Goal: Task Accomplishment & Management: Use online tool/utility

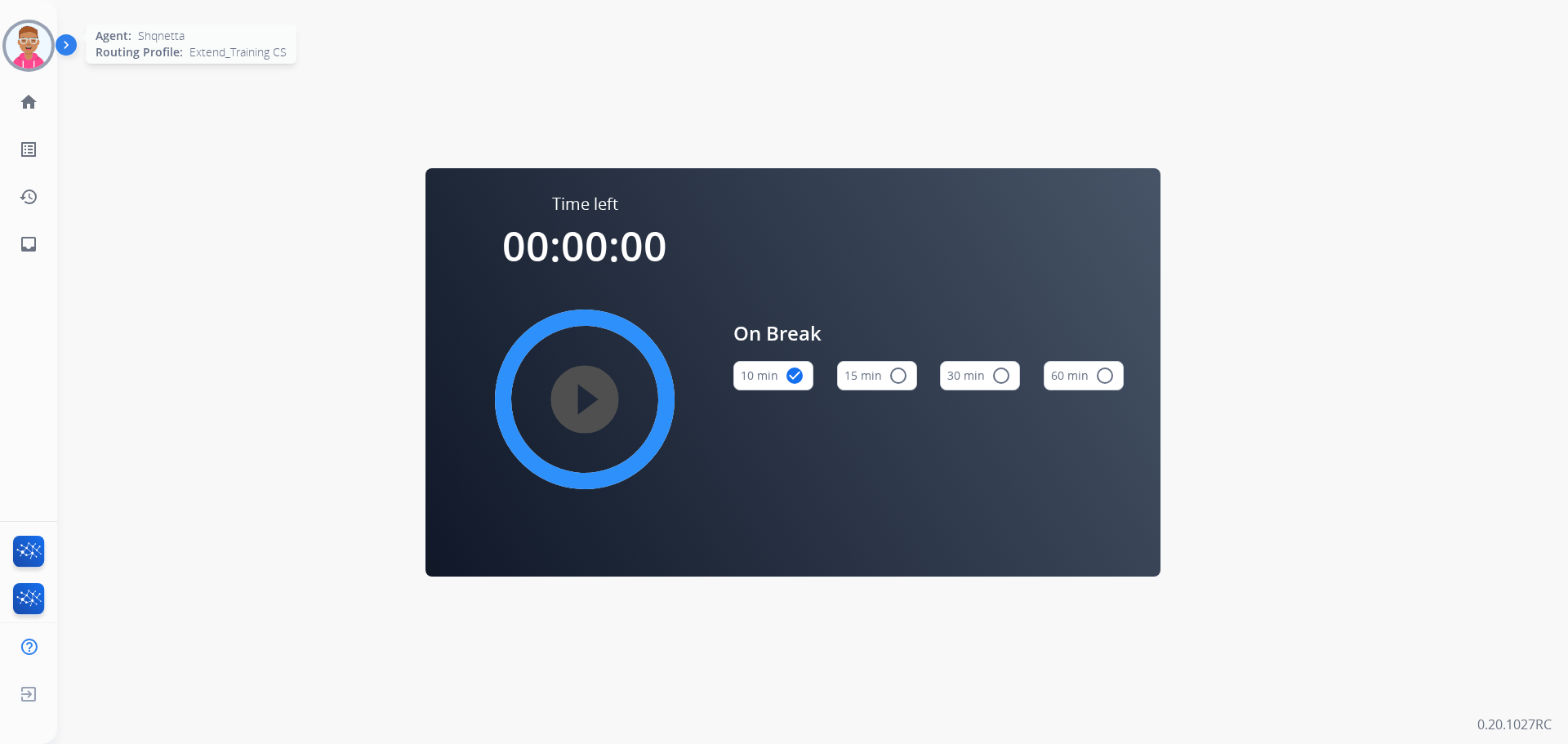
click at [42, 52] on img at bounding box center [28, 46] width 46 height 46
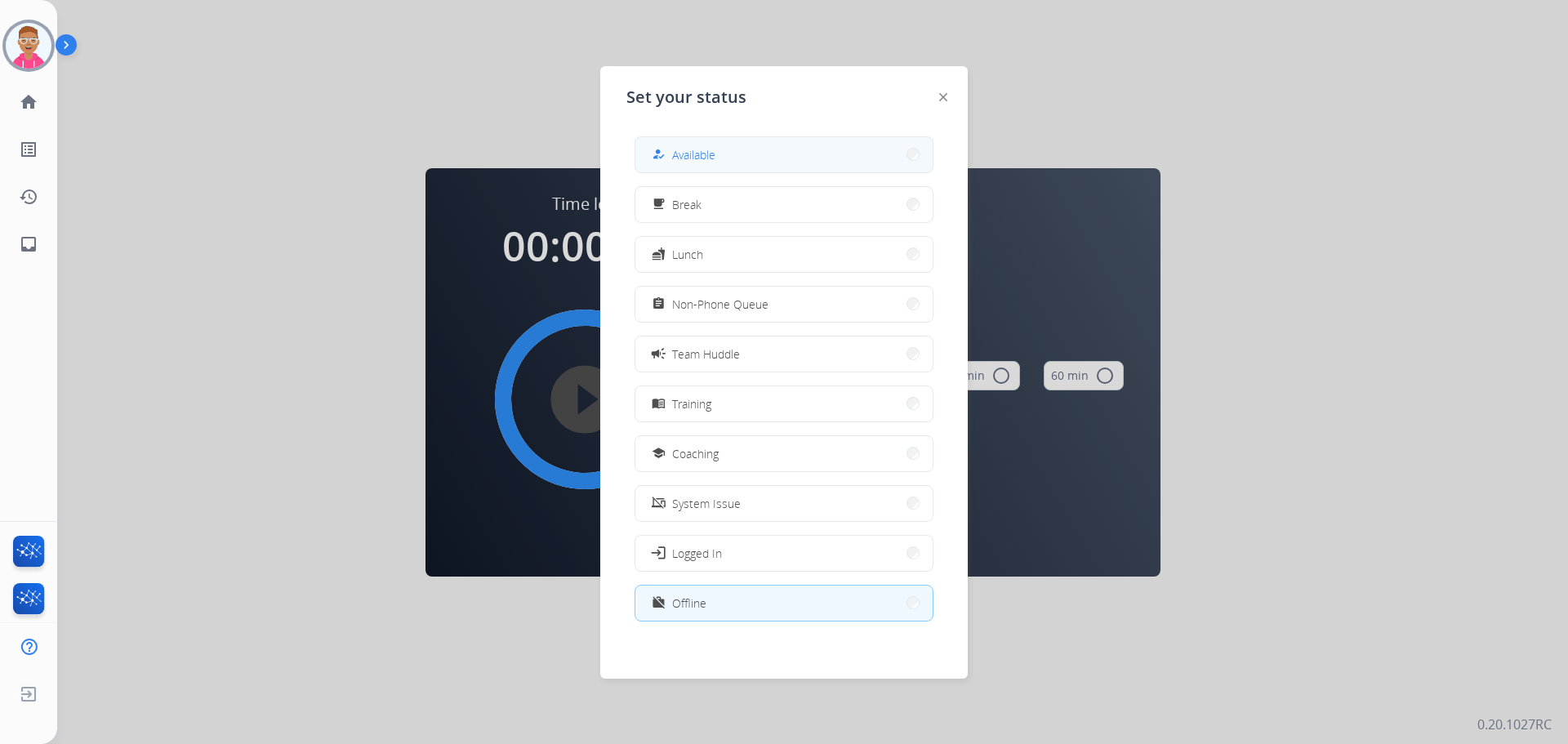
click at [722, 141] on button "how_to_reg Available" at bounding box center [784, 154] width 297 height 35
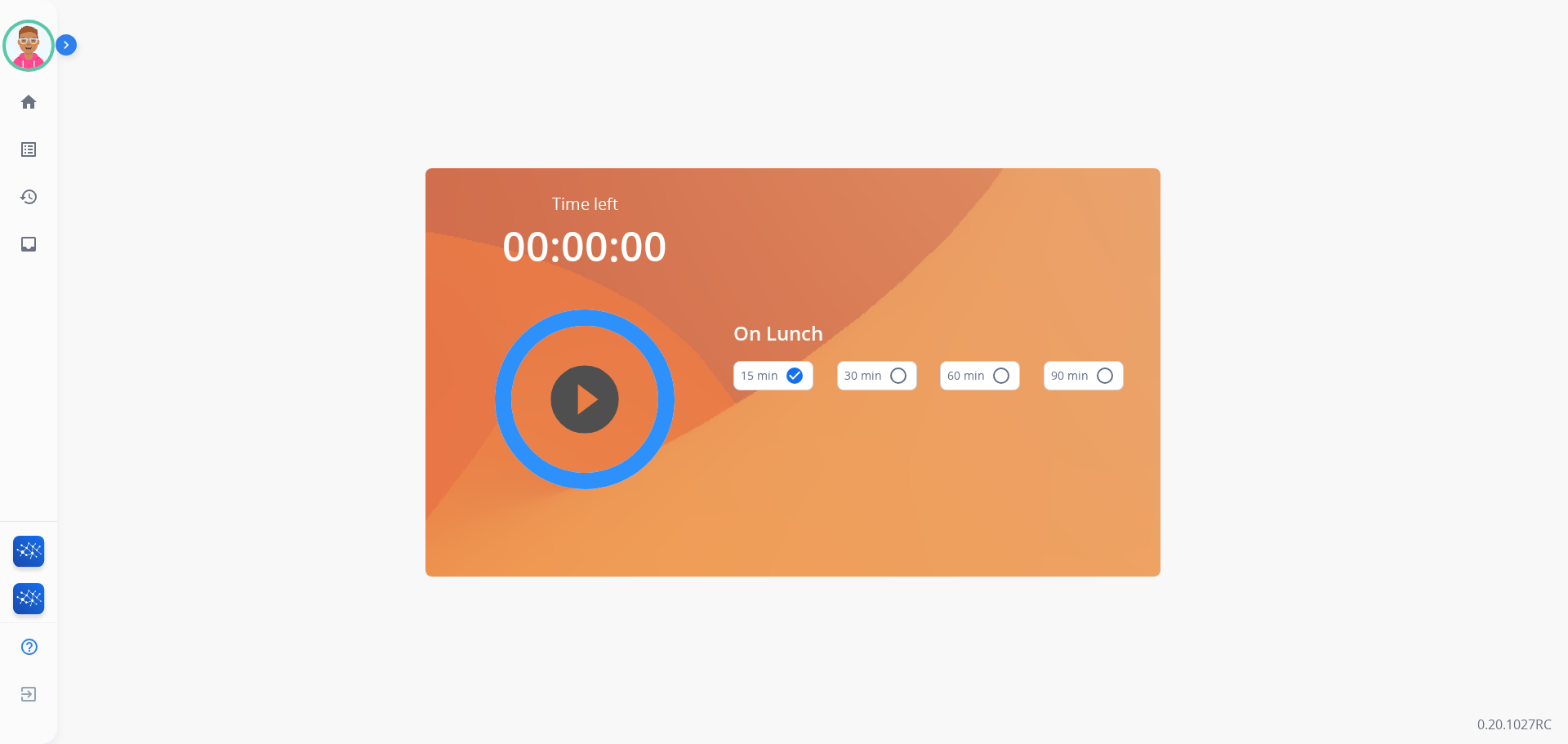
click at [724, 75] on div "Time left 00:00:00 play_circle_filled On Lunch 15 min check_circle 30 min radio…" at bounding box center [792, 372] width 1471 height 744
click at [38, 47] on img at bounding box center [28, 46] width 46 height 46
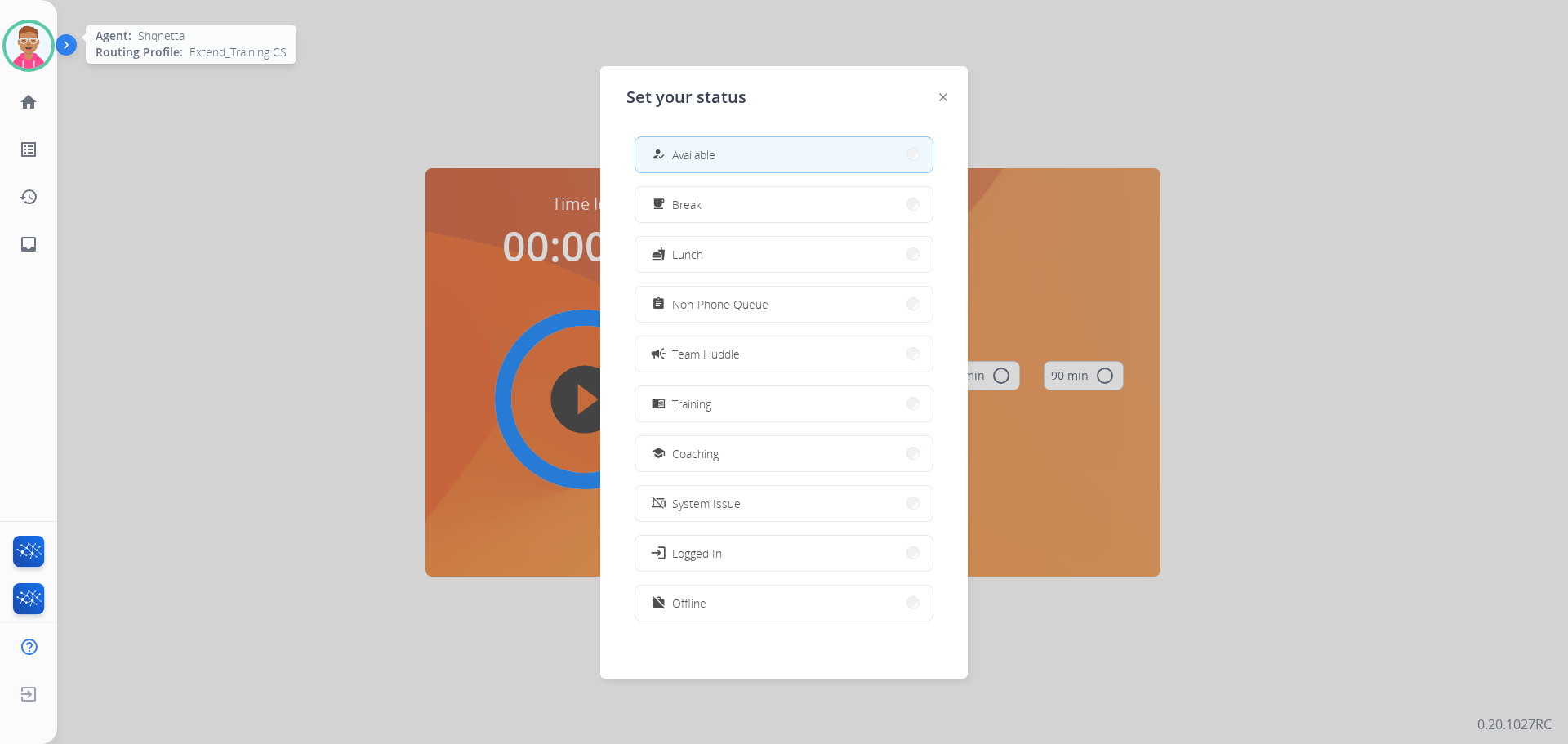
click at [38, 47] on img at bounding box center [28, 46] width 46 height 46
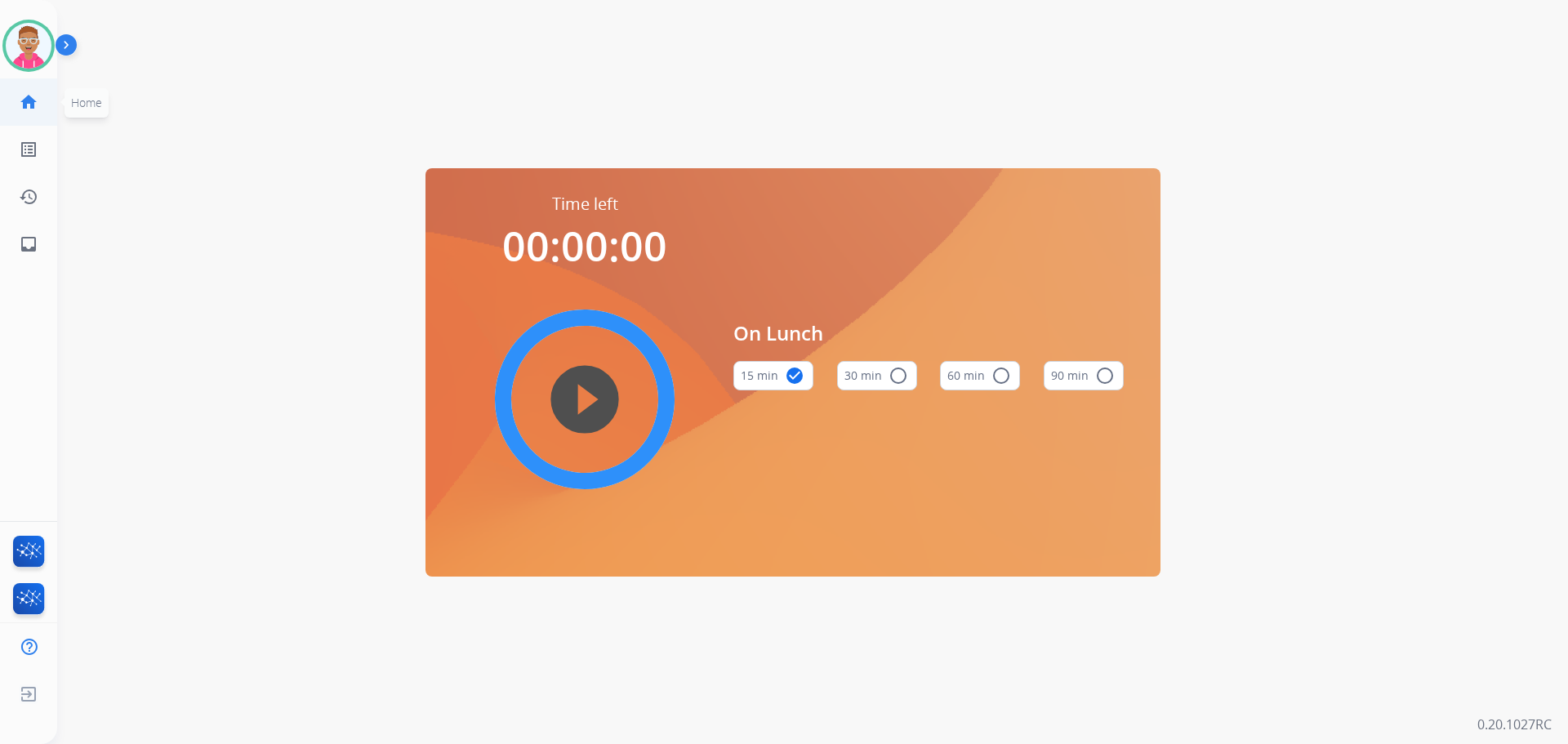
click at [32, 102] on mat-icon "home" at bounding box center [29, 102] width 20 height 20
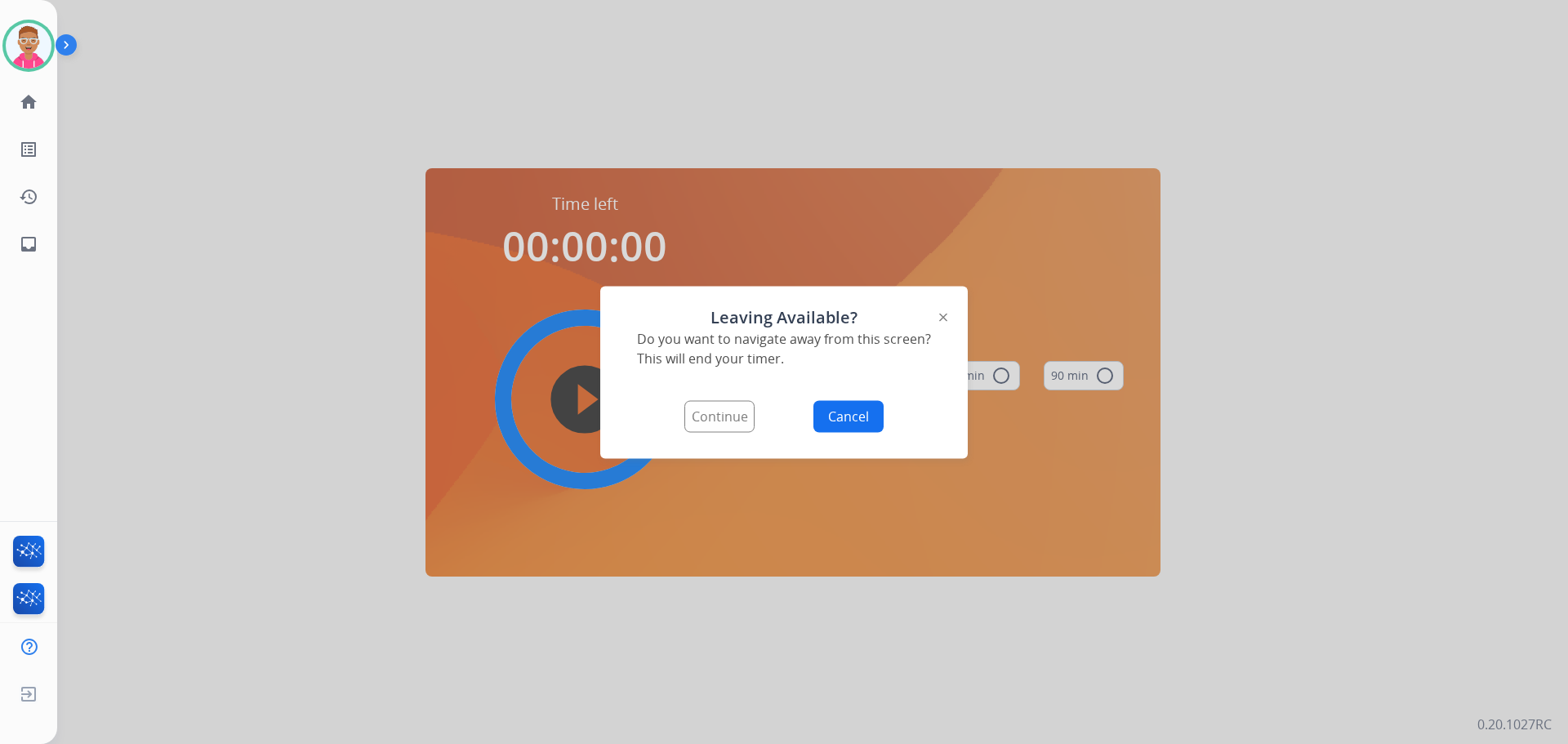
click at [727, 413] on button "Continue" at bounding box center [719, 416] width 71 height 32
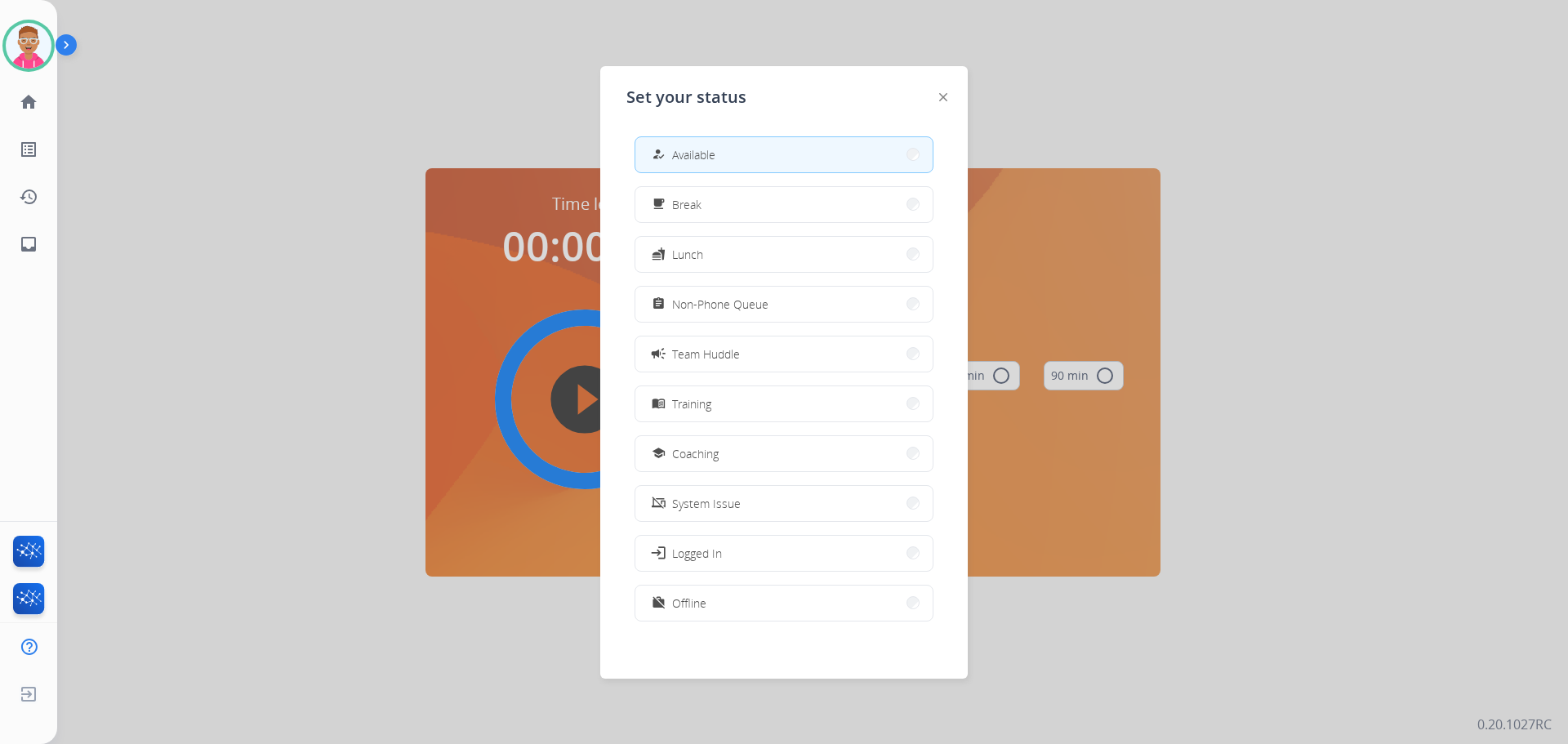
click at [716, 160] on span "Available" at bounding box center [693, 154] width 43 height 17
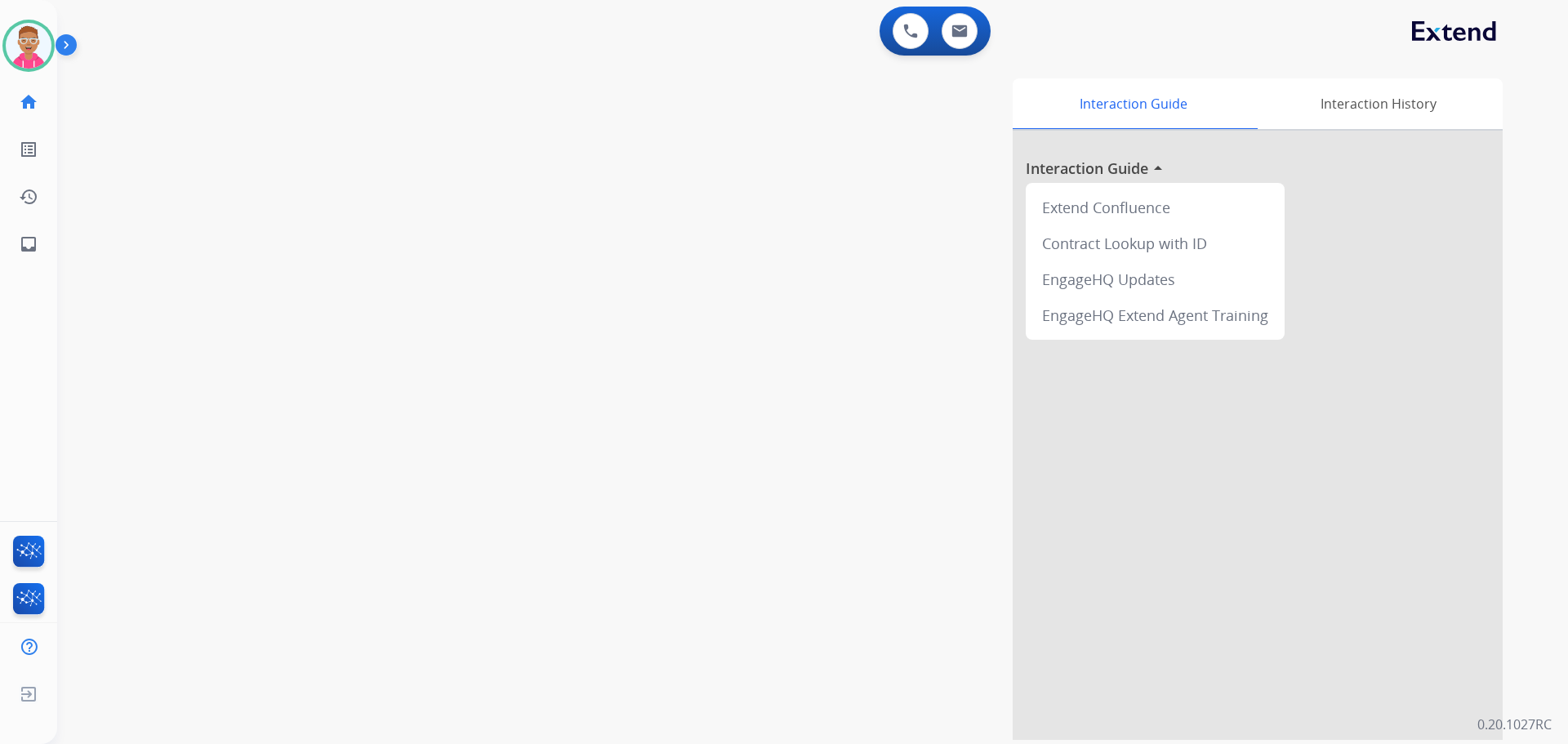
click at [232, 199] on div "swap_horiz Break voice bridge close_fullscreen Connect 3-Way Call merge_type Se…" at bounding box center [792, 399] width 1471 height 681
click at [330, 193] on div "swap_horiz Break voice bridge close_fullscreen Connect 3-Way Call merge_type Se…" at bounding box center [792, 399] width 1471 height 681
click at [959, 35] on img at bounding box center [960, 30] width 16 height 13
select select "**********"
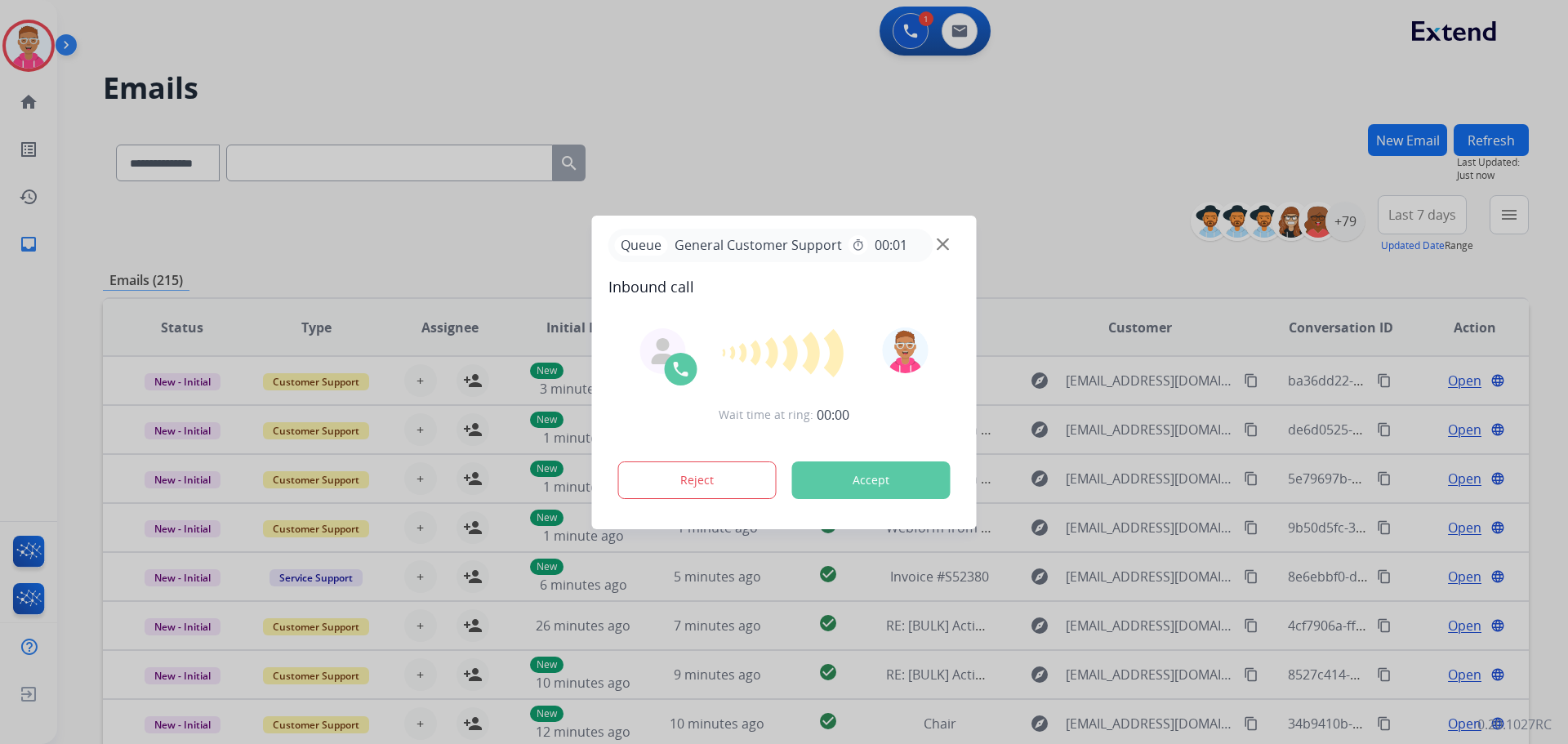
click at [301, 225] on div at bounding box center [784, 372] width 1568 height 744
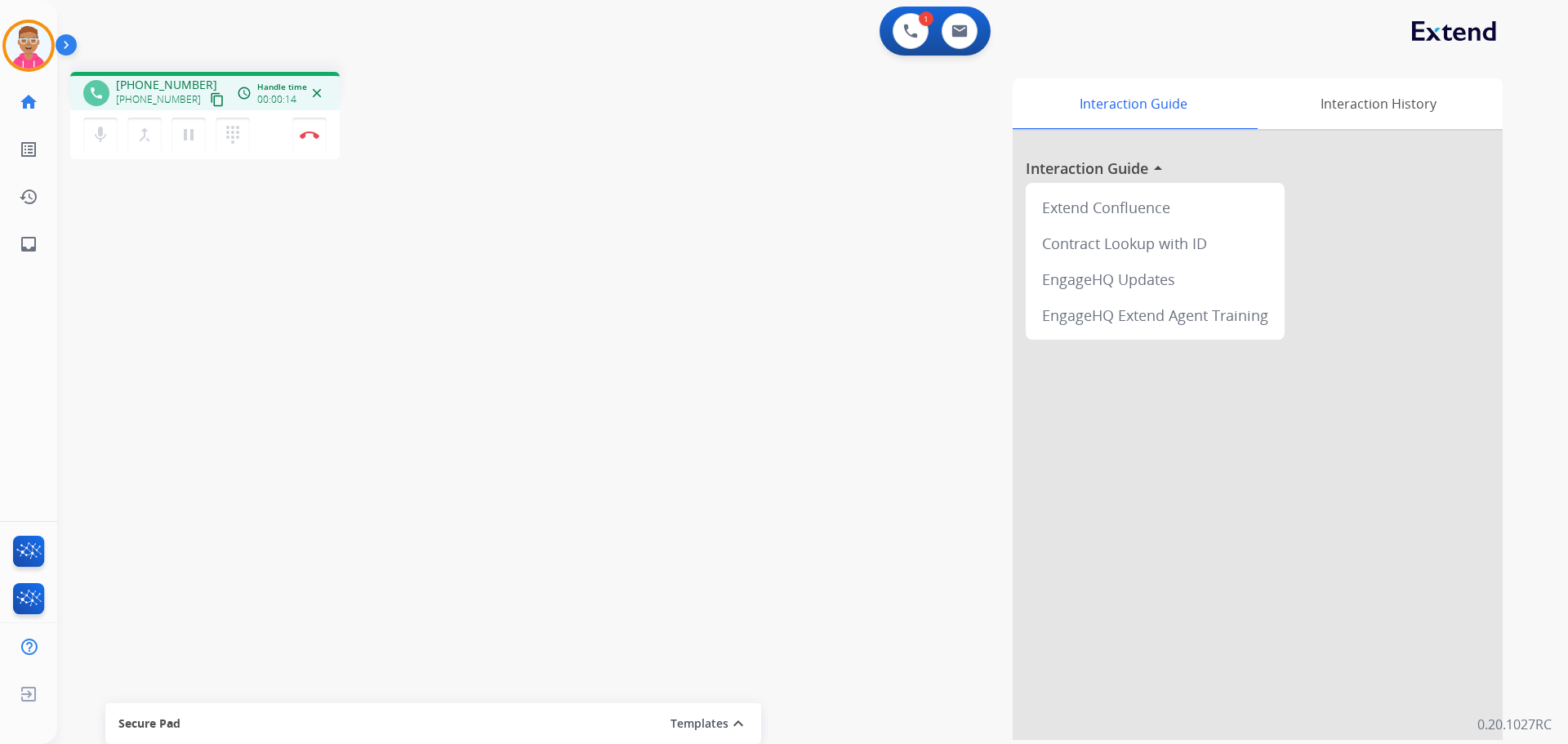
click at [210, 97] on mat-icon "content_copy" at bounding box center [217, 99] width 14 height 14
click at [187, 139] on mat-icon "pause" at bounding box center [189, 135] width 20 height 20
click at [193, 134] on mat-icon "play_arrow" at bounding box center [189, 135] width 20 height 20
click at [305, 138] on img at bounding box center [309, 134] width 20 height 8
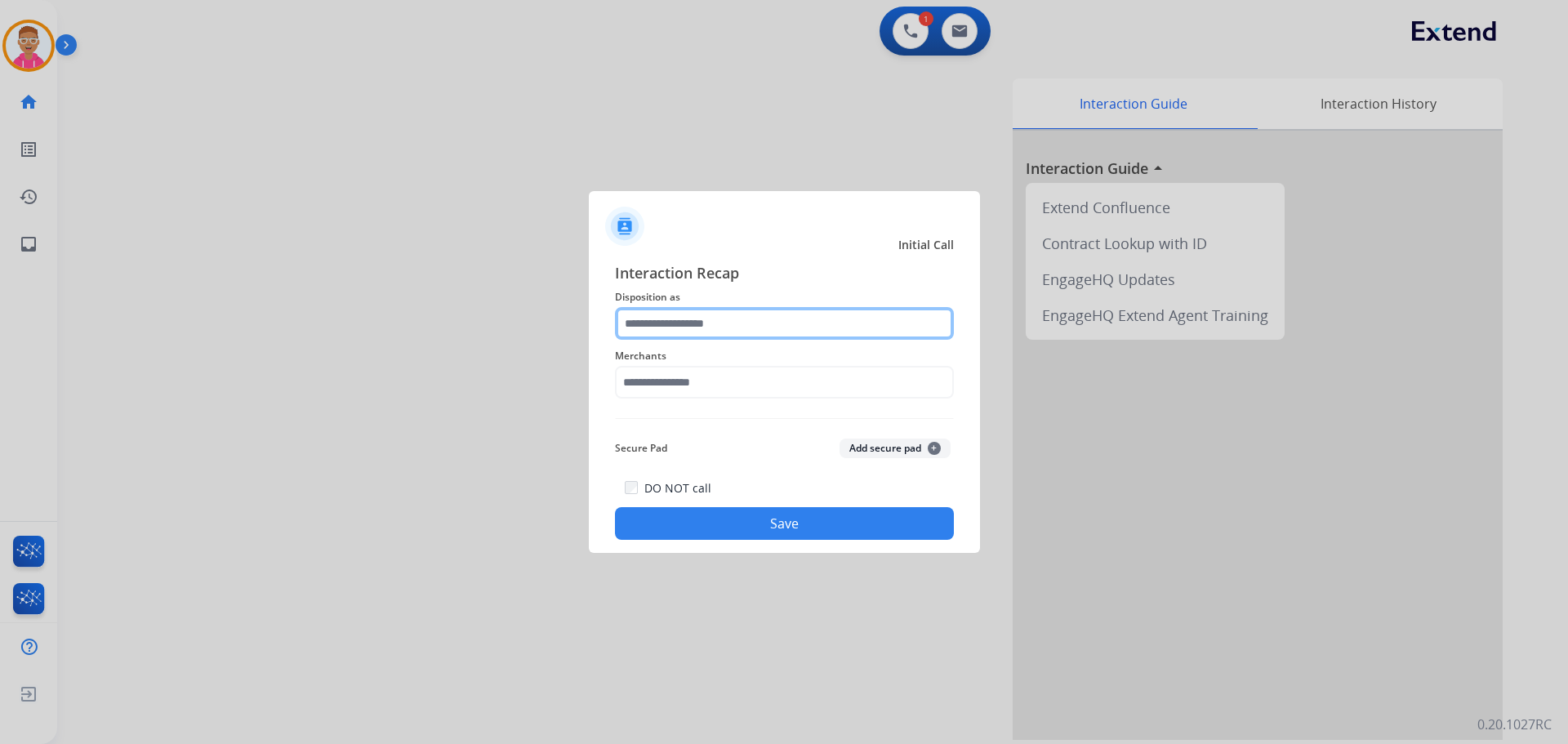
click at [725, 324] on input "text" at bounding box center [784, 323] width 339 height 33
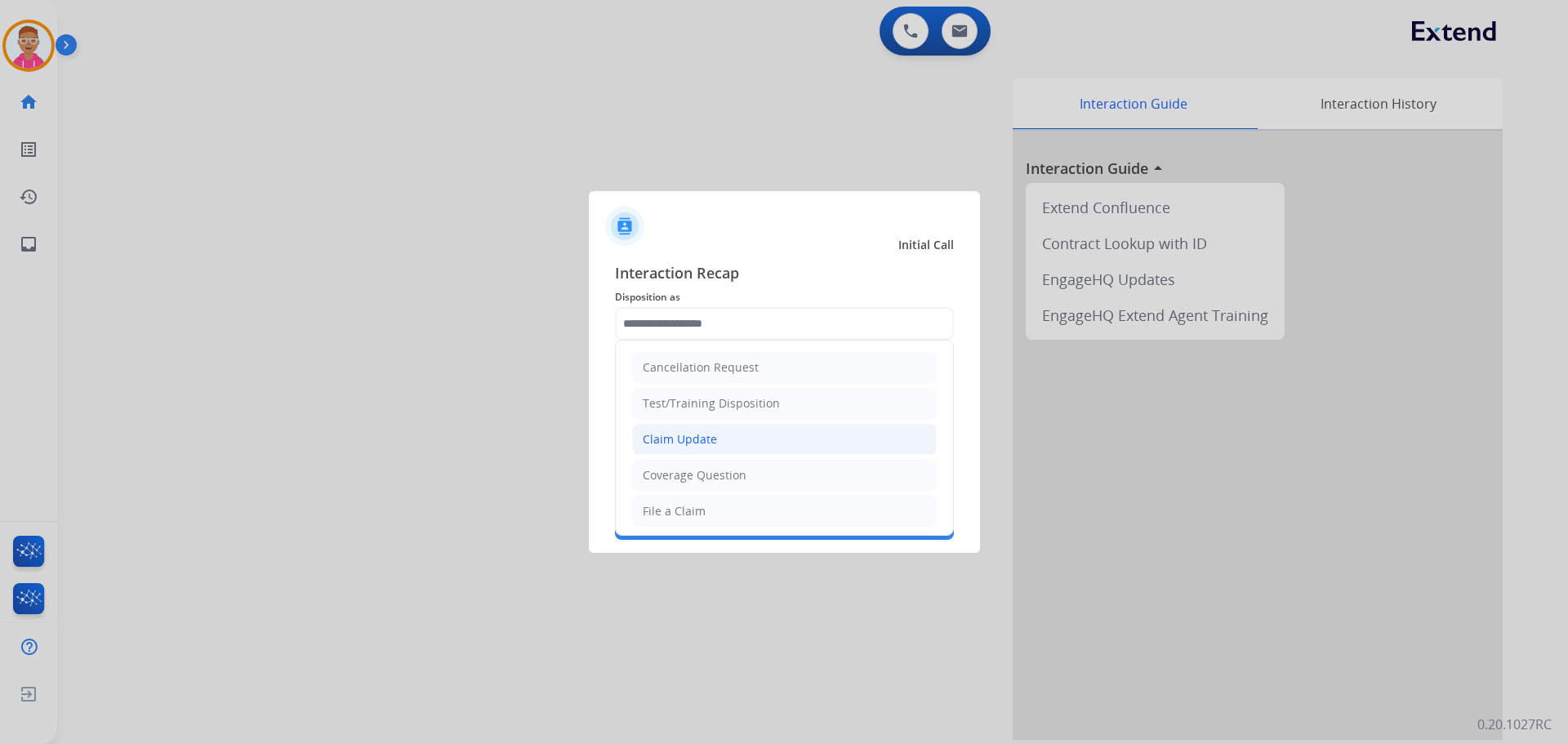
click at [733, 434] on li "Claim Update" at bounding box center [784, 439] width 305 height 31
type input "**********"
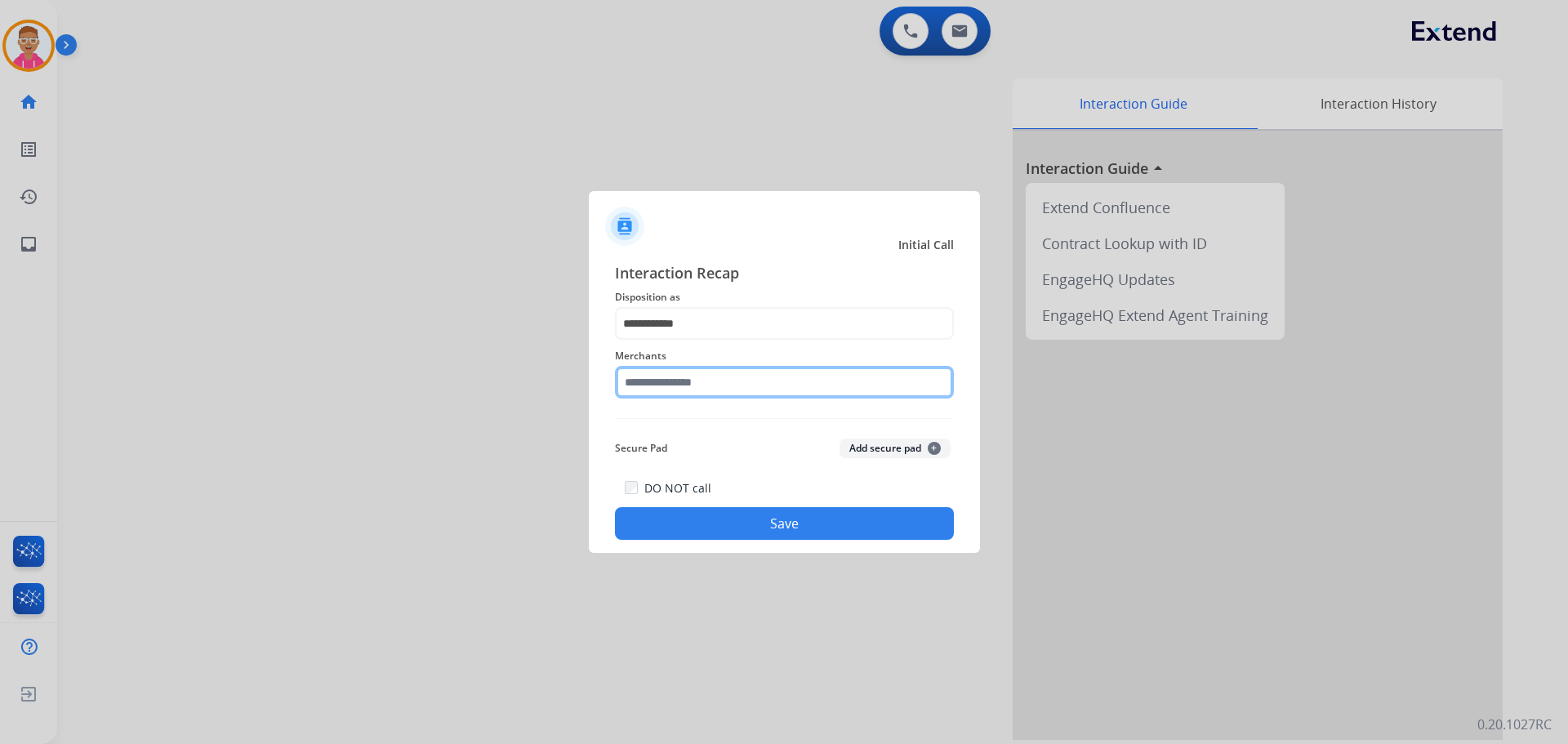
click at [697, 377] on input "text" at bounding box center [784, 382] width 339 height 33
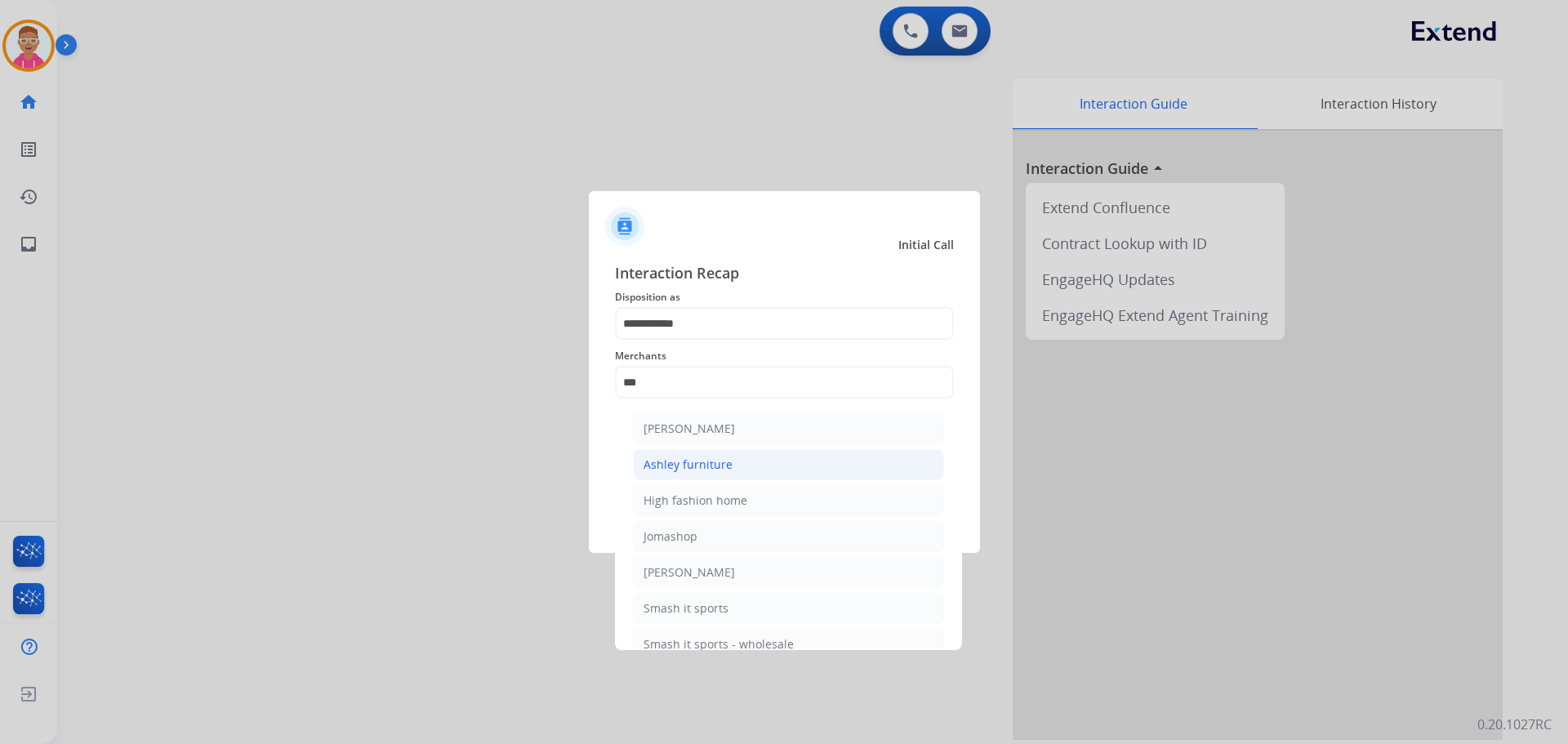
click at [750, 460] on li "Ashley furniture" at bounding box center [789, 464] width 311 height 31
type input "**********"
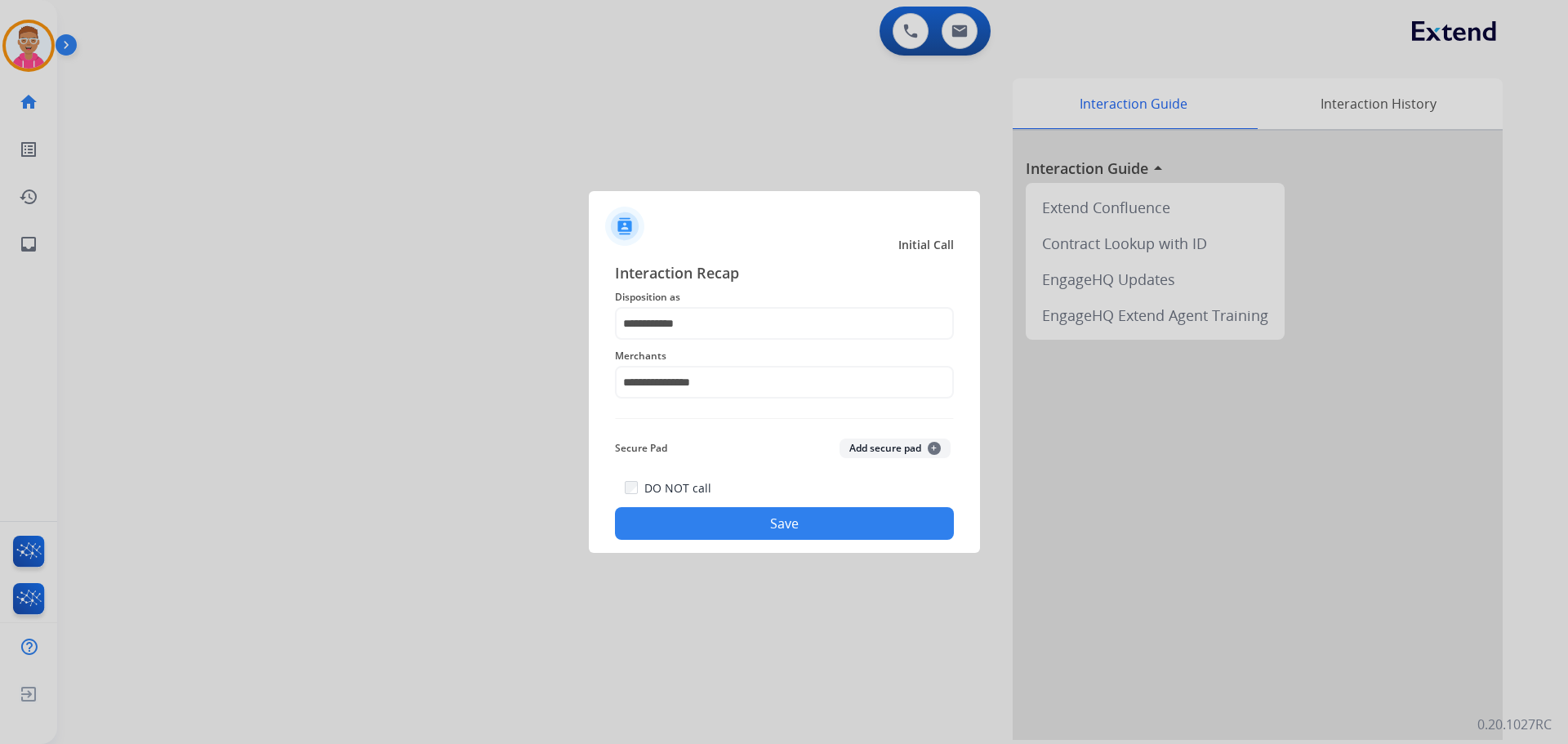
click at [746, 519] on button "Save" at bounding box center [784, 523] width 339 height 33
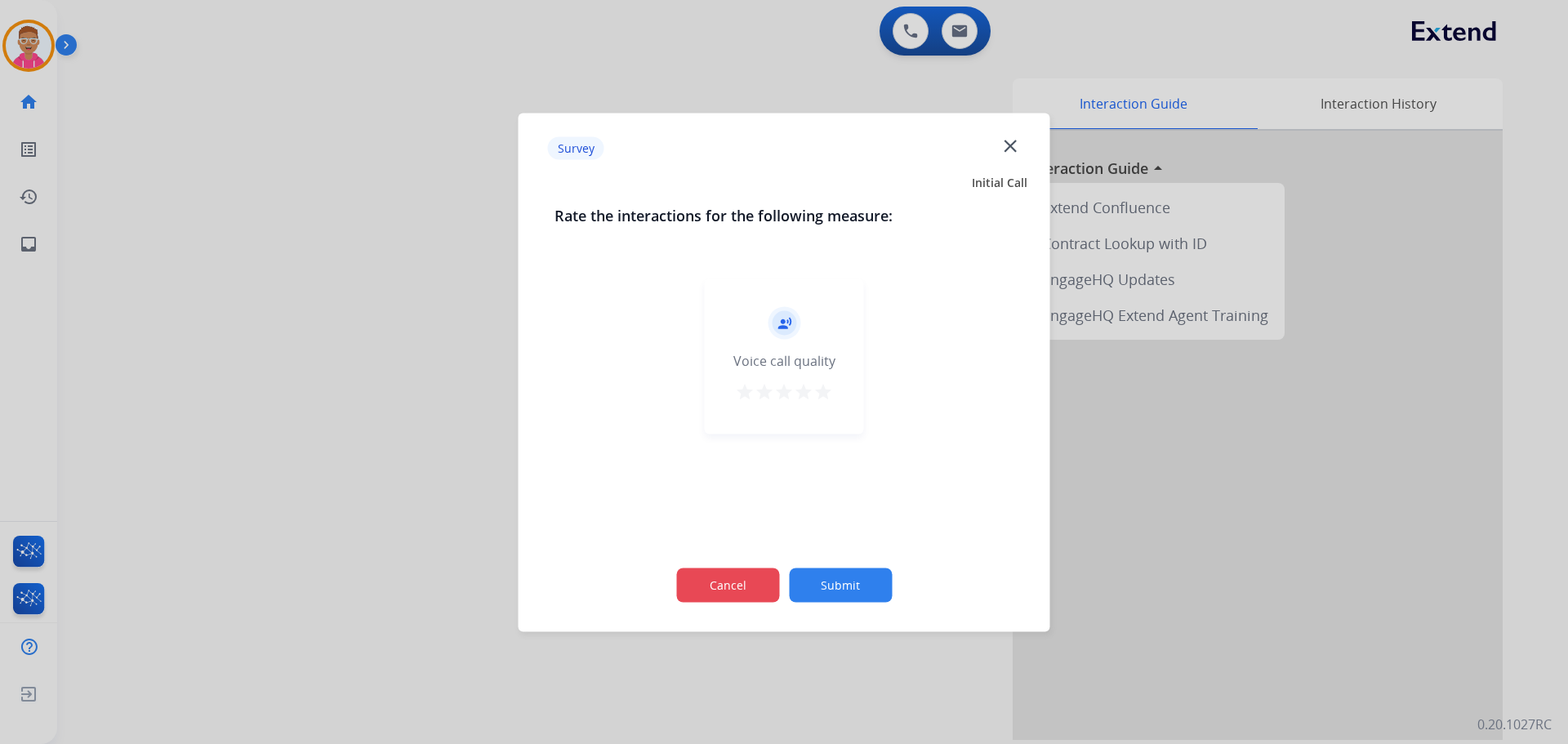
click at [741, 582] on button "Cancel" at bounding box center [727, 585] width 103 height 34
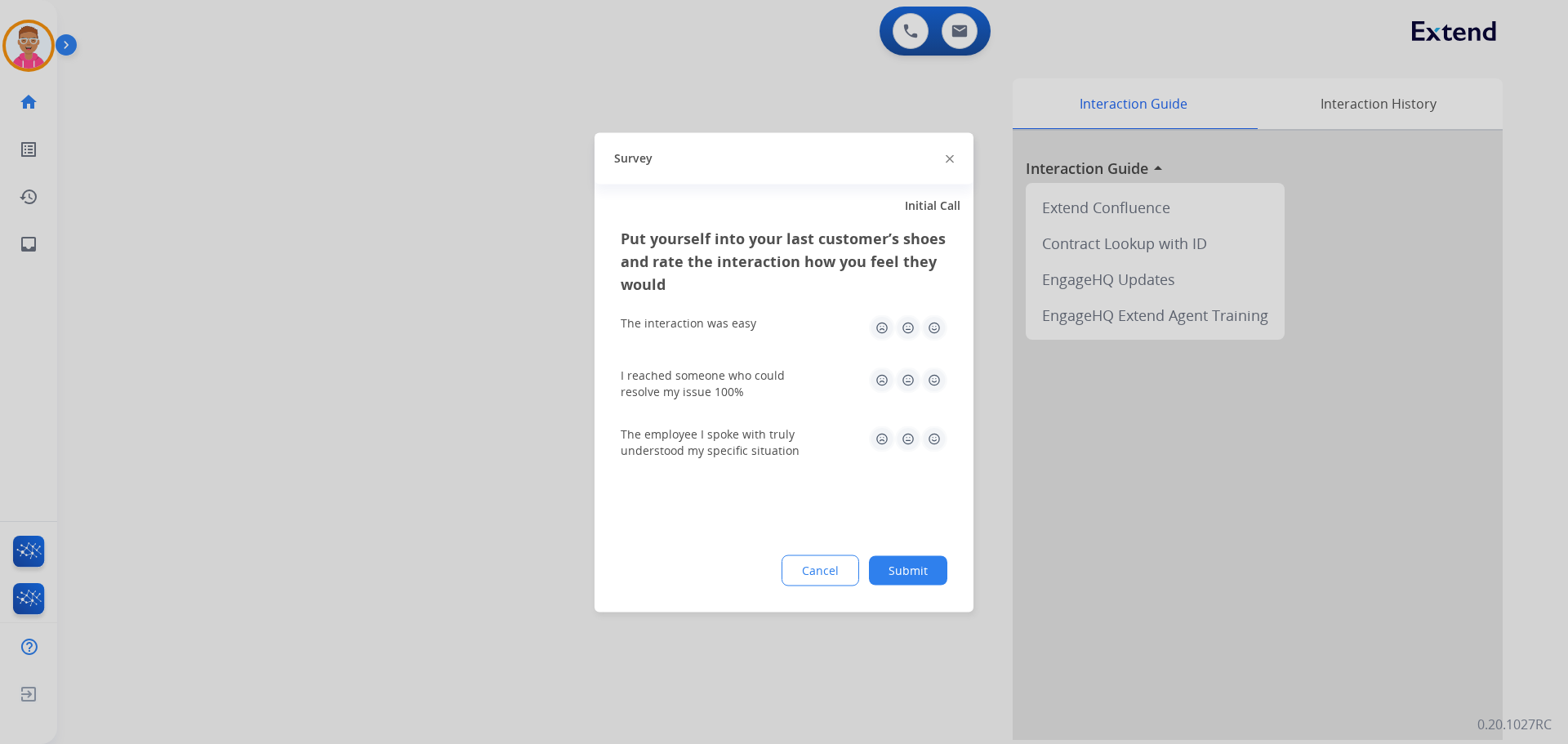
click at [815, 568] on button "Cancel" at bounding box center [820, 570] width 78 height 31
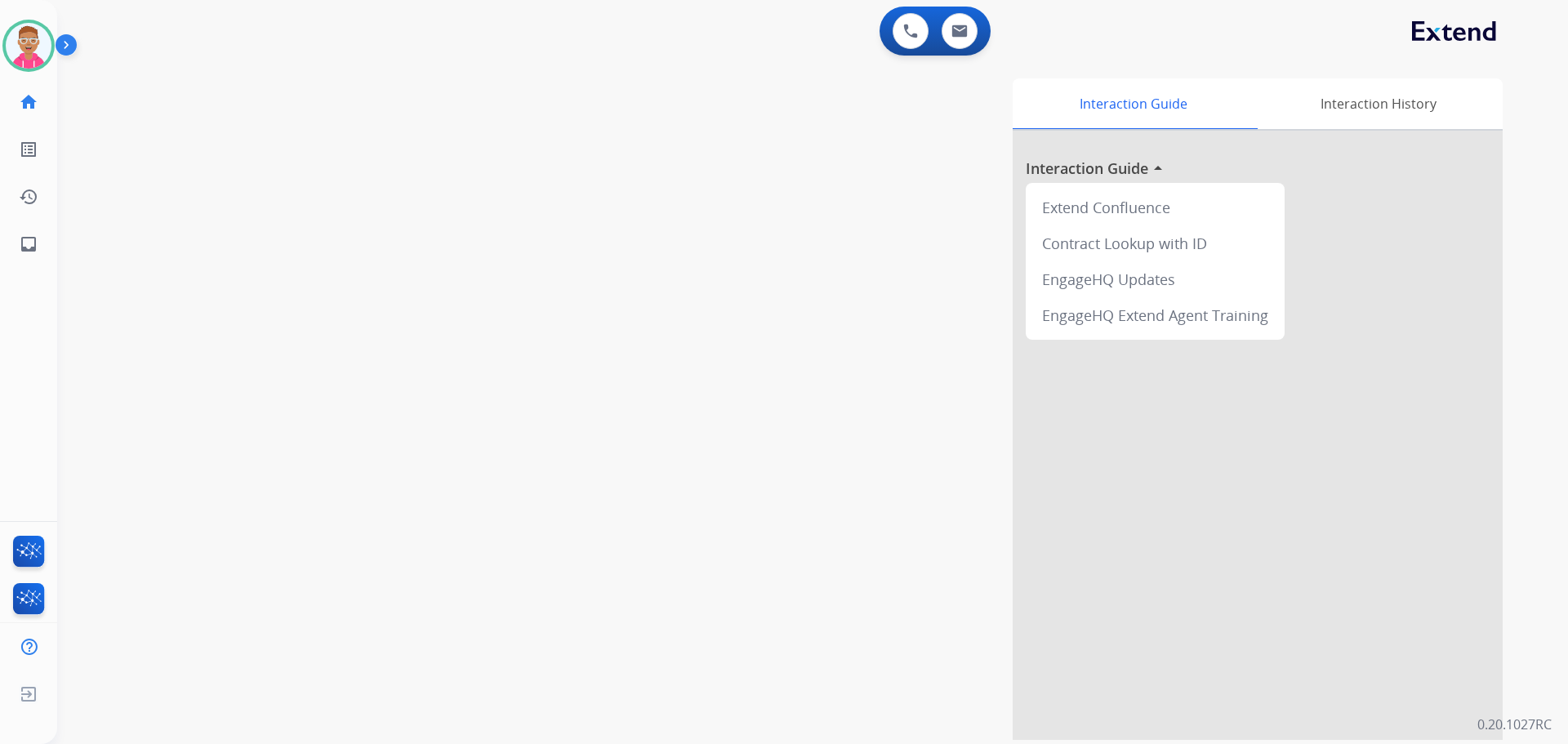
click at [446, 392] on div "swap_horiz Break voice bridge close_fullscreen Connect 3-Way Call merge_type Se…" at bounding box center [792, 399] width 1471 height 681
click at [288, 301] on div "swap_horiz Break voice bridge close_fullscreen Connect 3-Way Call merge_type Se…" at bounding box center [792, 399] width 1471 height 681
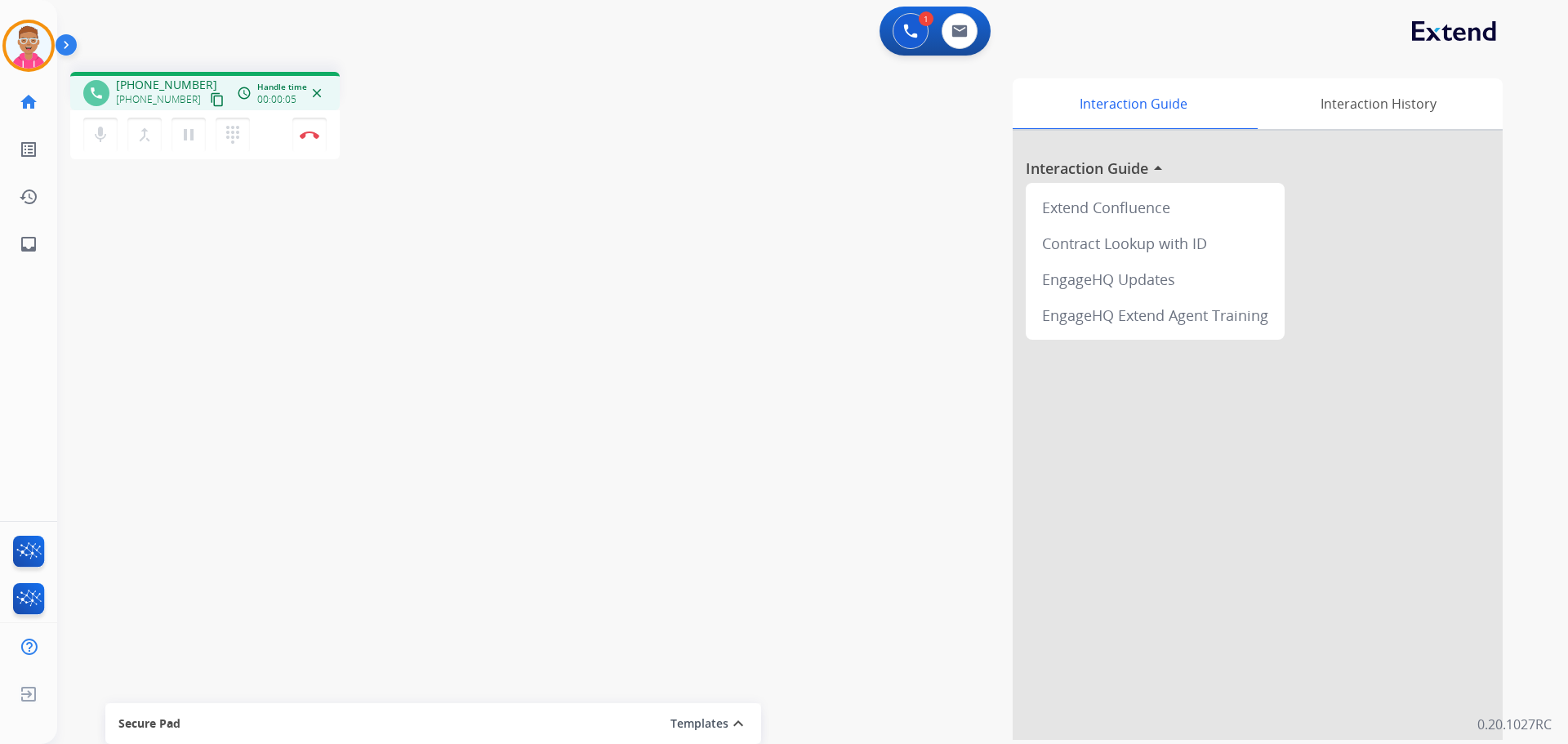
click at [285, 315] on div "phone [PHONE_NUMBER] [PHONE_NUMBER] content_copy access_time Call metrics Queue…" at bounding box center [792, 399] width 1471 height 681
click at [210, 102] on mat-icon "content_copy" at bounding box center [217, 99] width 14 height 14
click at [498, 342] on div "phone [PHONE_NUMBER] [PHONE_NUMBER] content_copy access_time Call metrics Queue…" at bounding box center [792, 399] width 1471 height 681
click at [358, 524] on div "phone [PHONE_NUMBER] [PHONE_NUMBER] content_copy access_time Call metrics Queue…" at bounding box center [792, 399] width 1471 height 681
click at [310, 132] on img at bounding box center [309, 134] width 20 height 8
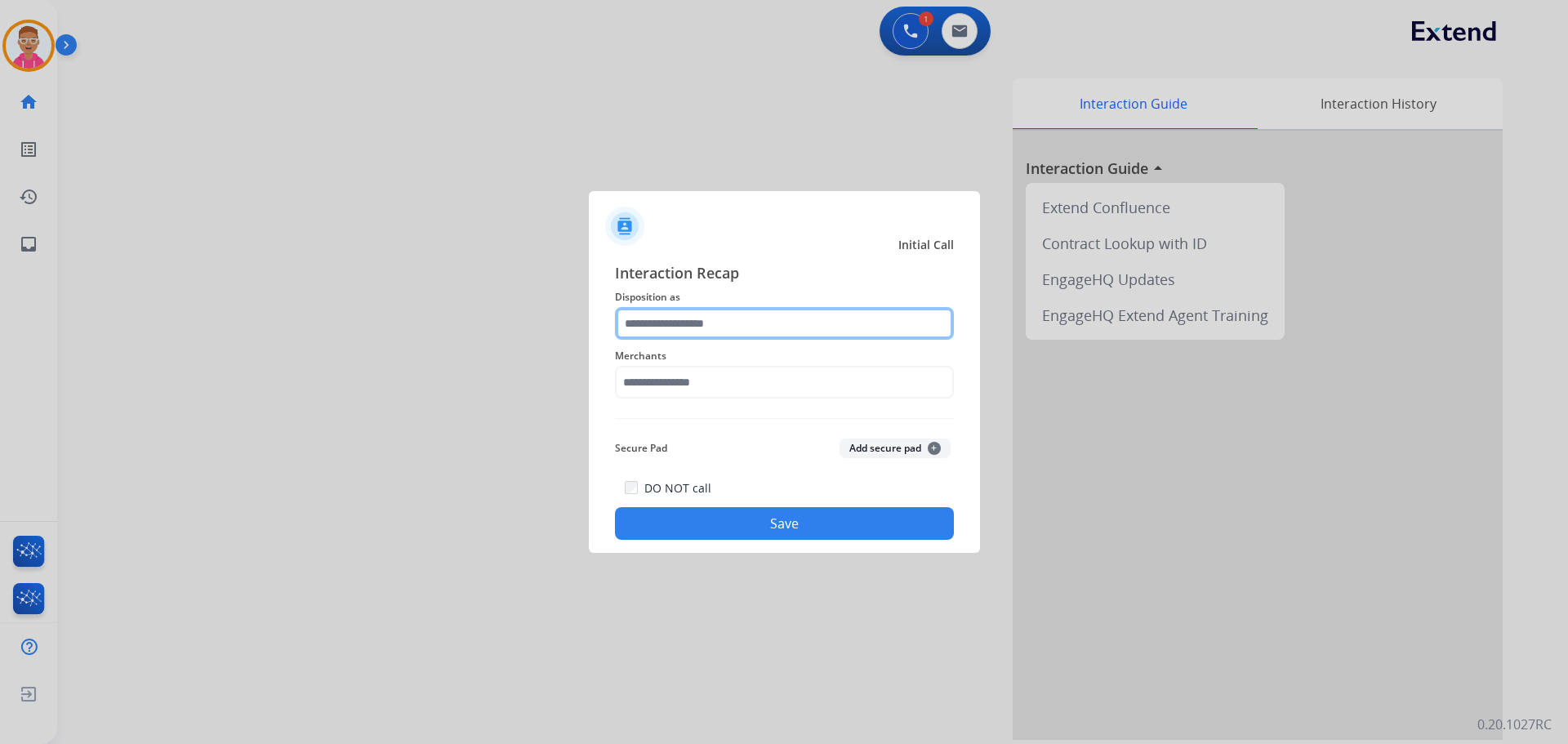
click at [747, 327] on input "text" at bounding box center [784, 323] width 339 height 33
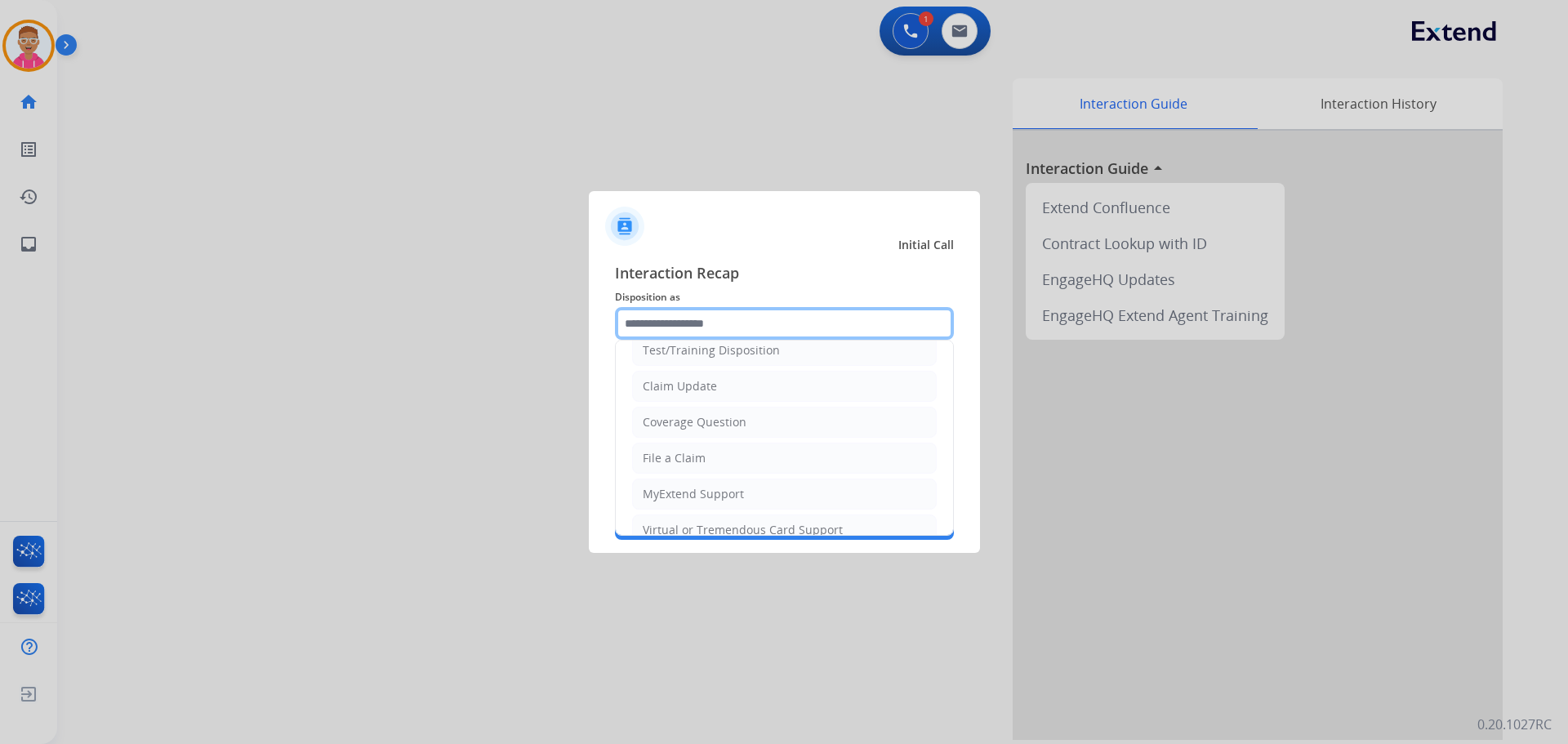
scroll to position [81, 0]
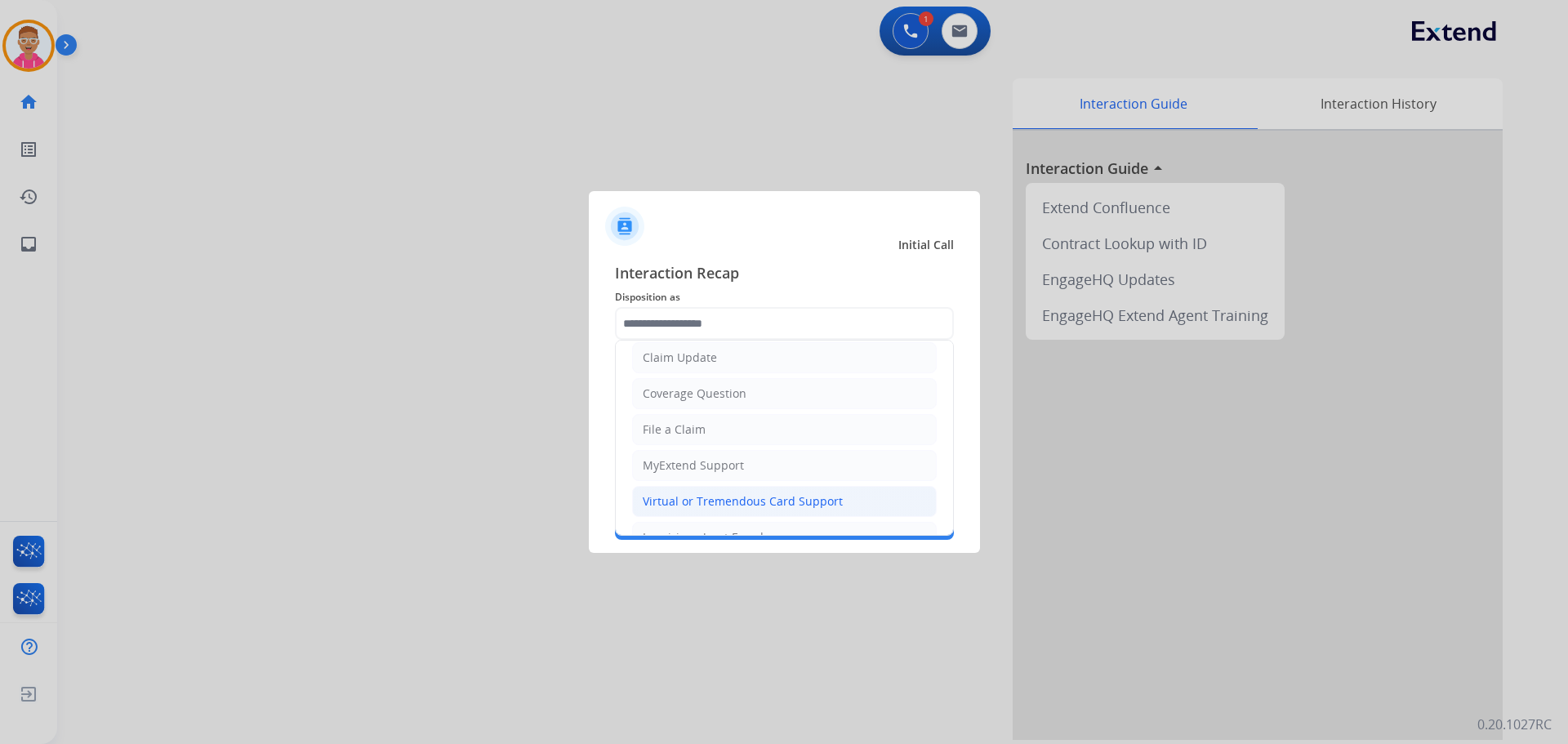
click at [723, 503] on div "Virtual or Tremendous Card Support" at bounding box center [743, 501] width 200 height 16
type input "**********"
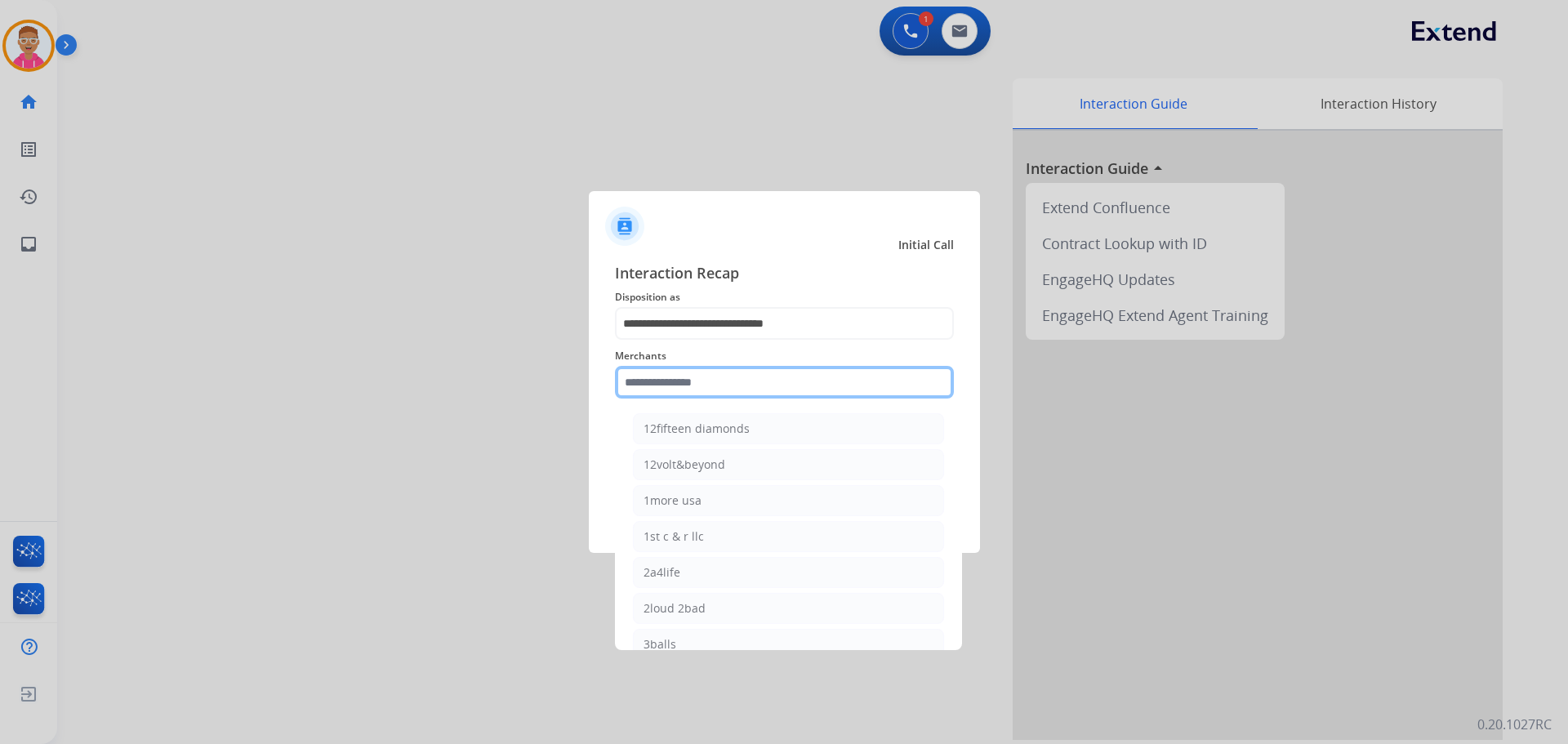
click at [709, 378] on input "text" at bounding box center [784, 382] width 339 height 33
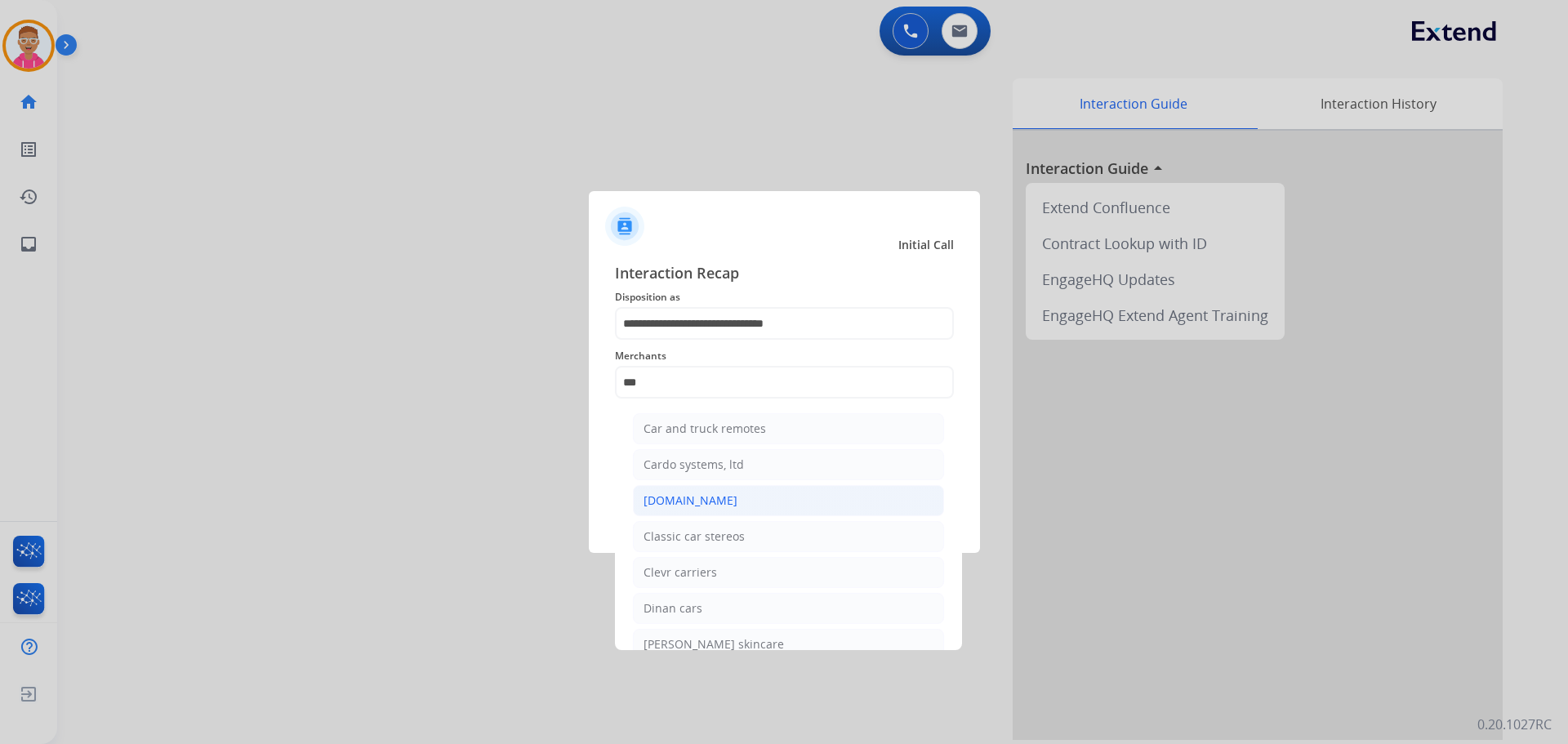
click at [704, 502] on div "[DOMAIN_NAME]" at bounding box center [690, 501] width 94 height 16
type input "**********"
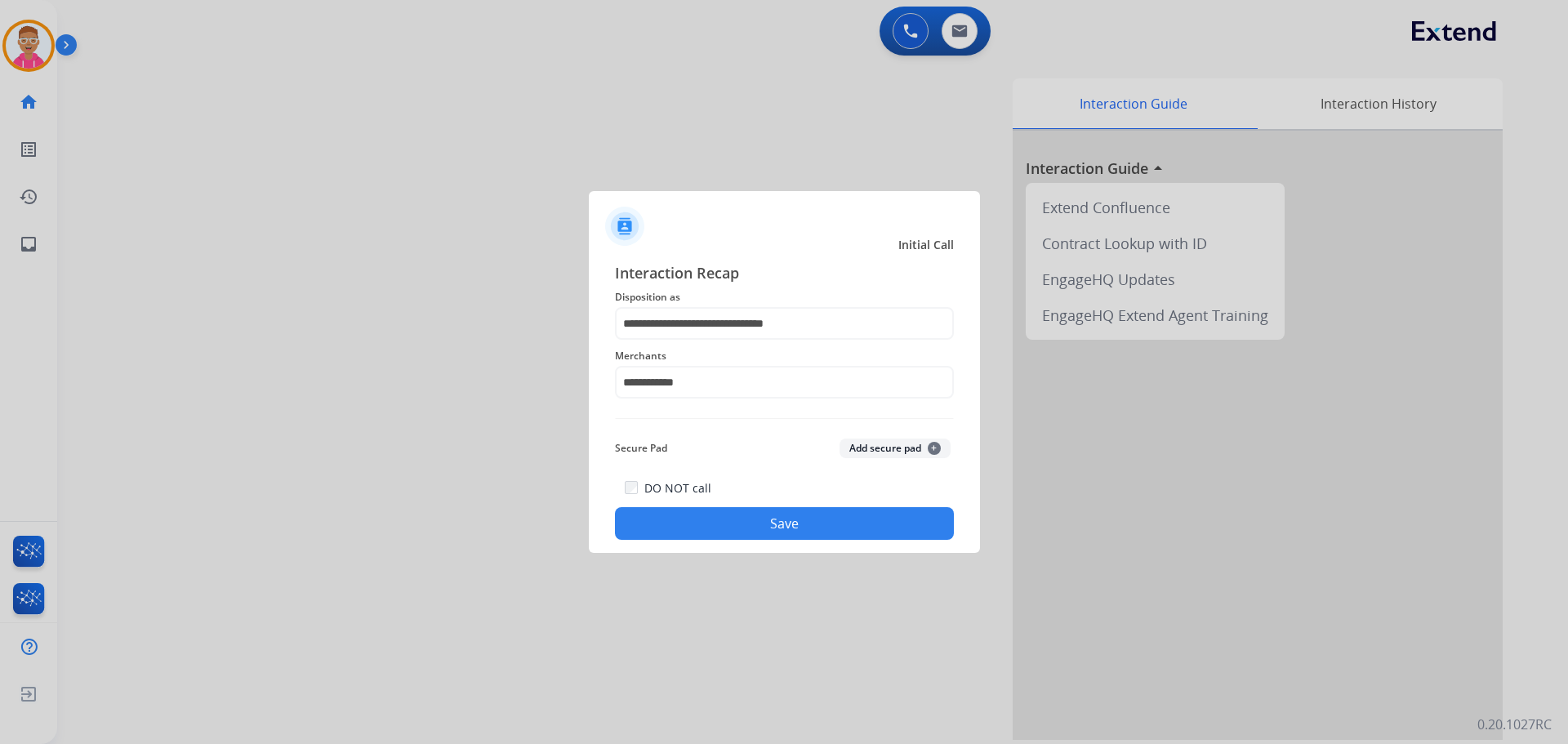
click at [712, 517] on button "Save" at bounding box center [784, 523] width 339 height 33
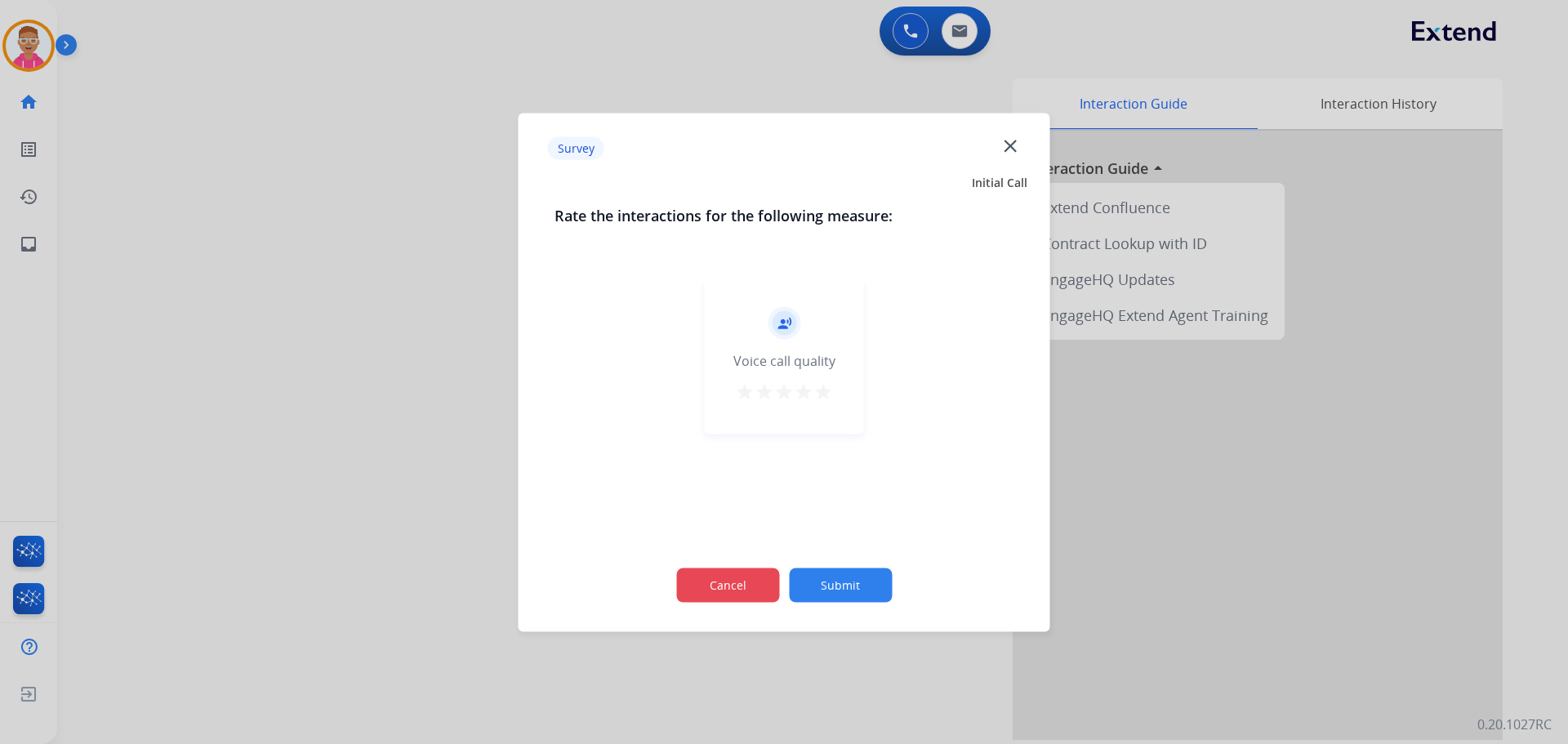
click at [739, 573] on button "Cancel" at bounding box center [727, 585] width 103 height 34
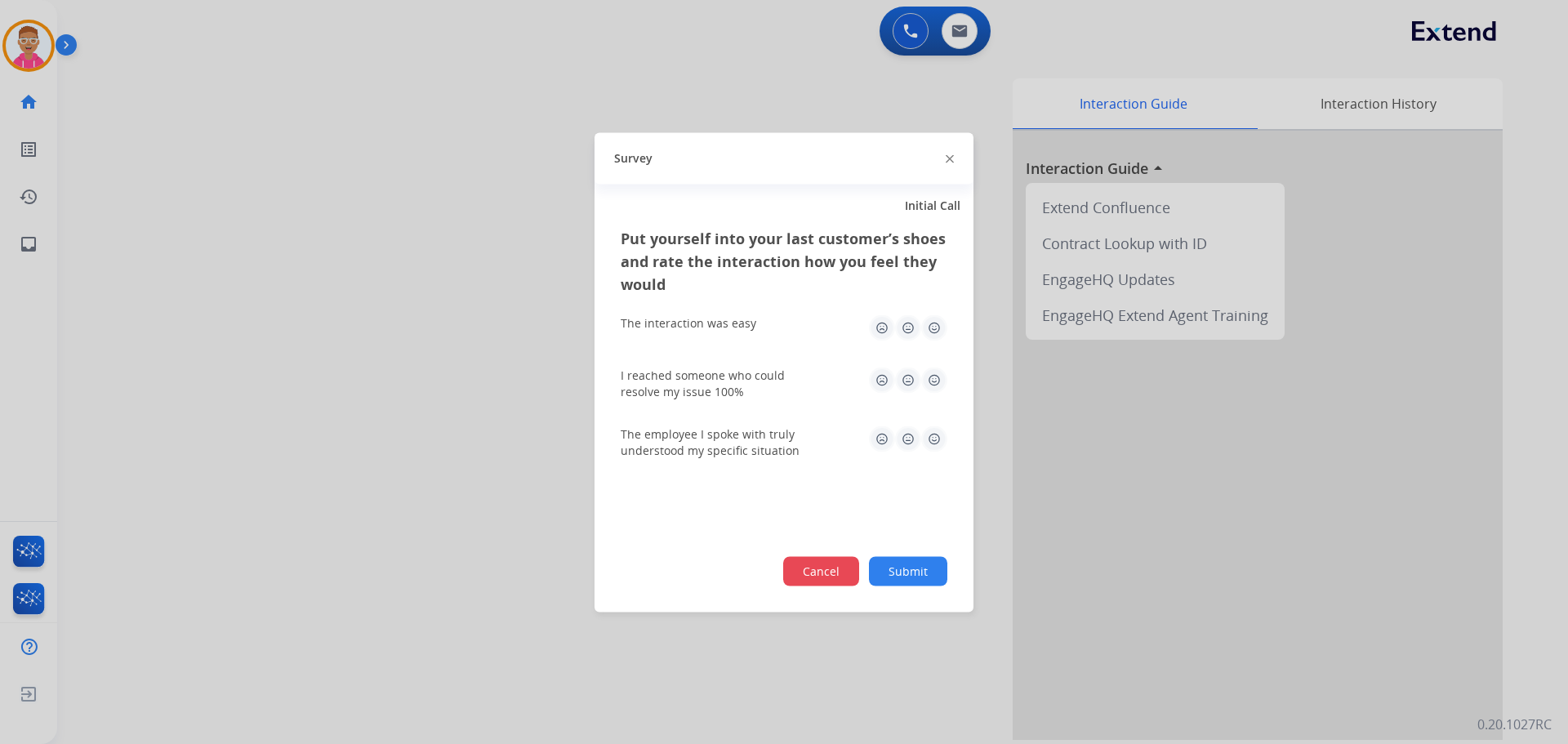
click at [809, 574] on button "Cancel" at bounding box center [821, 571] width 76 height 30
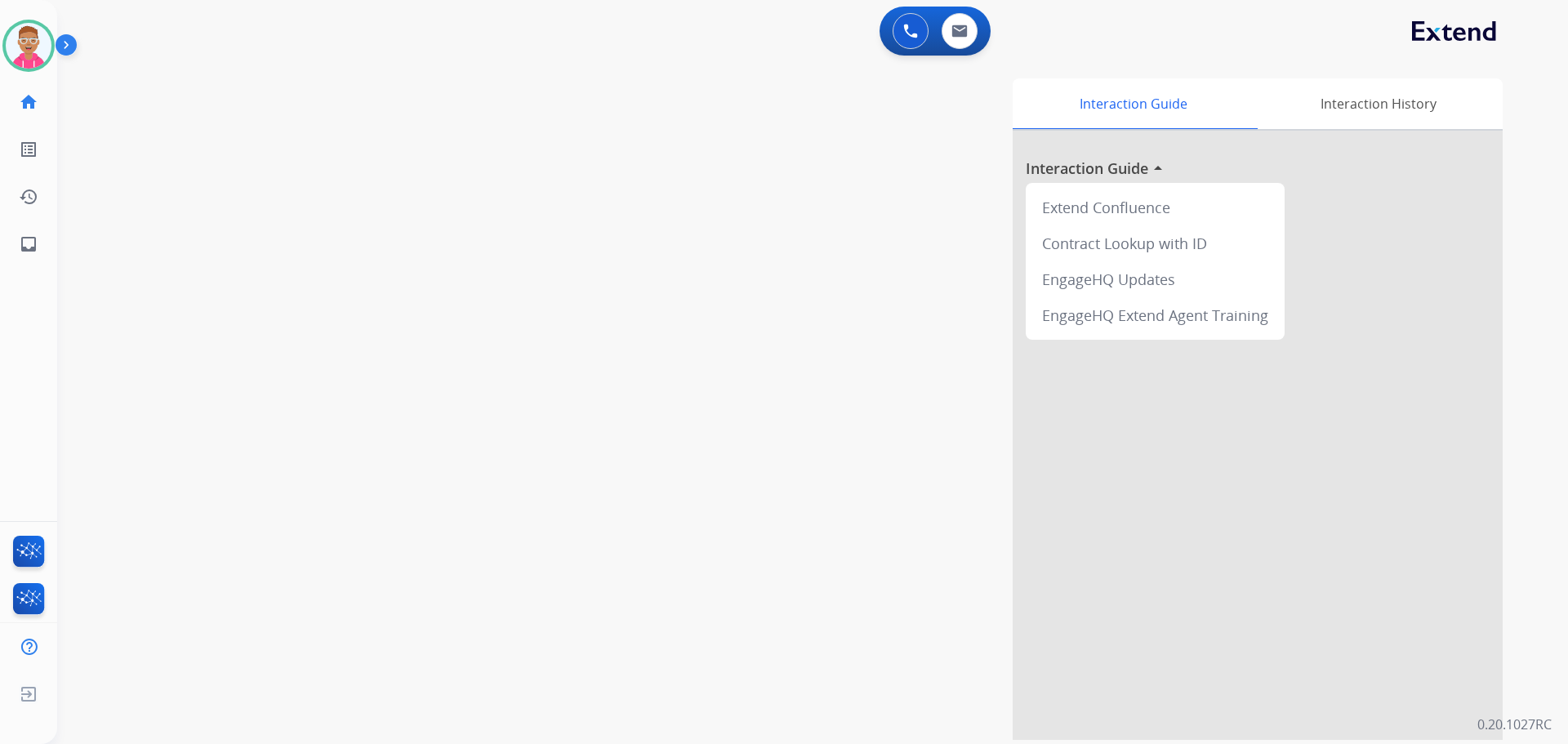
click at [513, 158] on div "swap_horiz Break voice bridge close_fullscreen Connect 3-Way Call merge_type Se…" at bounding box center [792, 399] width 1471 height 681
click at [348, 371] on div "swap_horiz Break voice bridge close_fullscreen Connect 3-Way Call merge_type Se…" at bounding box center [792, 399] width 1471 height 681
click at [209, 352] on div "swap_horiz Break voice bridge close_fullscreen Connect 3-Way Call merge_type Se…" at bounding box center [792, 399] width 1471 height 681
drag, startPoint x: 1567, startPoint y: 438, endPoint x: 1567, endPoint y: 452, distance: 14.0
click at [1567, 447] on div "0 Voice Interactions 0 Email Interactions swap_horiz Break voice bridge close_f…" at bounding box center [812, 372] width 1511 height 744
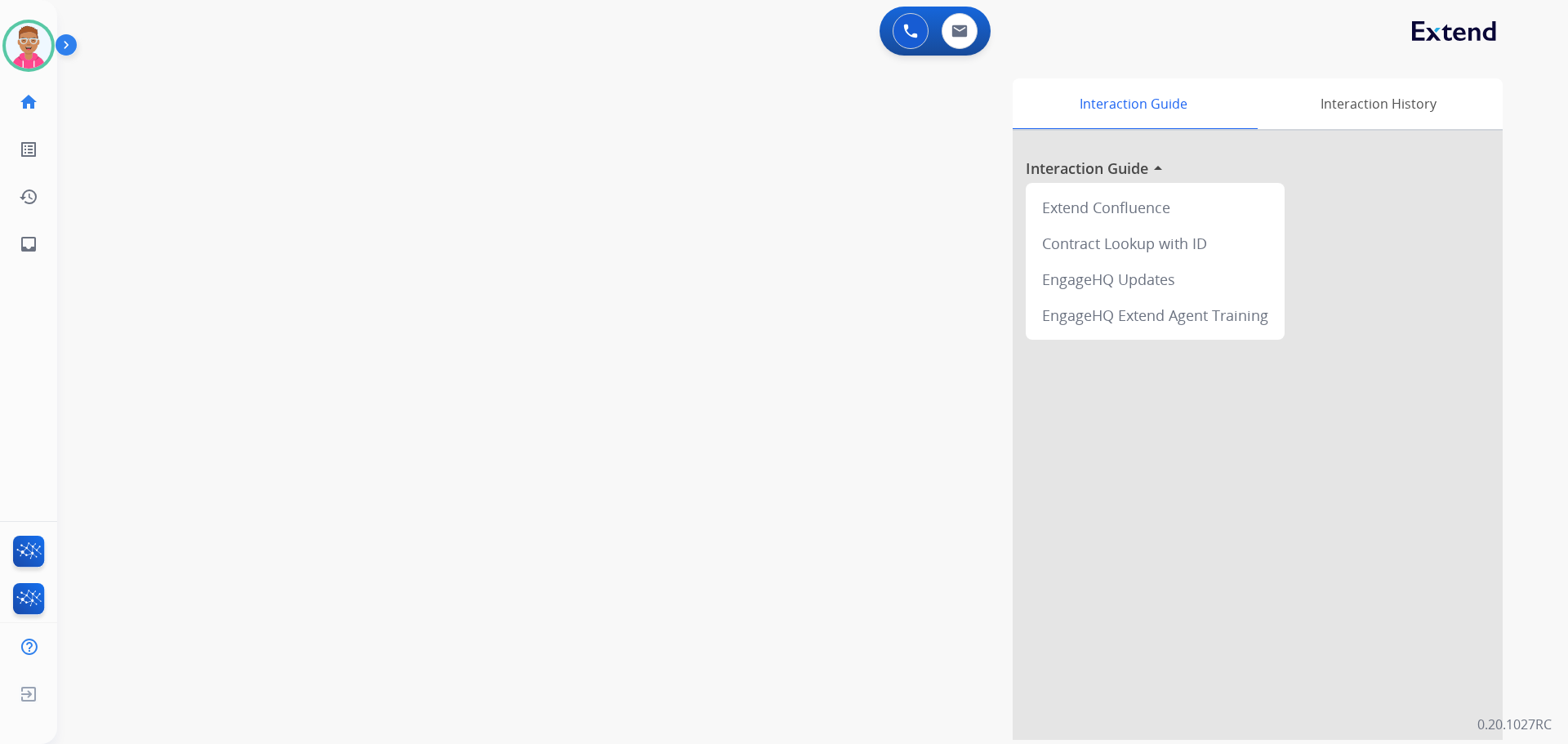
drag, startPoint x: 1567, startPoint y: 452, endPoint x: 1567, endPoint y: 474, distance: 22.0
click at [1567, 474] on div "0 Voice Interactions 0 Email Interactions swap_horiz Break voice bridge close_f…" at bounding box center [812, 372] width 1511 height 744
click at [1567, 721] on div "0 Voice Interactions 0 Email Interactions swap_horiz Break voice bridge close_f…" at bounding box center [812, 372] width 1511 height 744
click at [224, 203] on div "swap_horiz Break voice bridge close_fullscreen Connect 3-Way Call merge_type Se…" at bounding box center [792, 399] width 1471 height 681
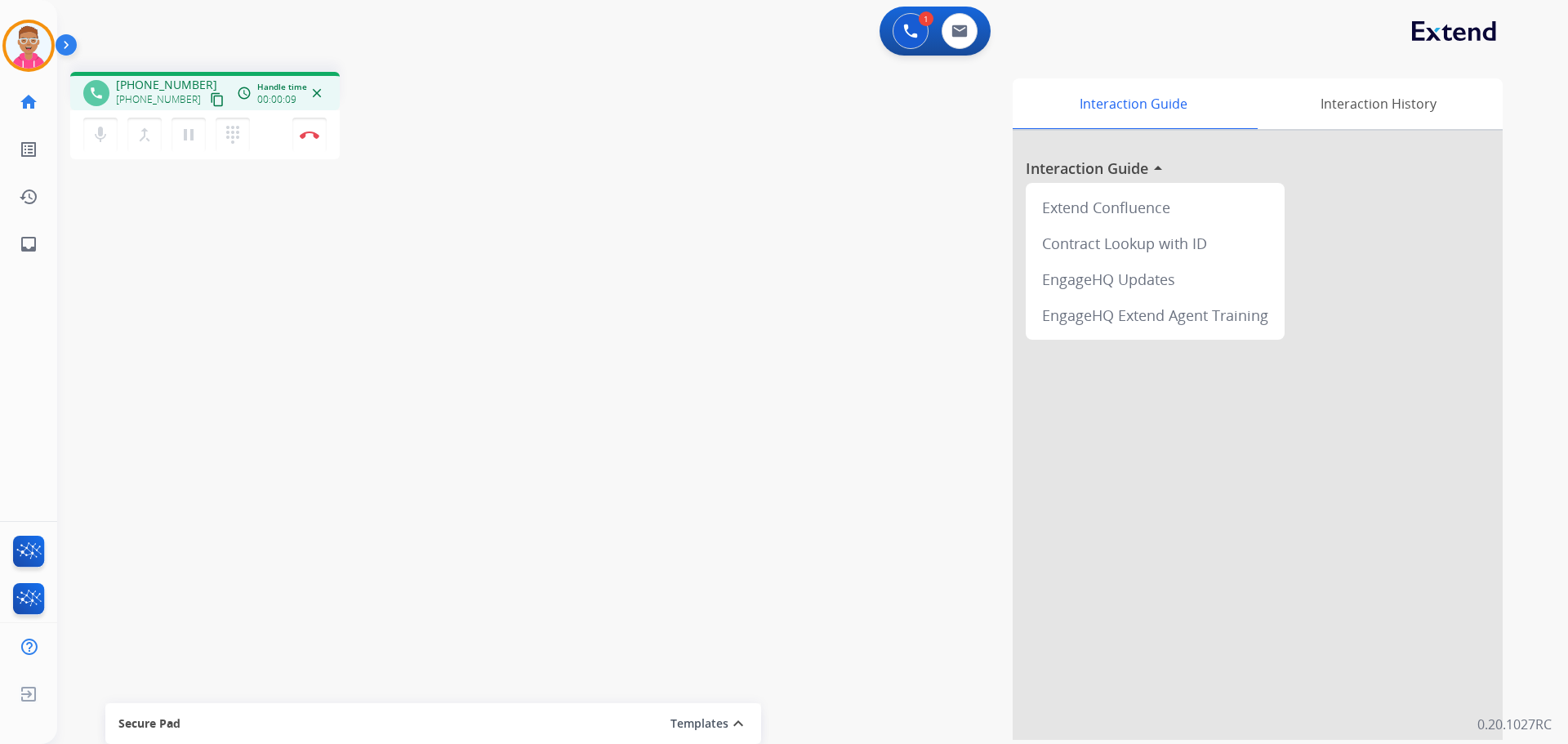
click at [210, 102] on mat-icon "content_copy" at bounding box center [217, 99] width 14 height 14
click at [307, 139] on button "Disconnect" at bounding box center [309, 134] width 34 height 34
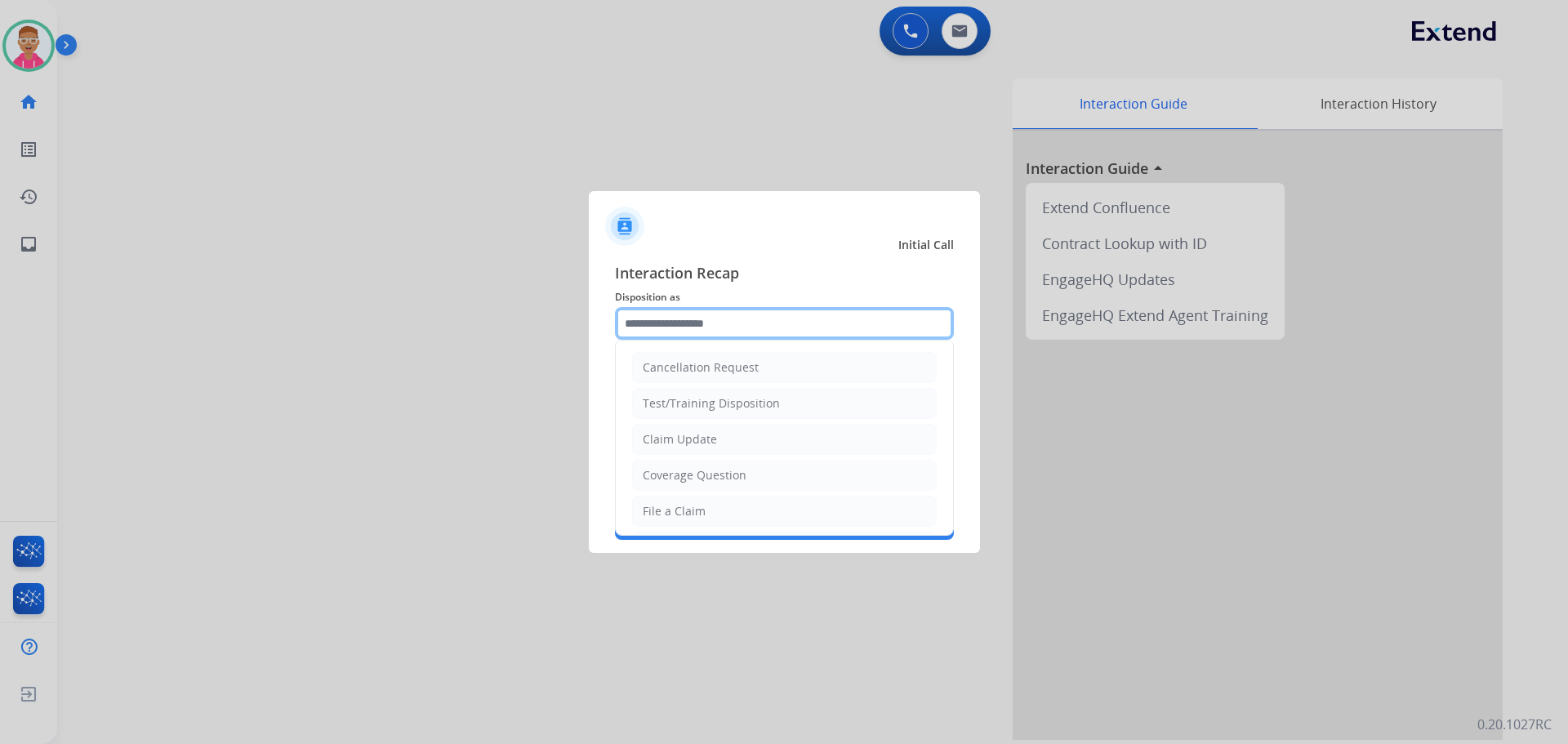
click at [729, 328] on input "text" at bounding box center [784, 323] width 339 height 33
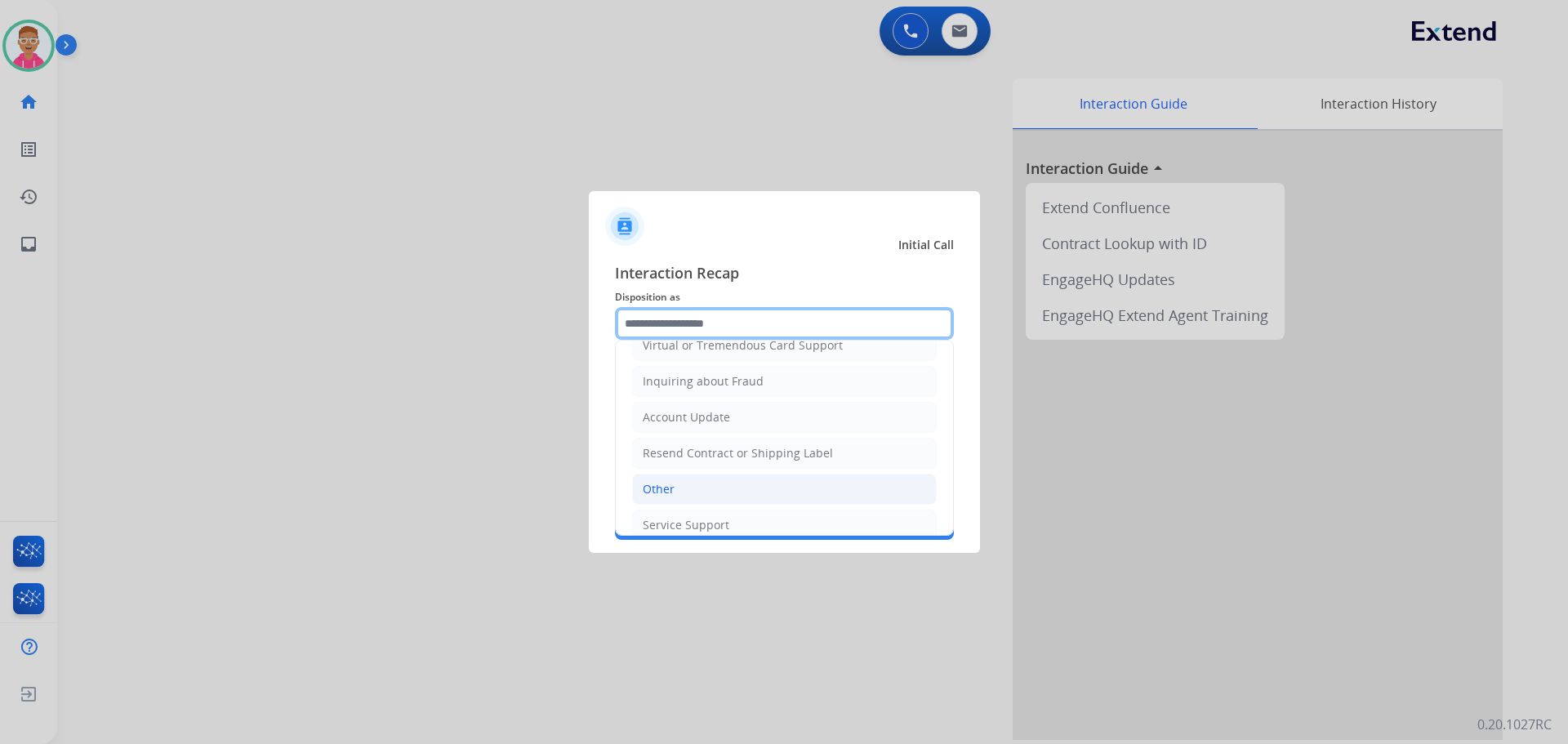
scroll to position [245, 0]
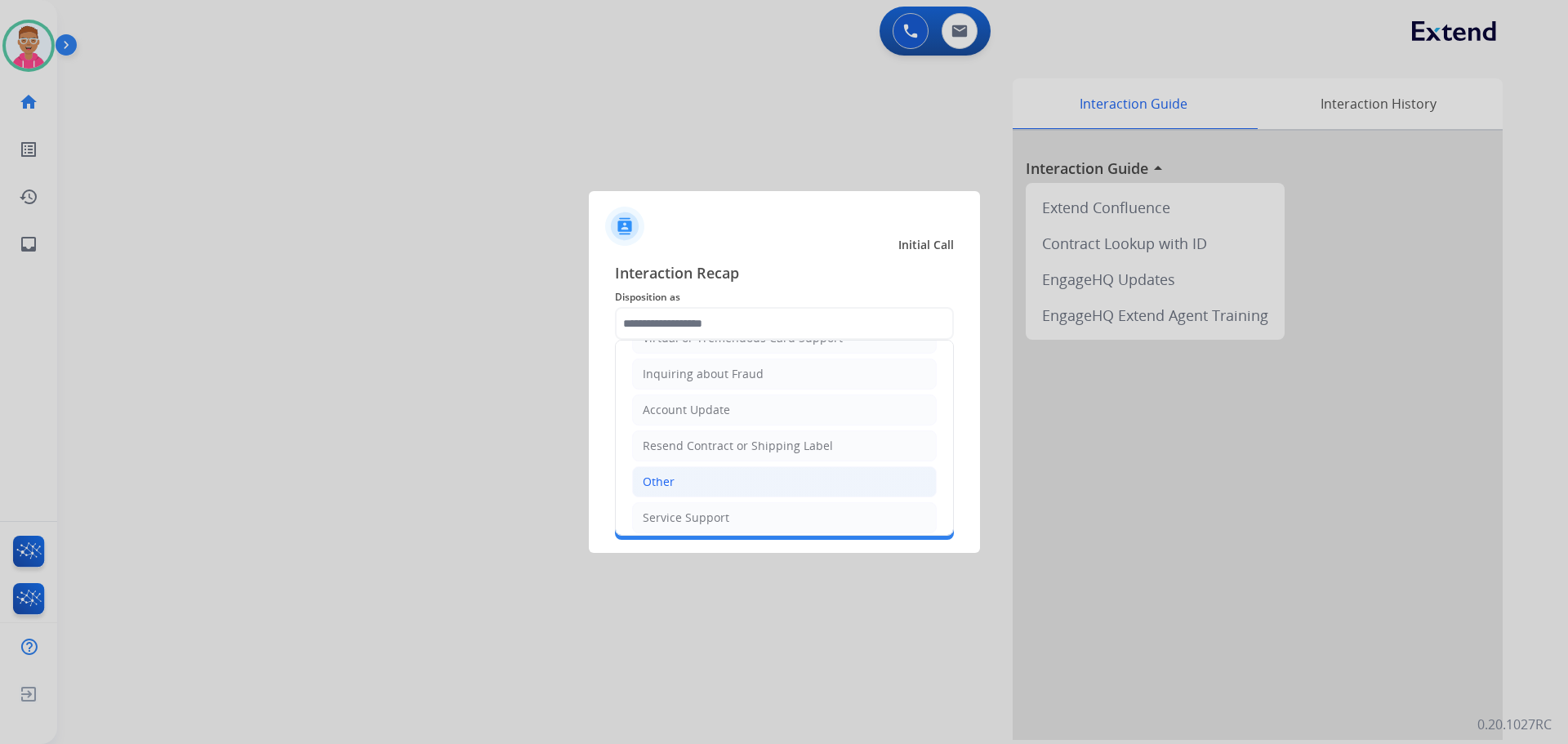
click at [708, 487] on li "Other" at bounding box center [784, 481] width 305 height 31
type input "*****"
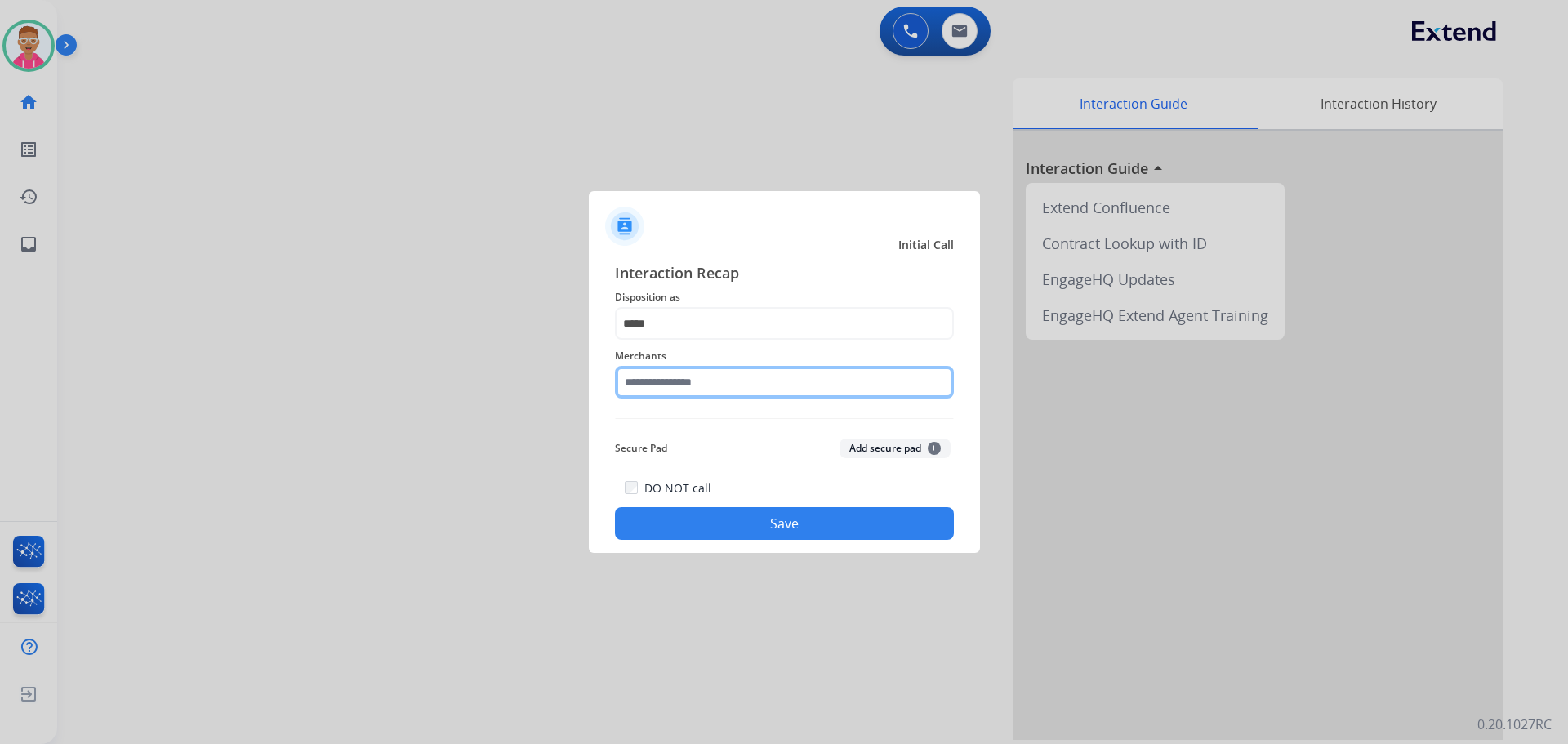
click at [699, 385] on input "text" at bounding box center [784, 382] width 339 height 33
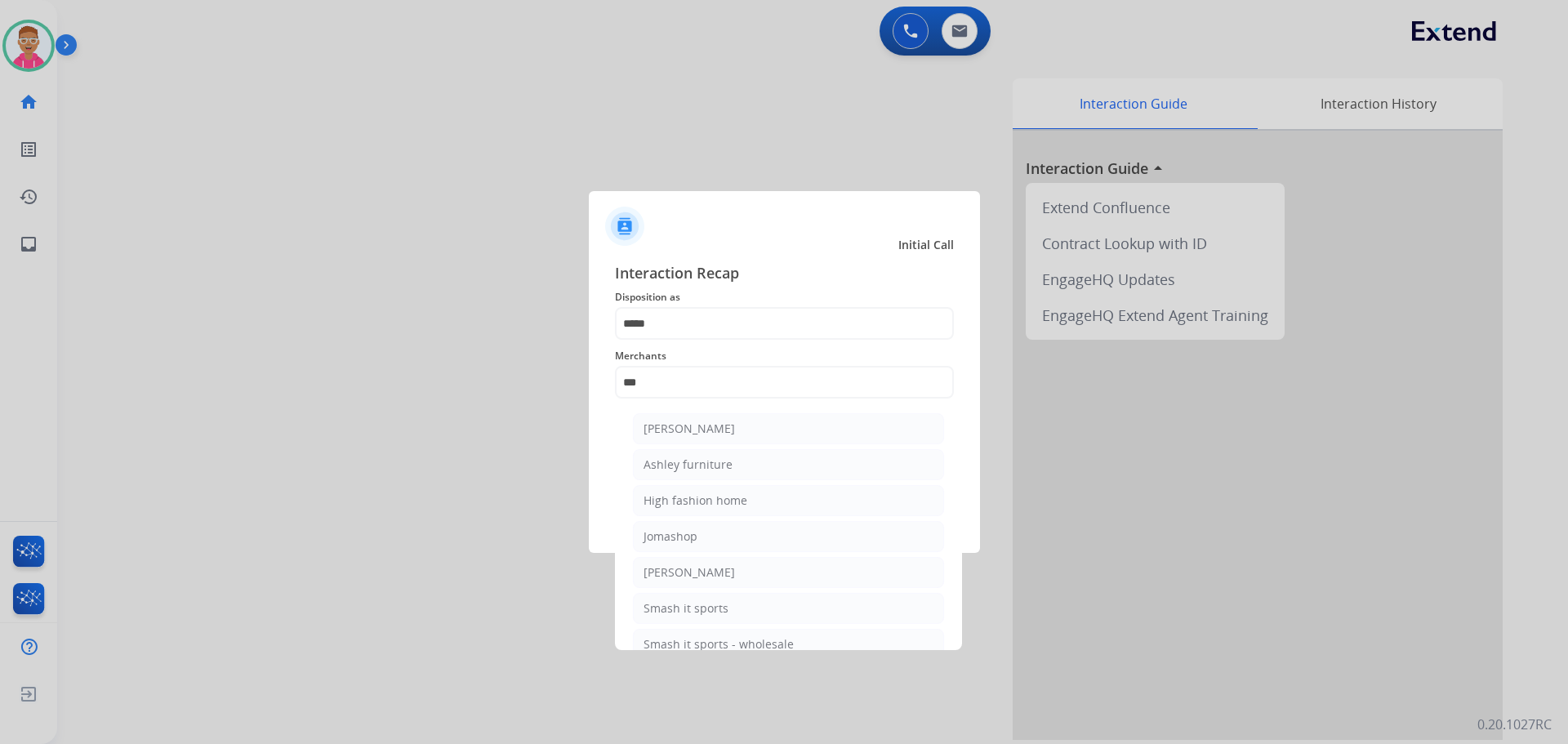
click at [719, 461] on div "Ashley furniture" at bounding box center [688, 464] width 89 height 16
type input "**********"
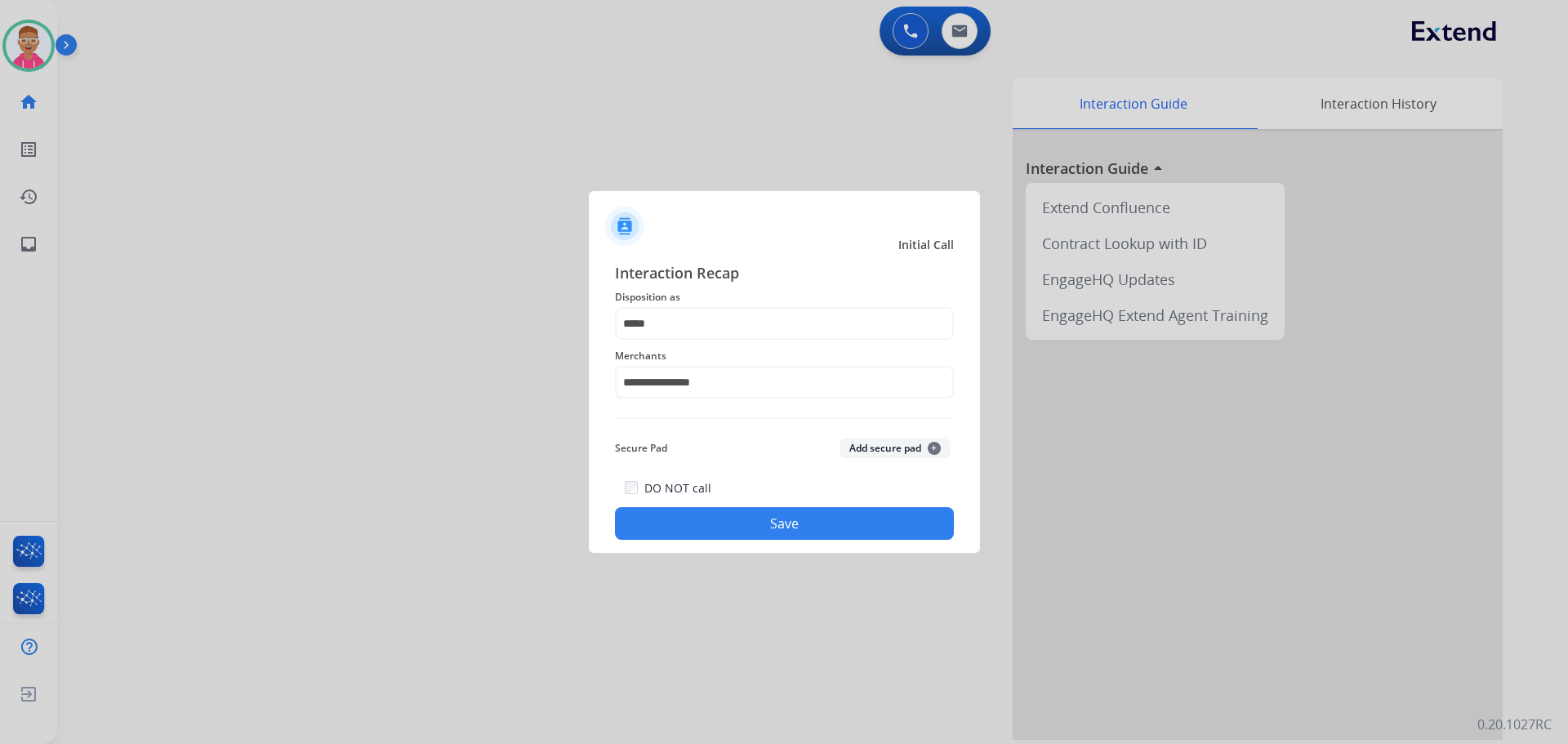
click at [707, 520] on button "Save" at bounding box center [784, 523] width 339 height 33
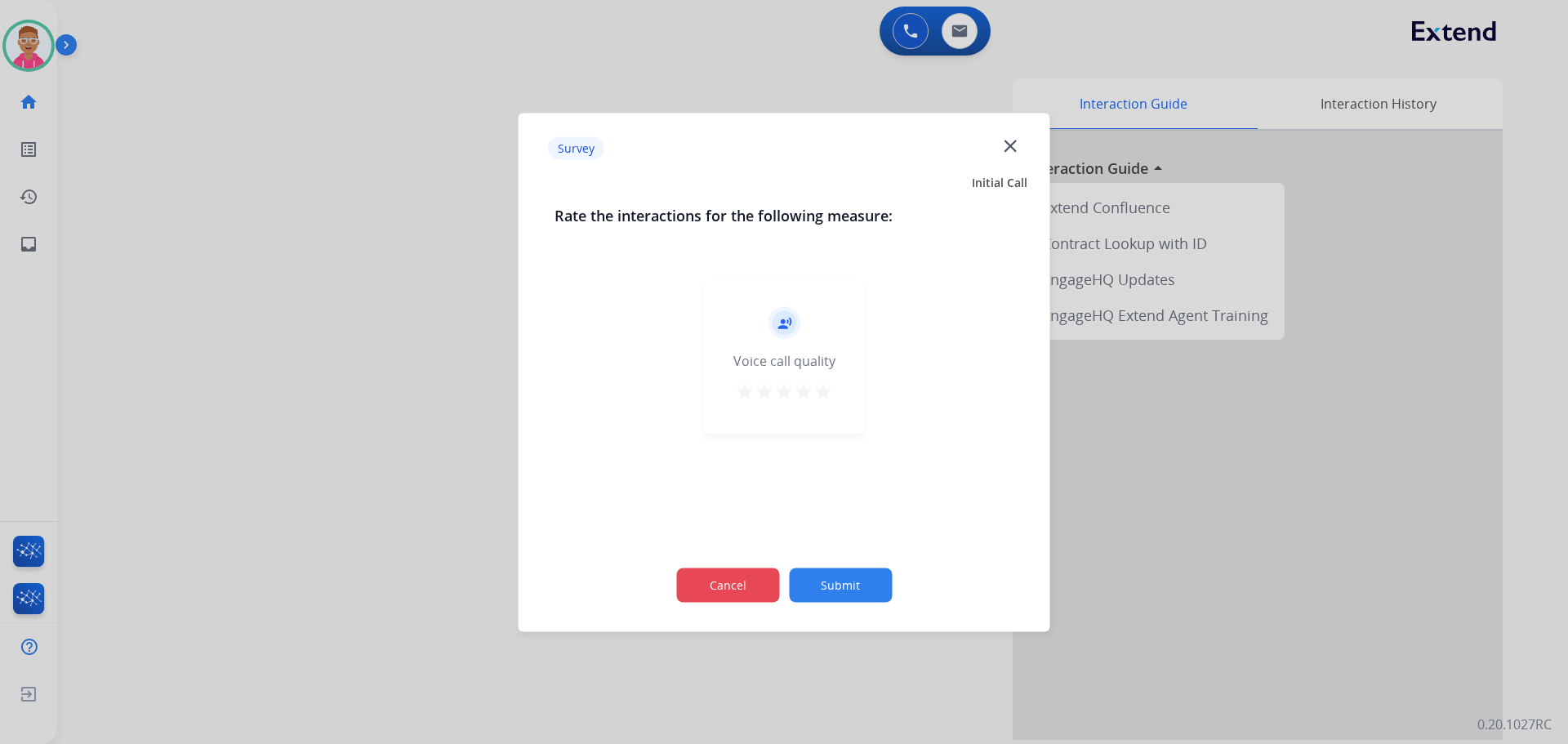
click at [728, 597] on button "Cancel" at bounding box center [727, 585] width 103 height 34
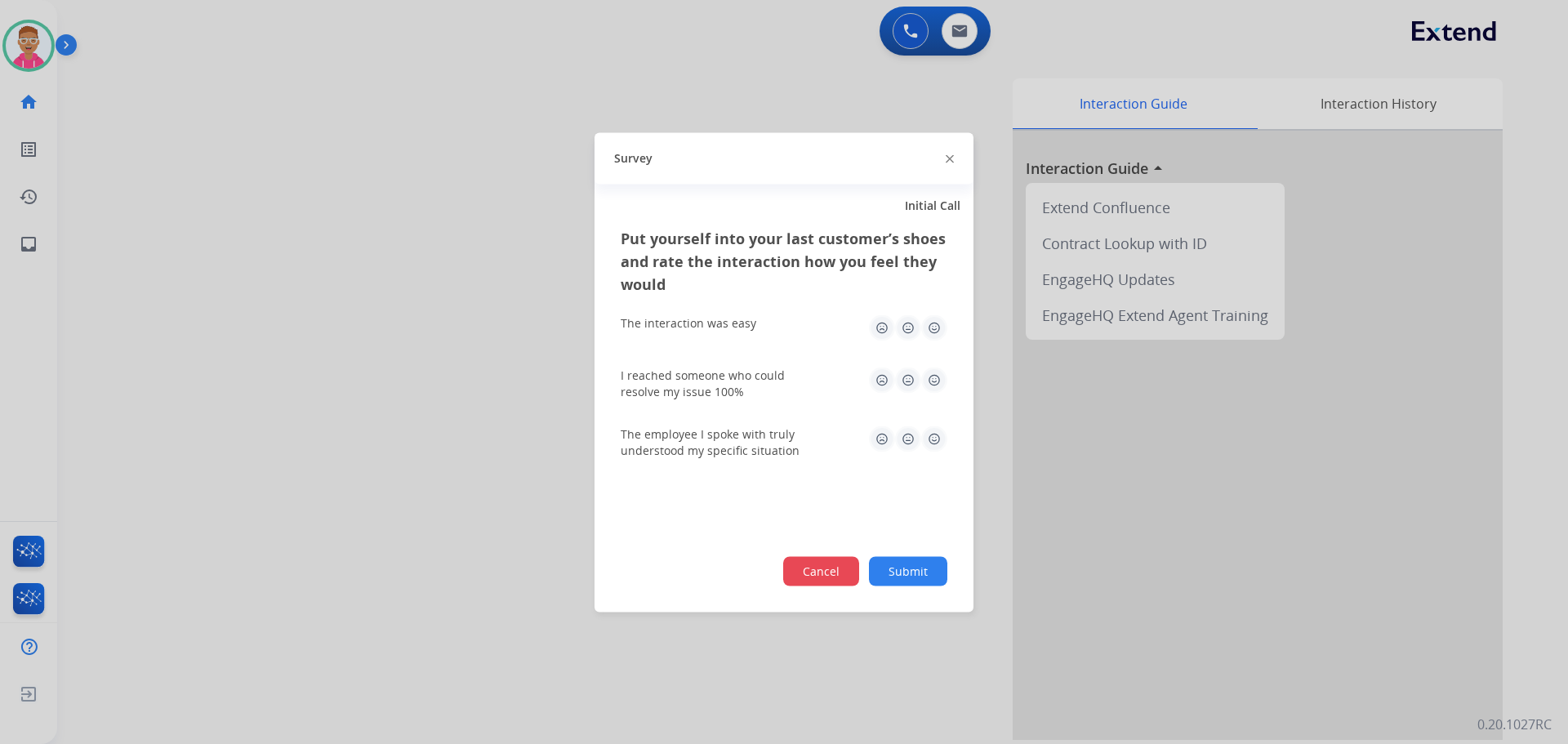
click at [803, 568] on button "Cancel" at bounding box center [821, 571] width 76 height 30
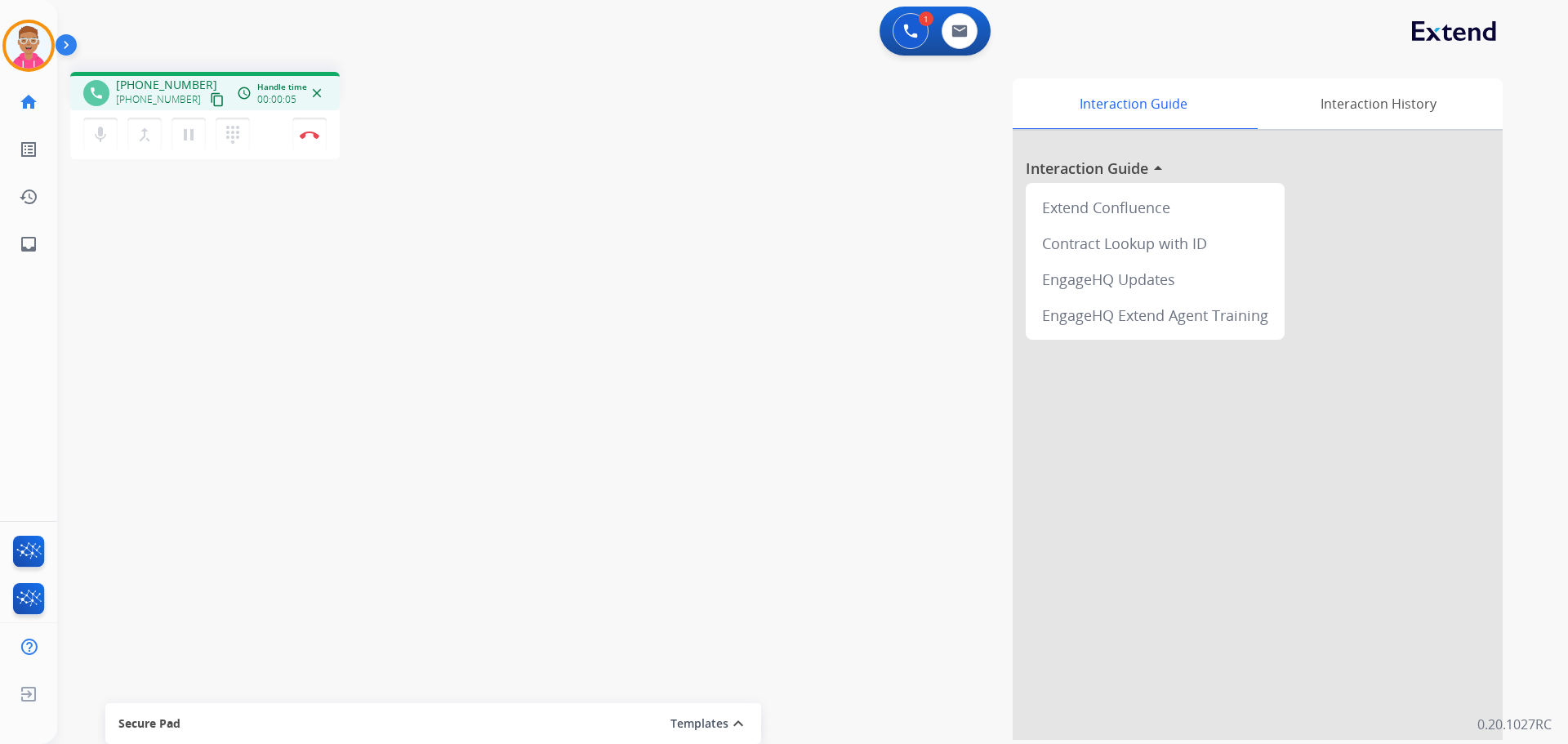
click at [210, 105] on mat-icon "content_copy" at bounding box center [217, 99] width 14 height 14
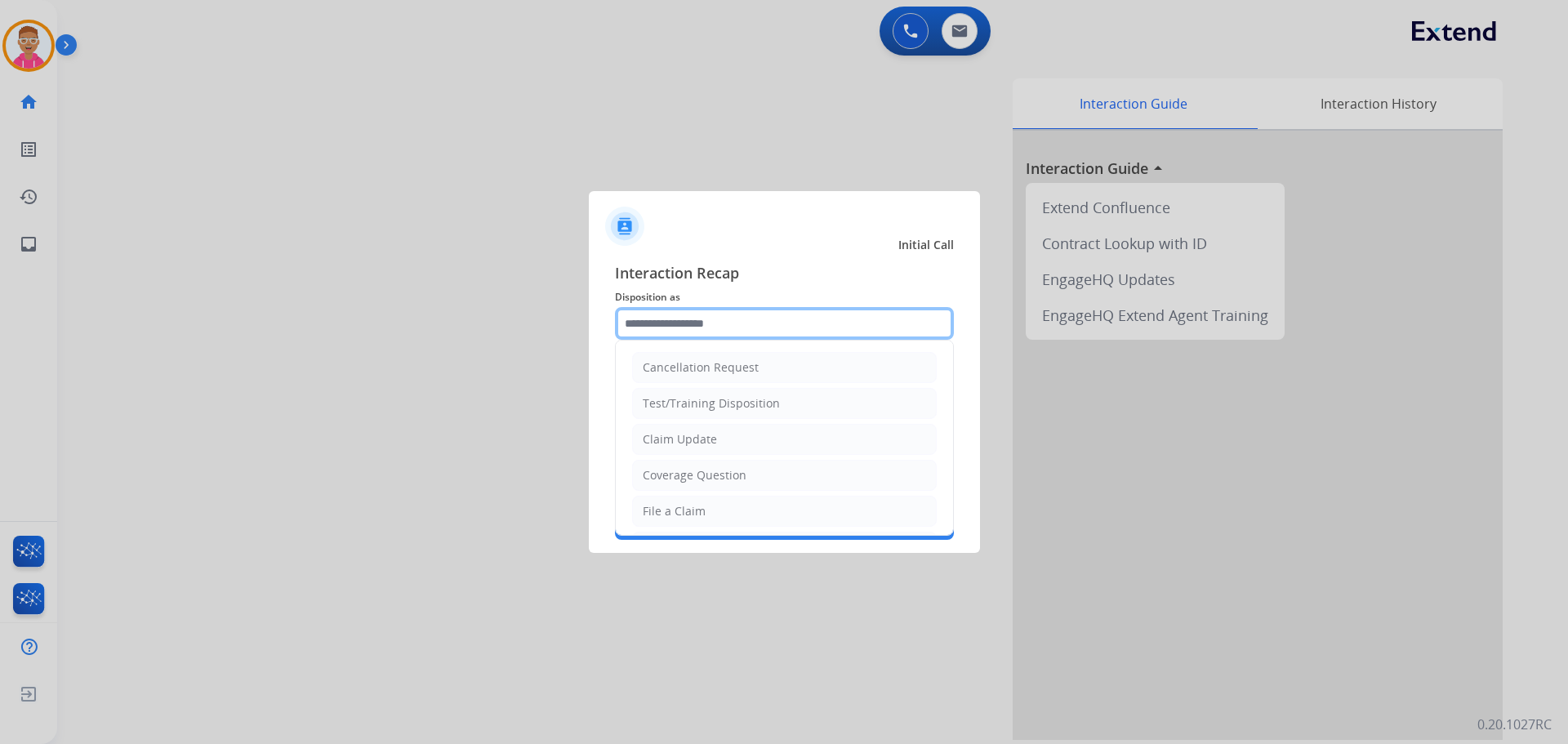
click at [725, 324] on input "text" at bounding box center [784, 323] width 339 height 33
click at [686, 510] on div "File a Claim" at bounding box center [674, 511] width 63 height 16
type input "**********"
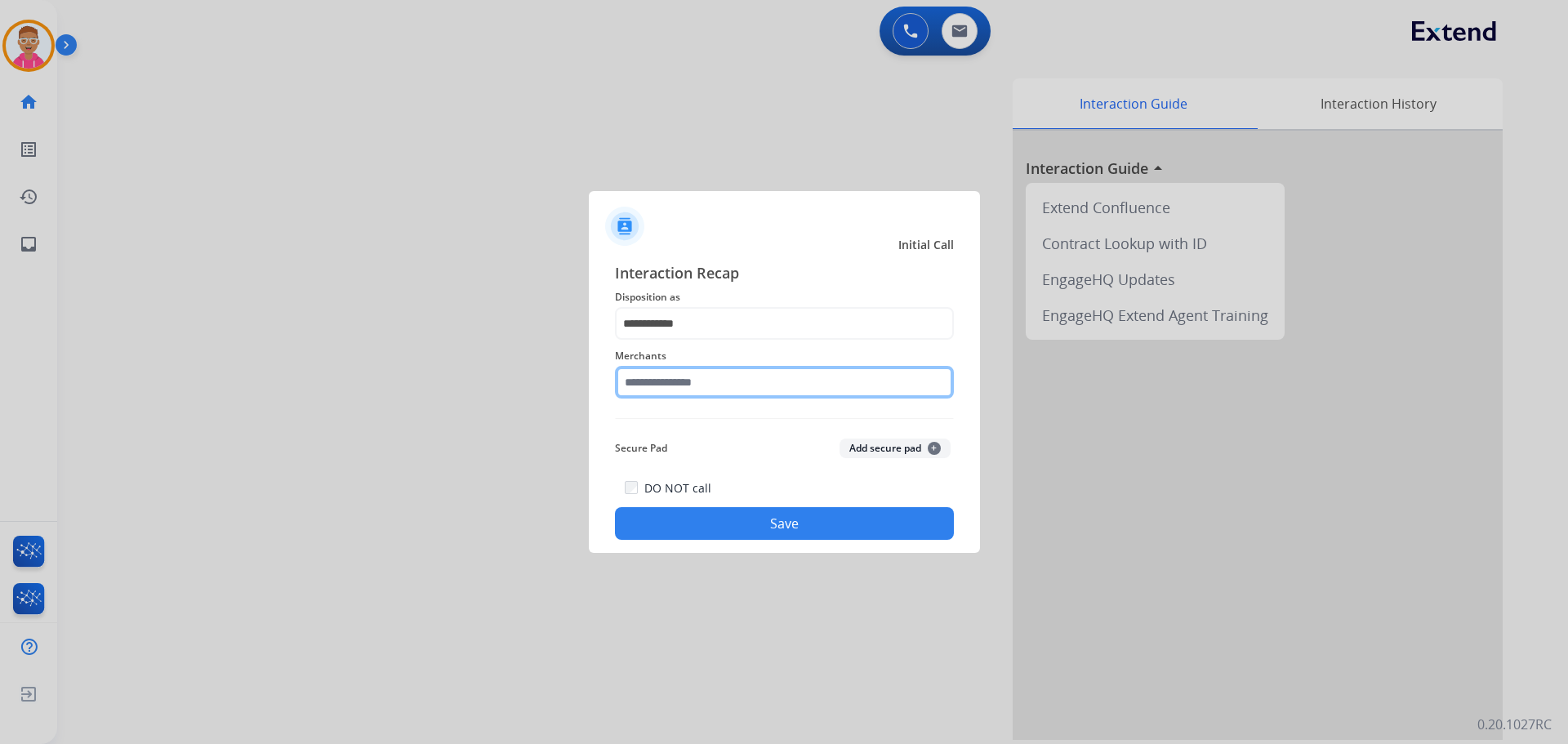
click at [674, 381] on input "text" at bounding box center [784, 382] width 339 height 33
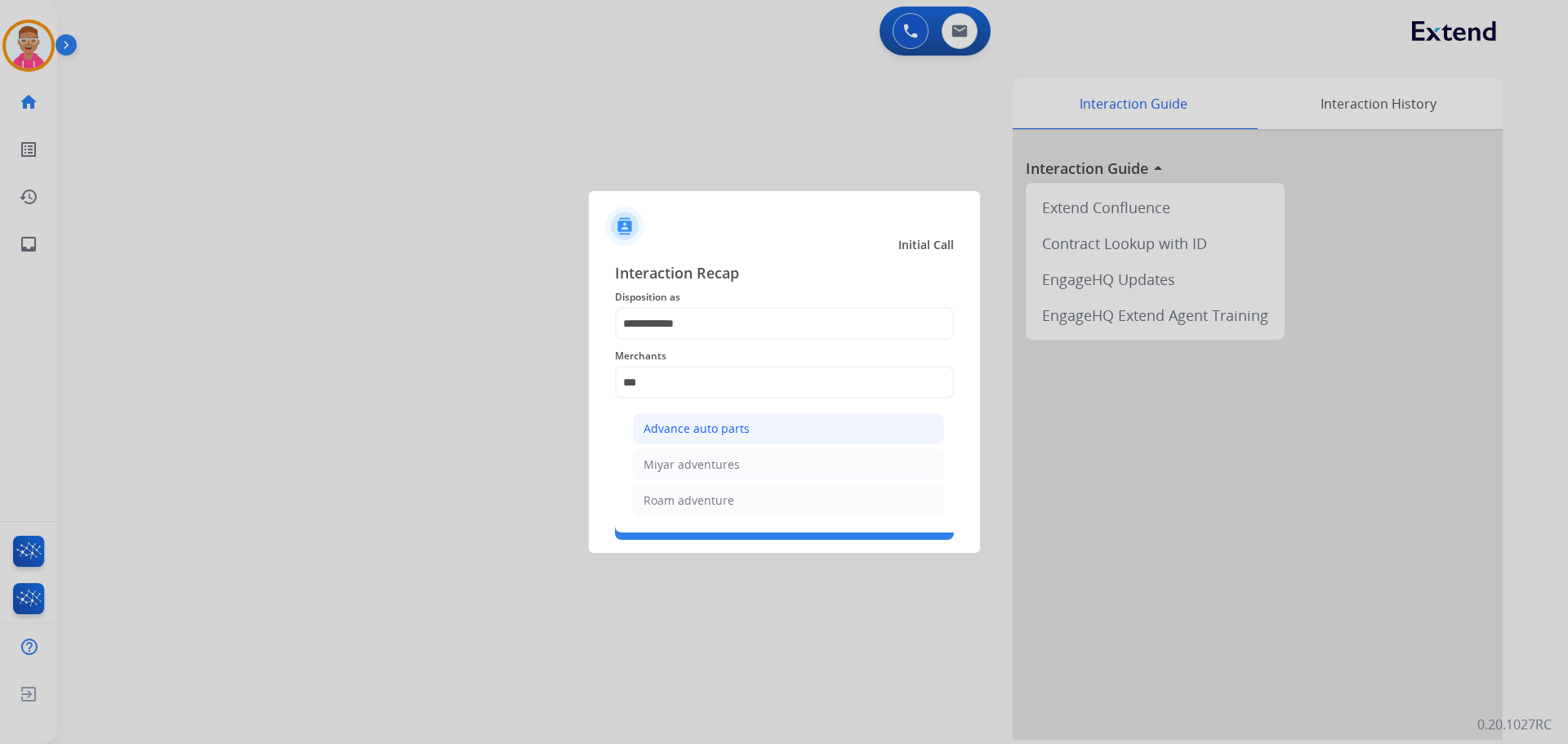
click at [699, 430] on div "Advance auto parts" at bounding box center [696, 428] width 106 height 16
type input "**********"
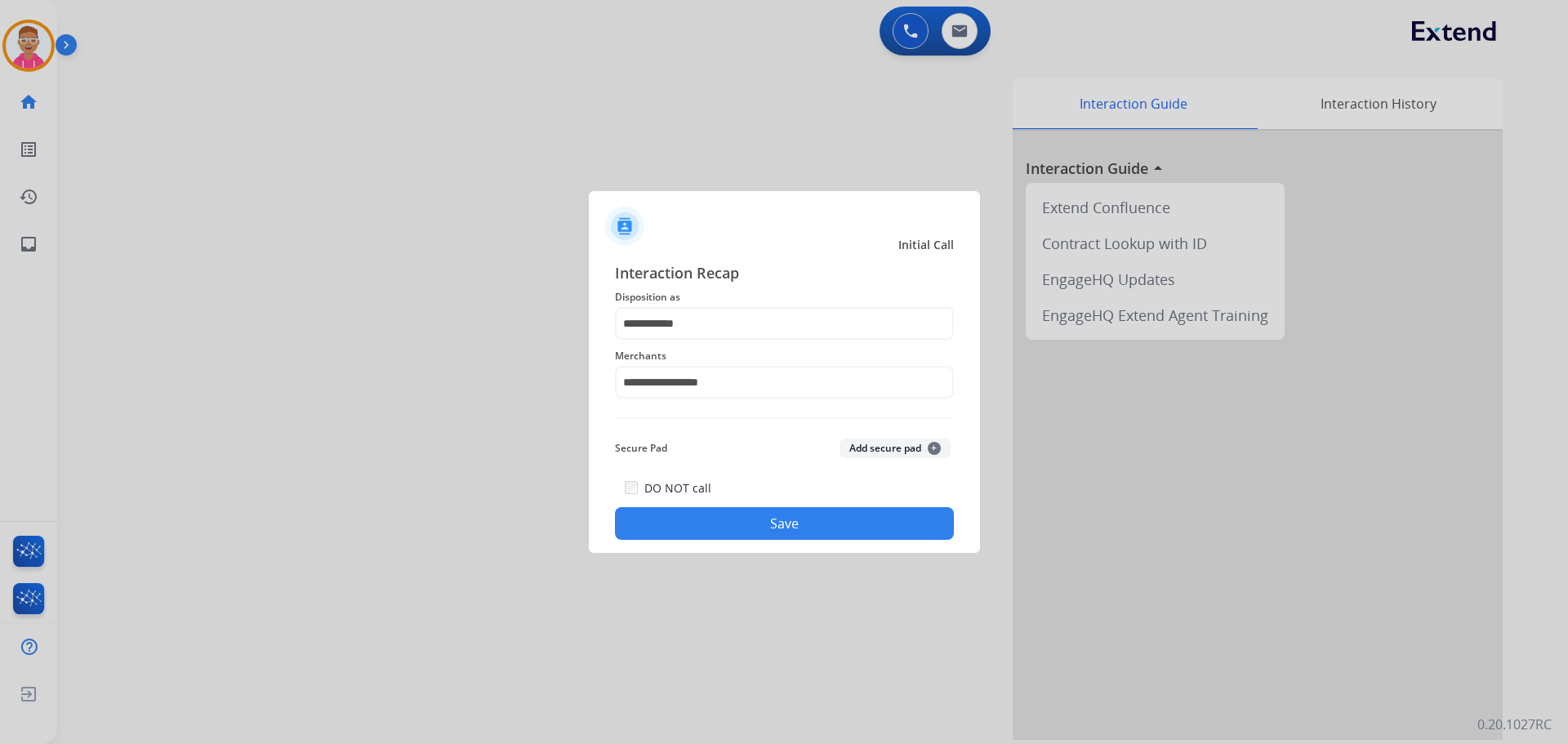
click at [682, 519] on button "Save" at bounding box center [784, 523] width 339 height 33
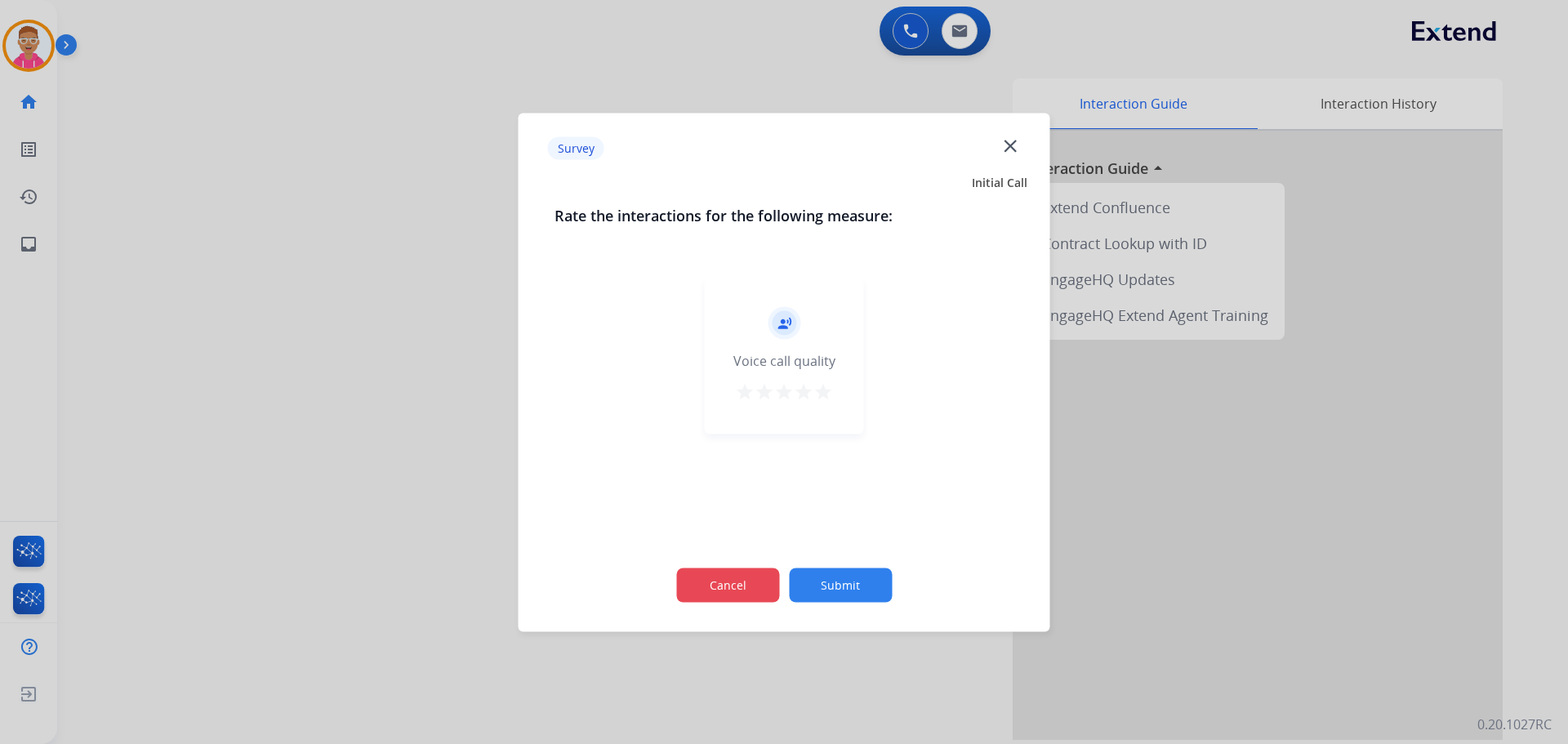
click at [724, 582] on button "Cancel" at bounding box center [727, 585] width 103 height 34
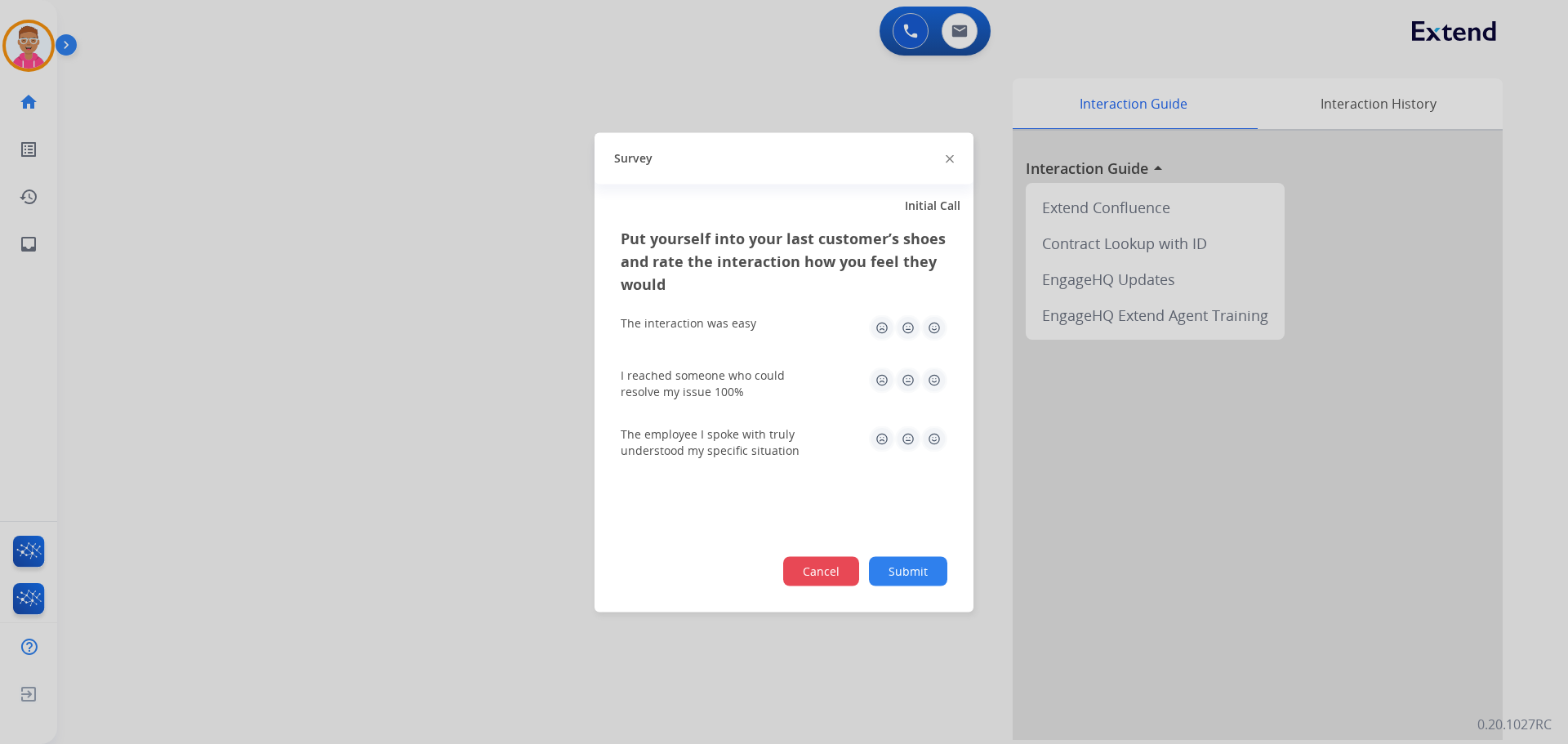
click at [817, 578] on button "Cancel" at bounding box center [821, 571] width 76 height 30
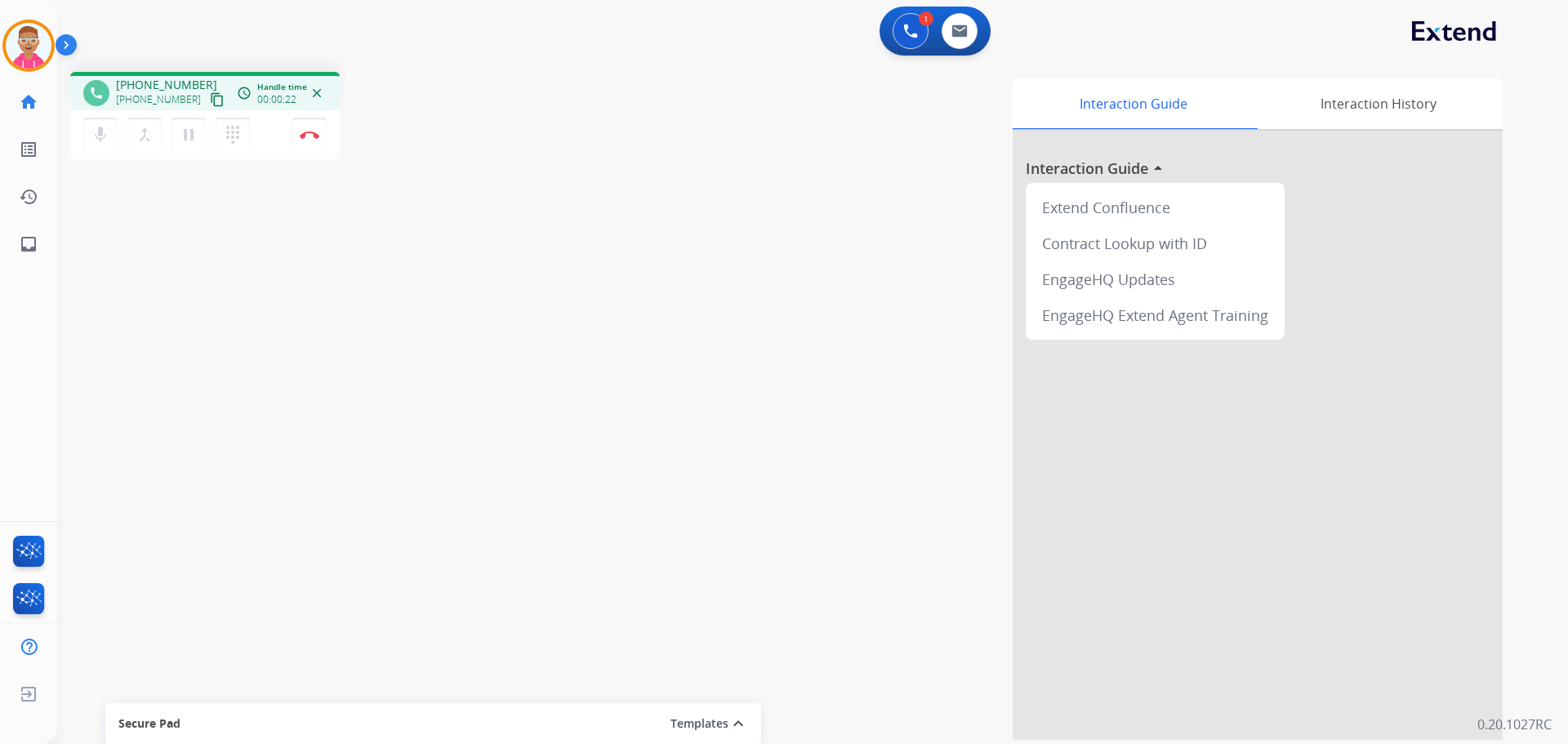
click at [210, 98] on mat-icon "content_copy" at bounding box center [217, 99] width 14 height 14
click at [292, 448] on div "phone [PHONE_NUMBER] [PHONE_NUMBER] content_copy access_time Call metrics Queue…" at bounding box center [792, 399] width 1471 height 681
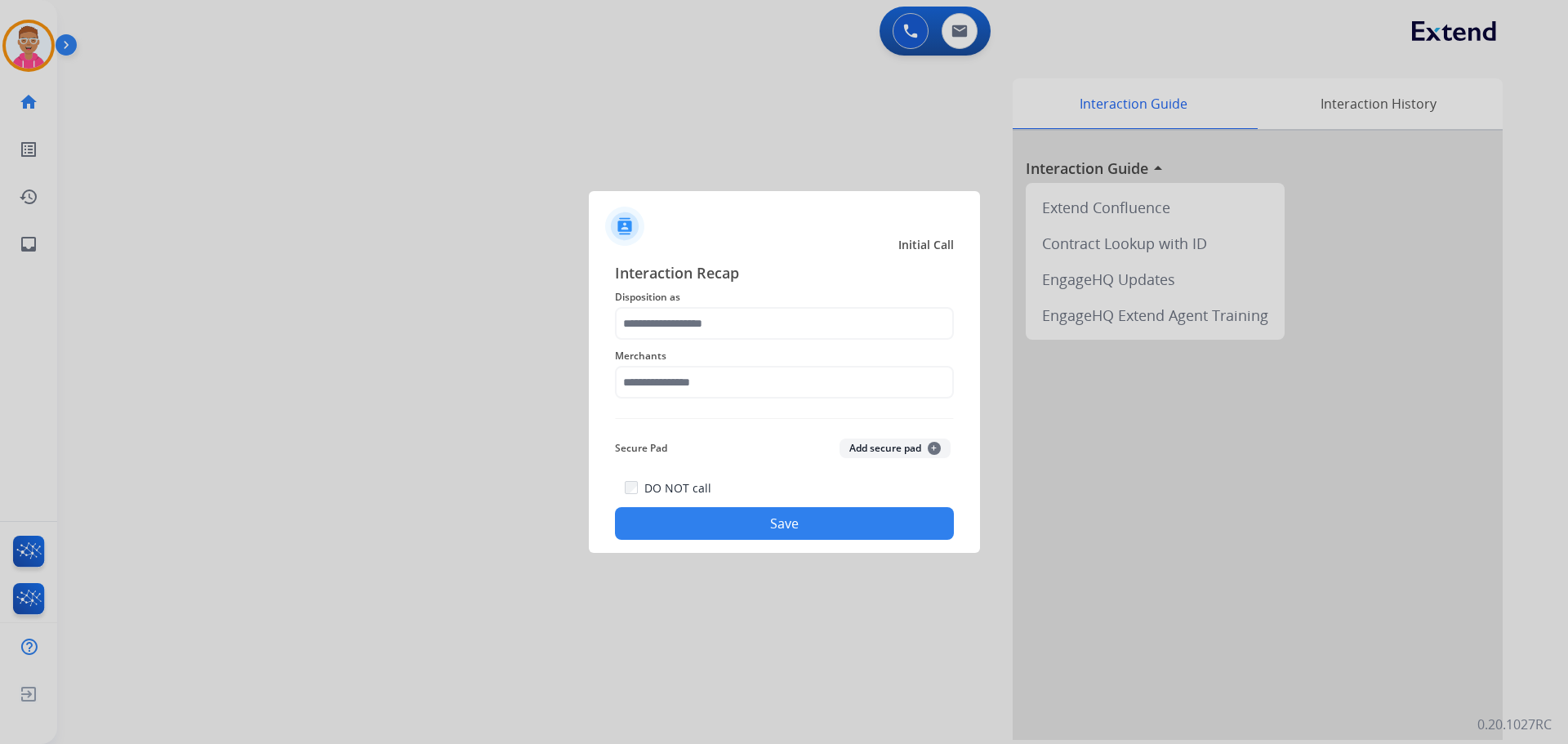
click at [317, 137] on div at bounding box center [784, 372] width 1568 height 744
click at [718, 326] on input "text" at bounding box center [784, 323] width 339 height 33
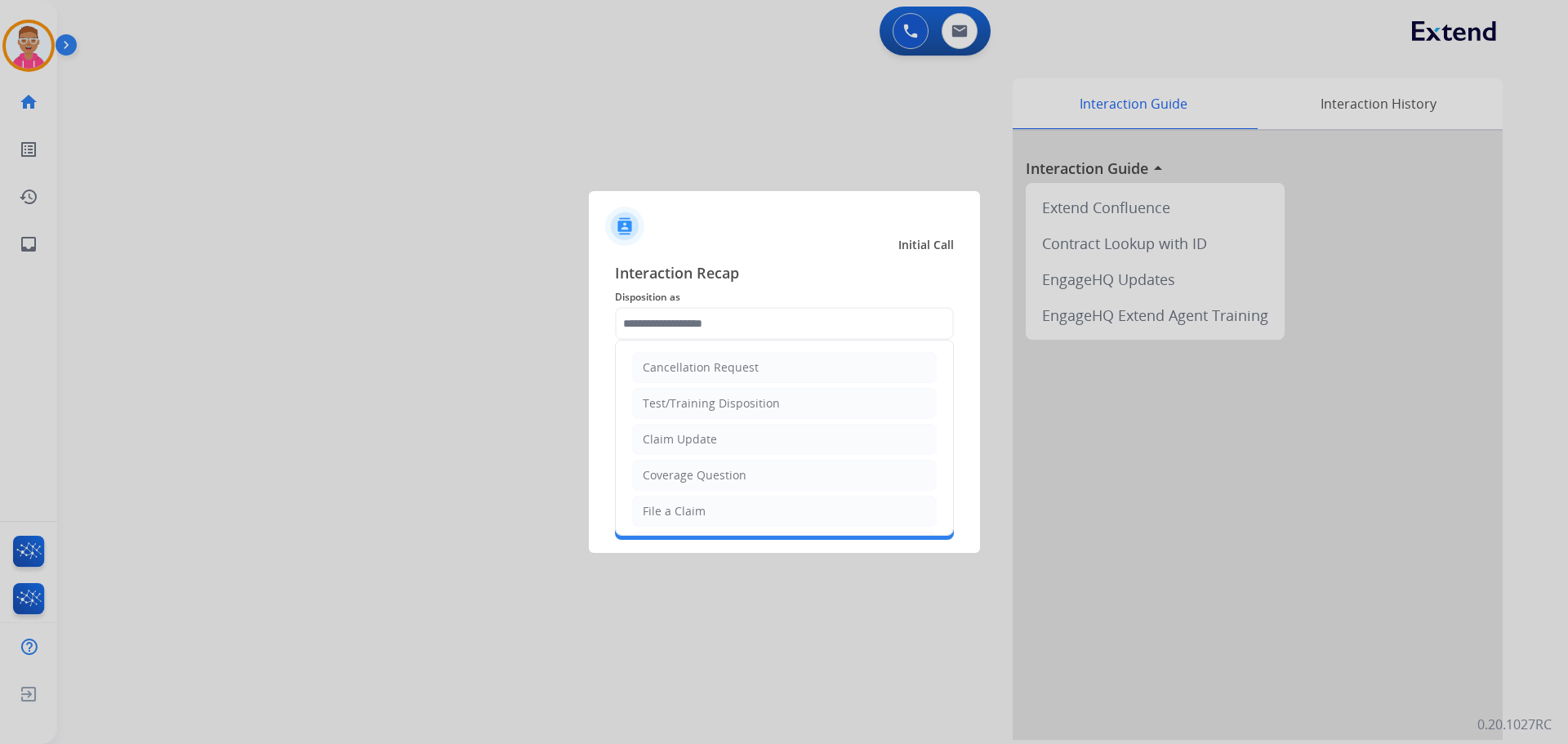
click at [704, 436] on div "Claim Update" at bounding box center [680, 439] width 74 height 16
type input "**********"
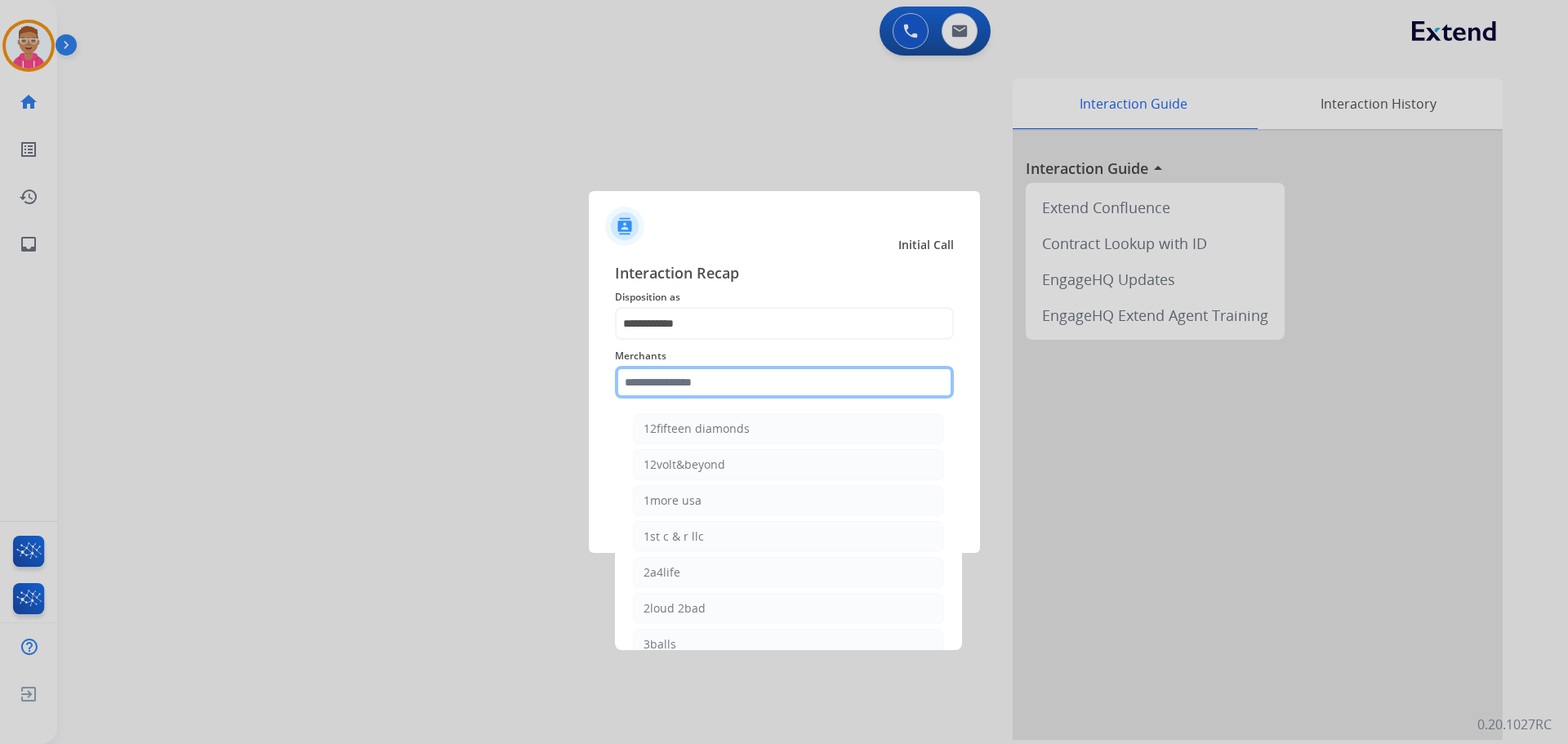
click at [689, 393] on input "text" at bounding box center [784, 382] width 339 height 33
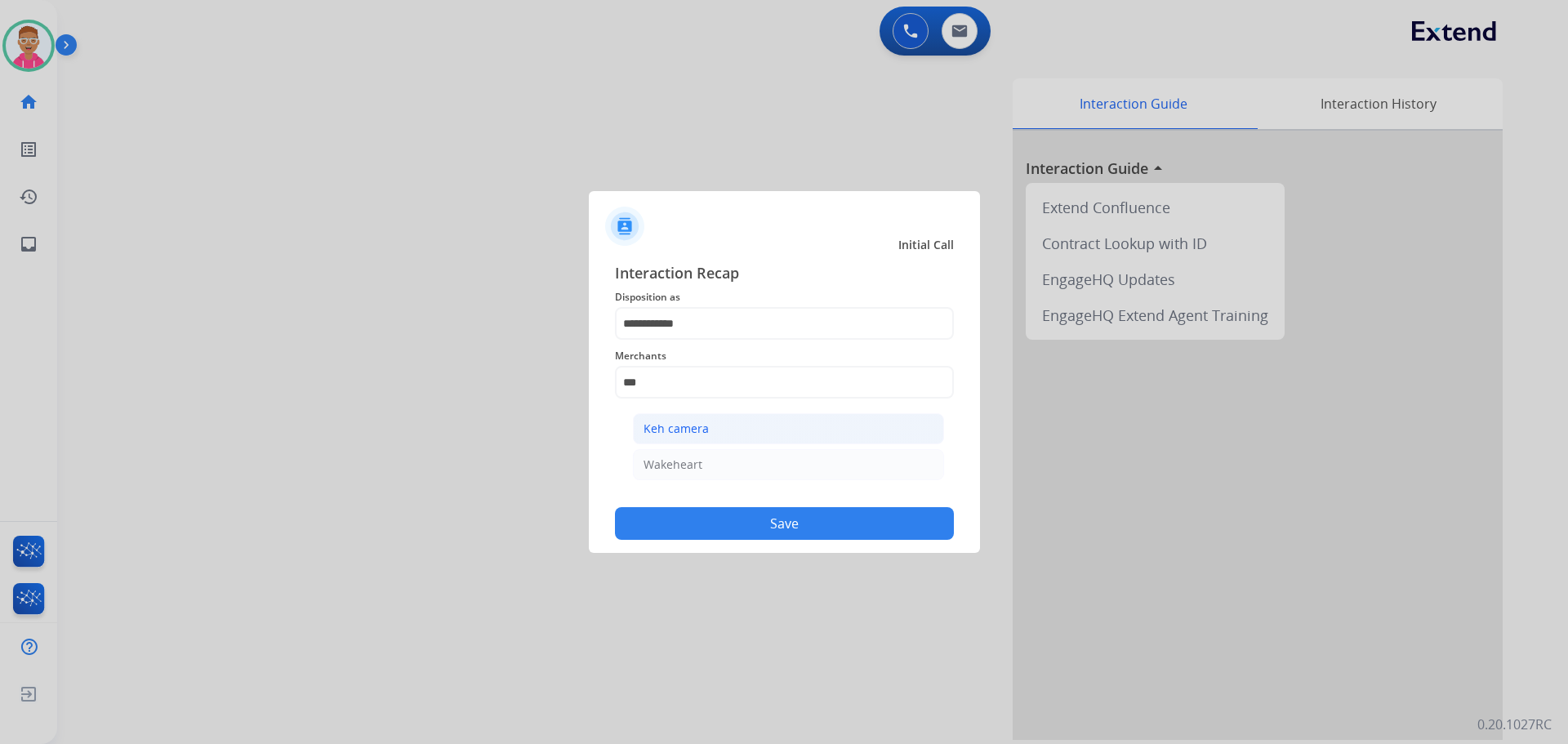
click at [750, 423] on li "Keh camera" at bounding box center [789, 428] width 311 height 31
type input "**********"
click at [741, 521] on button "Save" at bounding box center [784, 523] width 339 height 33
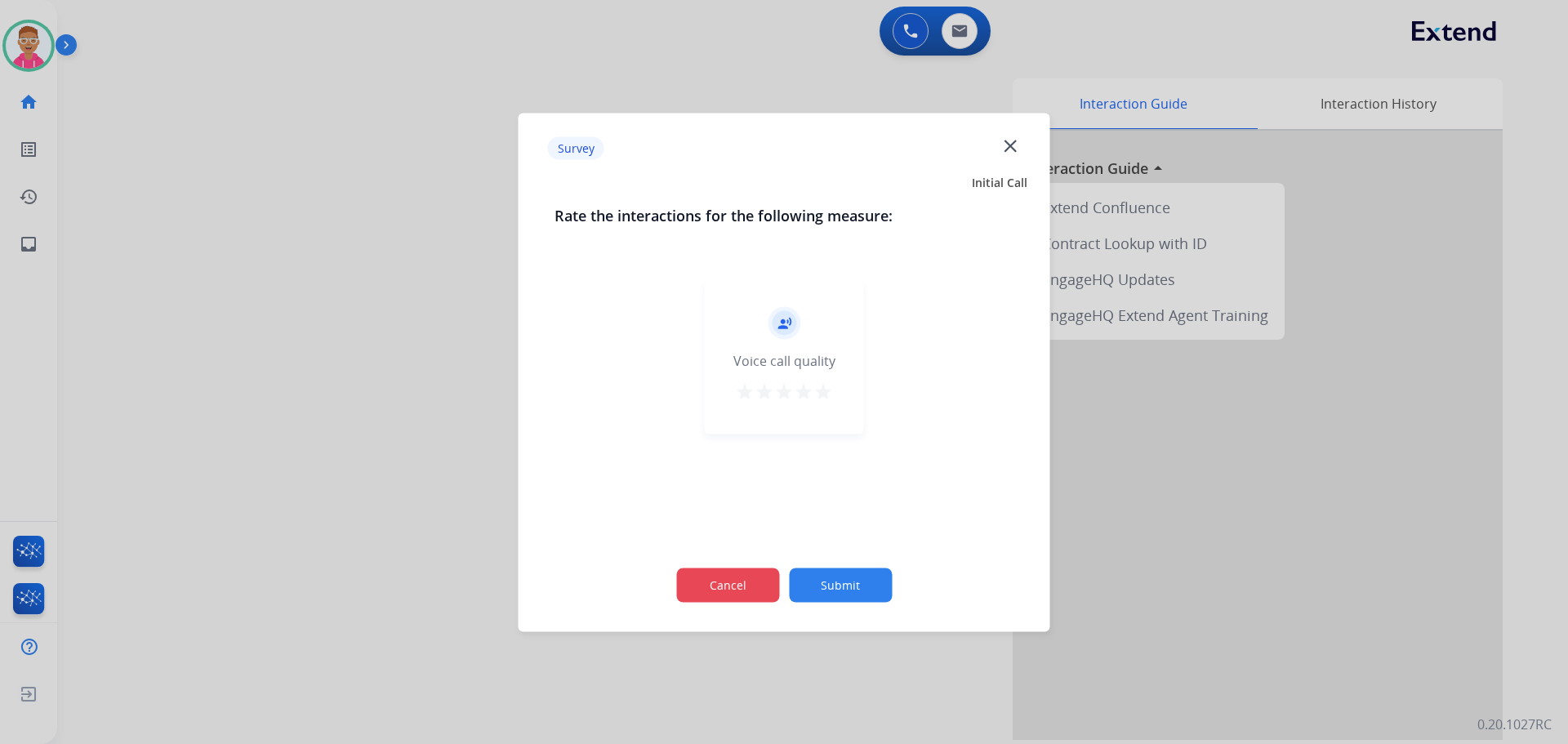
click at [738, 579] on button "Cancel" at bounding box center [727, 585] width 103 height 34
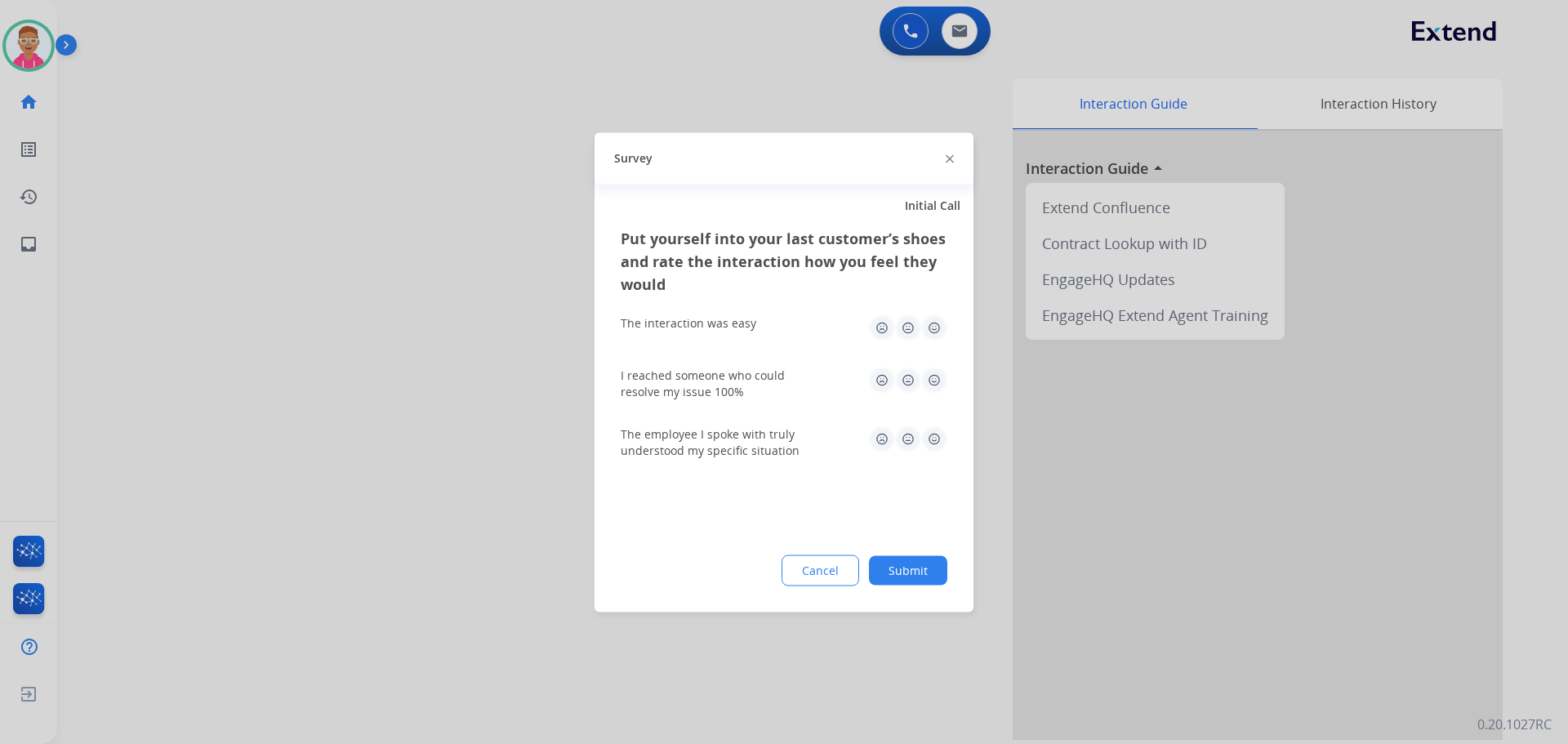
click at [815, 561] on button "Cancel" at bounding box center [820, 570] width 78 height 31
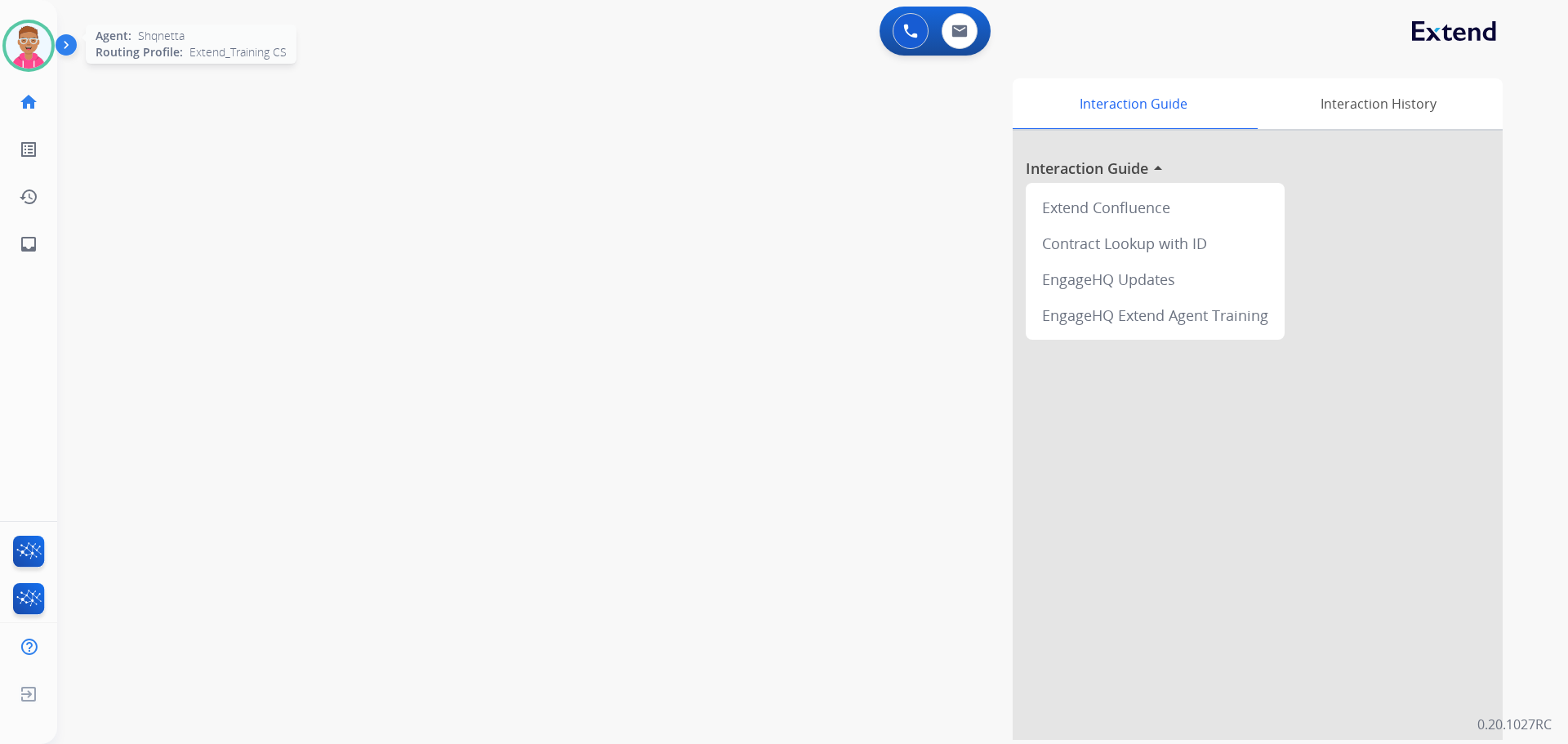
click at [39, 33] on img at bounding box center [28, 46] width 46 height 46
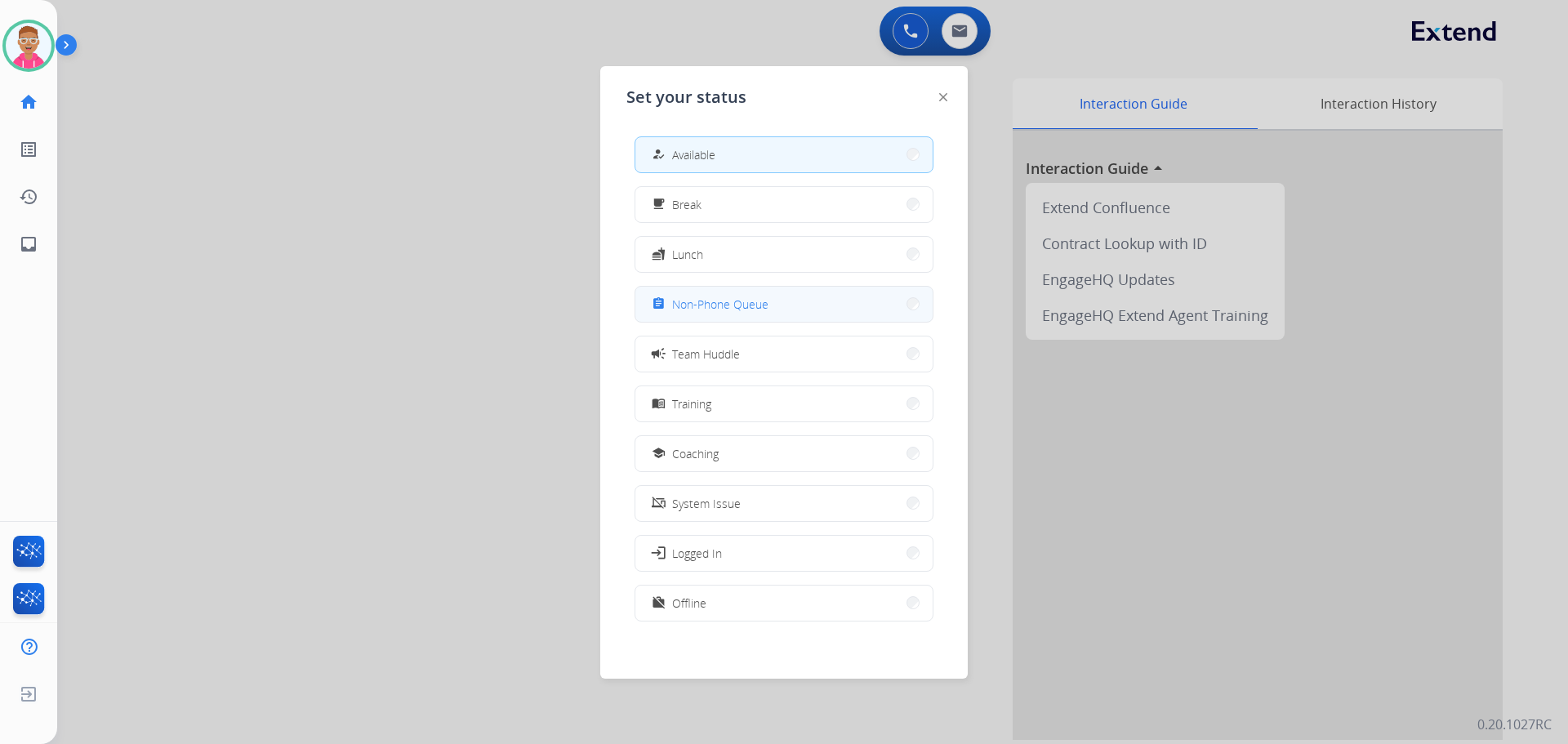
click at [675, 305] on div "assignment Non-Phone Queue" at bounding box center [708, 304] width 120 height 20
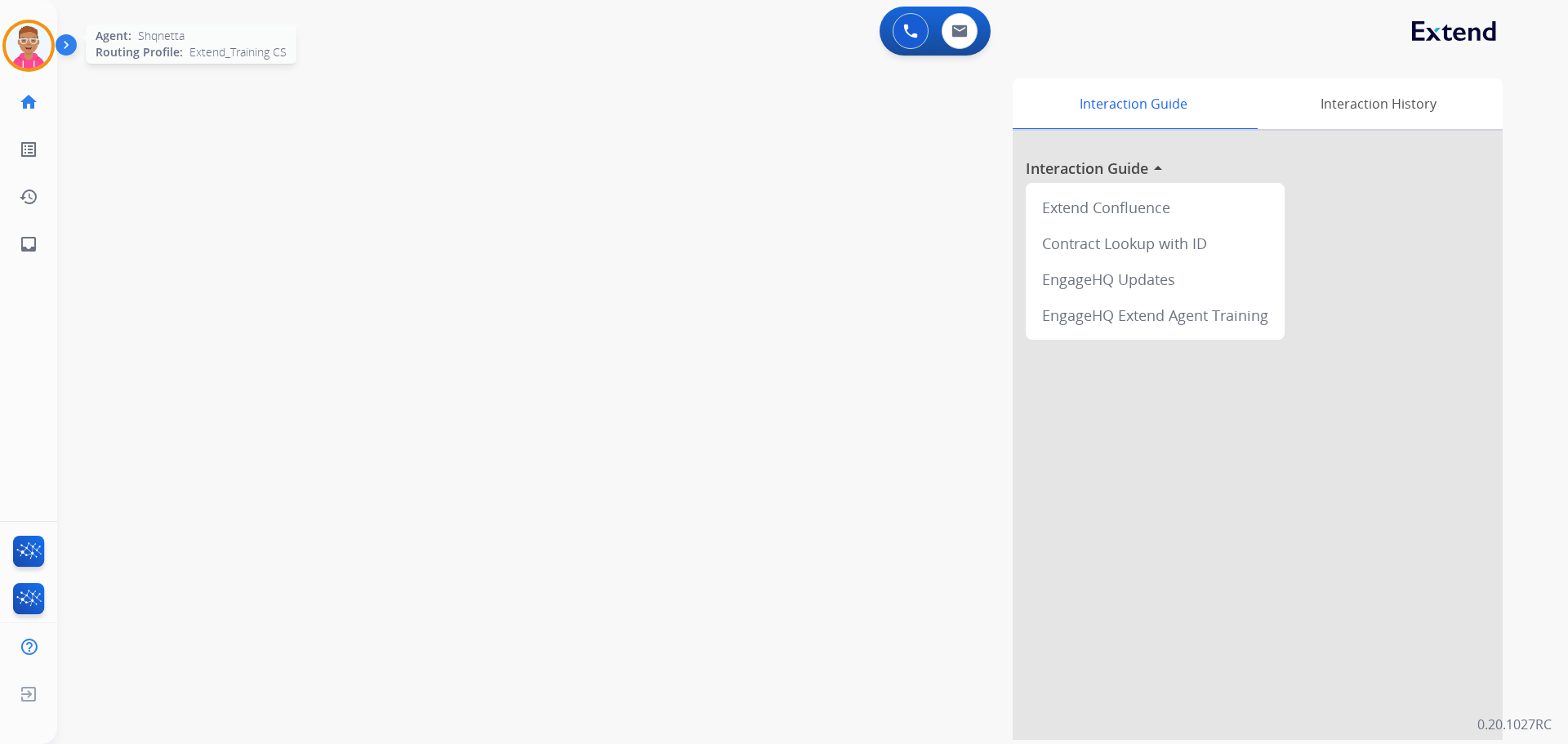
click at [29, 41] on img at bounding box center [28, 46] width 46 height 46
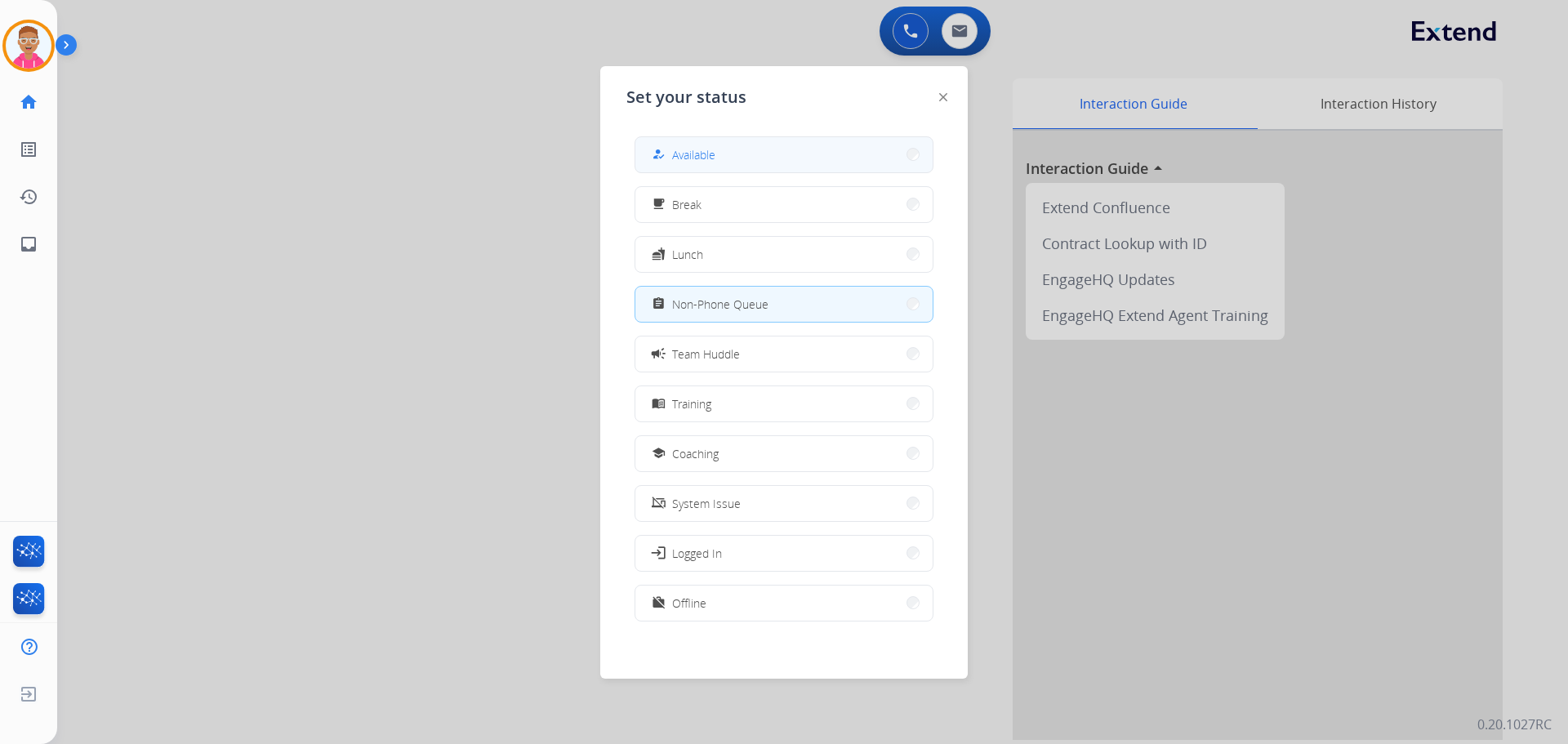
click at [736, 150] on button "how_to_reg Available" at bounding box center [784, 154] width 297 height 35
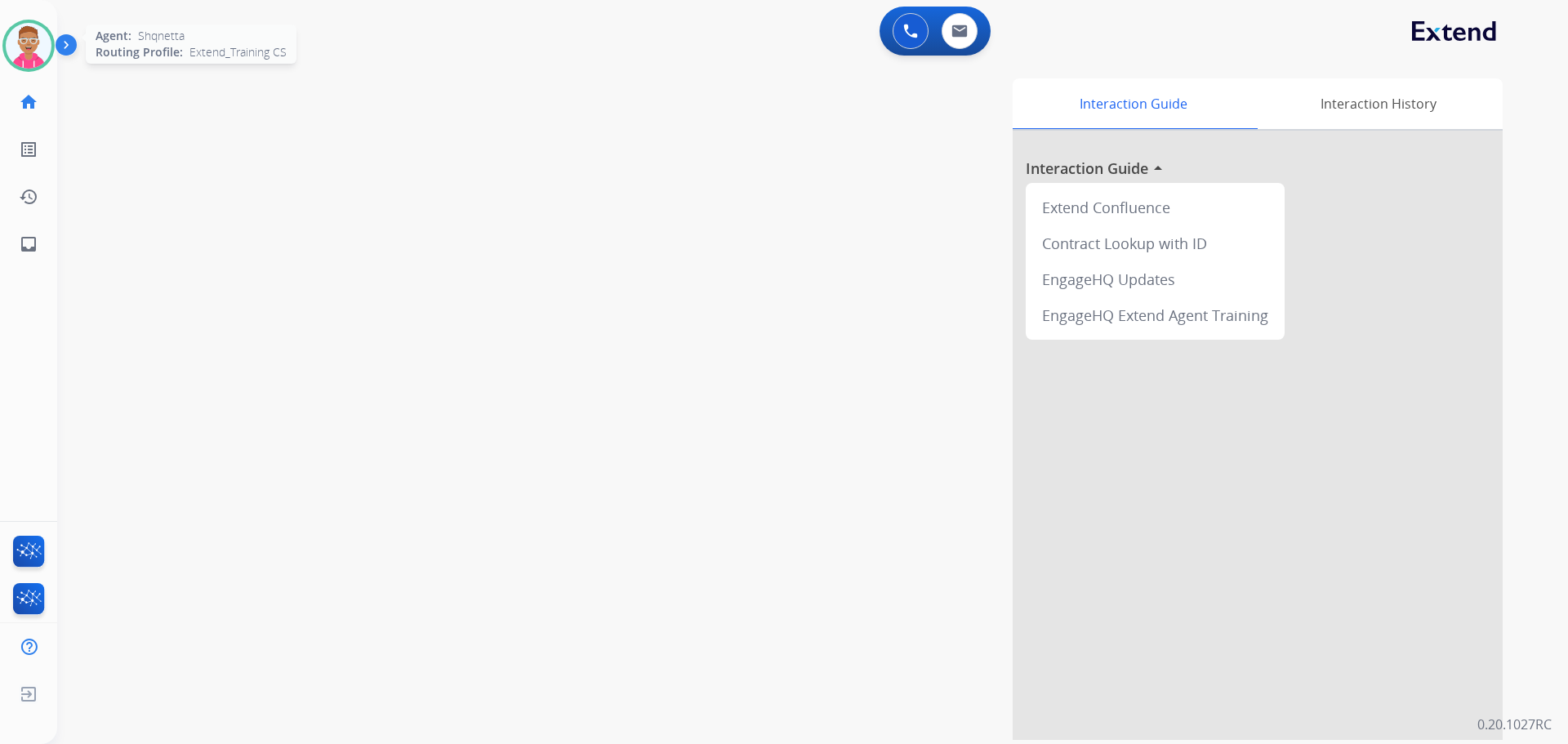
click at [14, 35] on img at bounding box center [28, 46] width 46 height 46
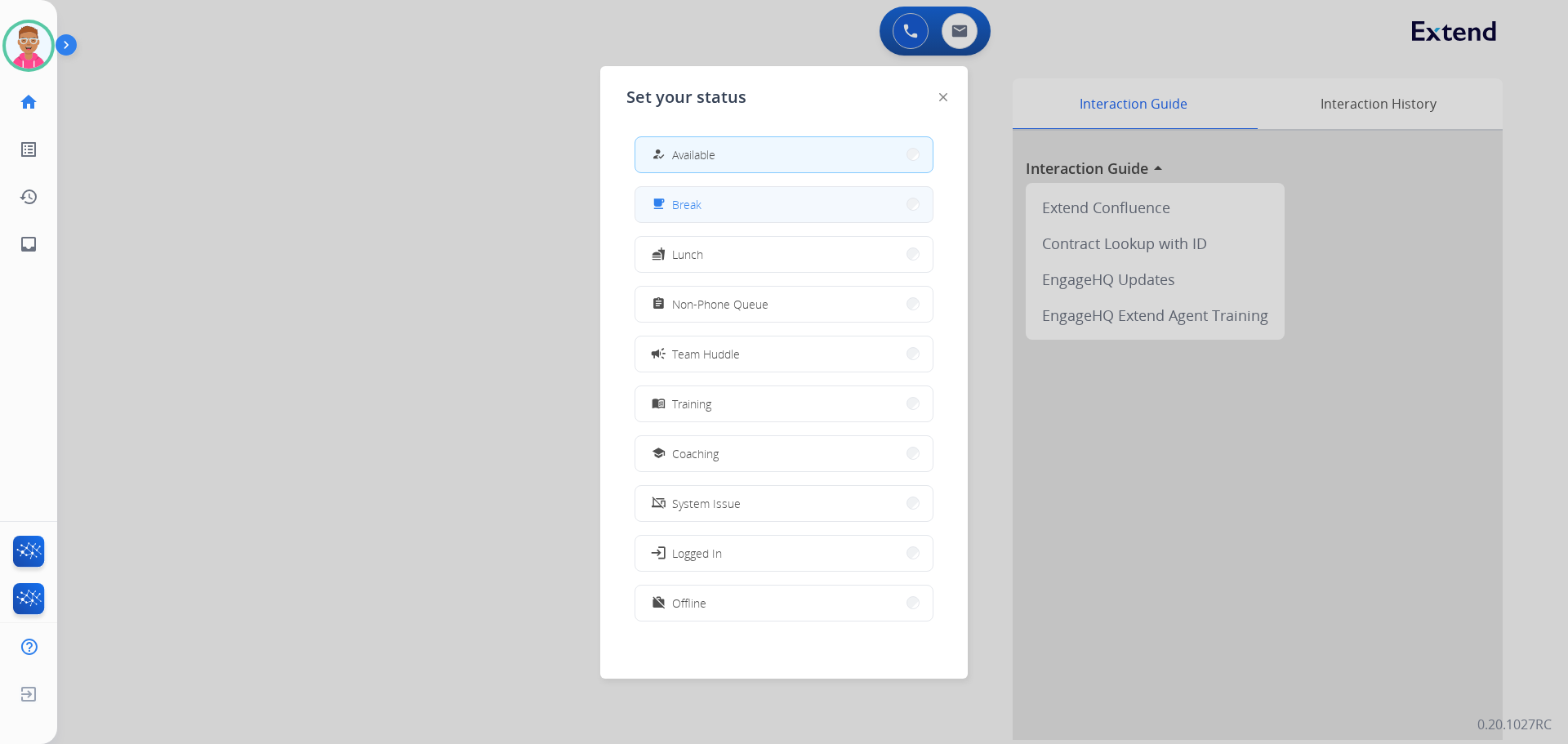
click at [728, 205] on button "free_breakfast Break" at bounding box center [784, 204] width 297 height 35
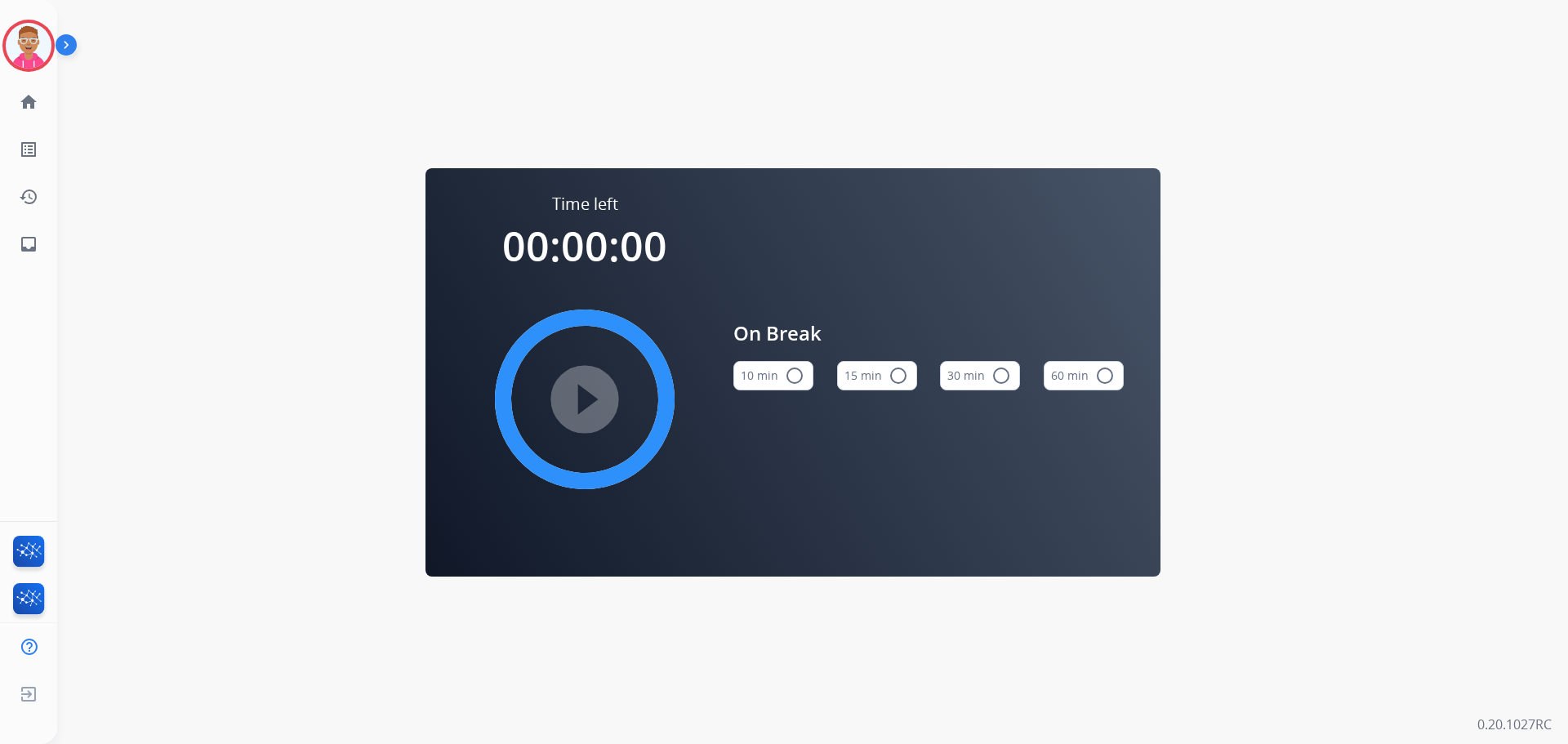
drag, startPoint x: 864, startPoint y: 376, endPoint x: 855, endPoint y: 372, distance: 9.8
click at [862, 378] on button "15 min radio_button_unchecked" at bounding box center [877, 376] width 80 height 30
click at [575, 409] on mat-icon "play_circle_filled" at bounding box center [585, 400] width 20 height 20
click at [580, 404] on mat-icon "pause_circle_filled" at bounding box center [585, 400] width 20 height 20
click at [575, 390] on mat-icon "play_circle_filled" at bounding box center [585, 400] width 20 height 20
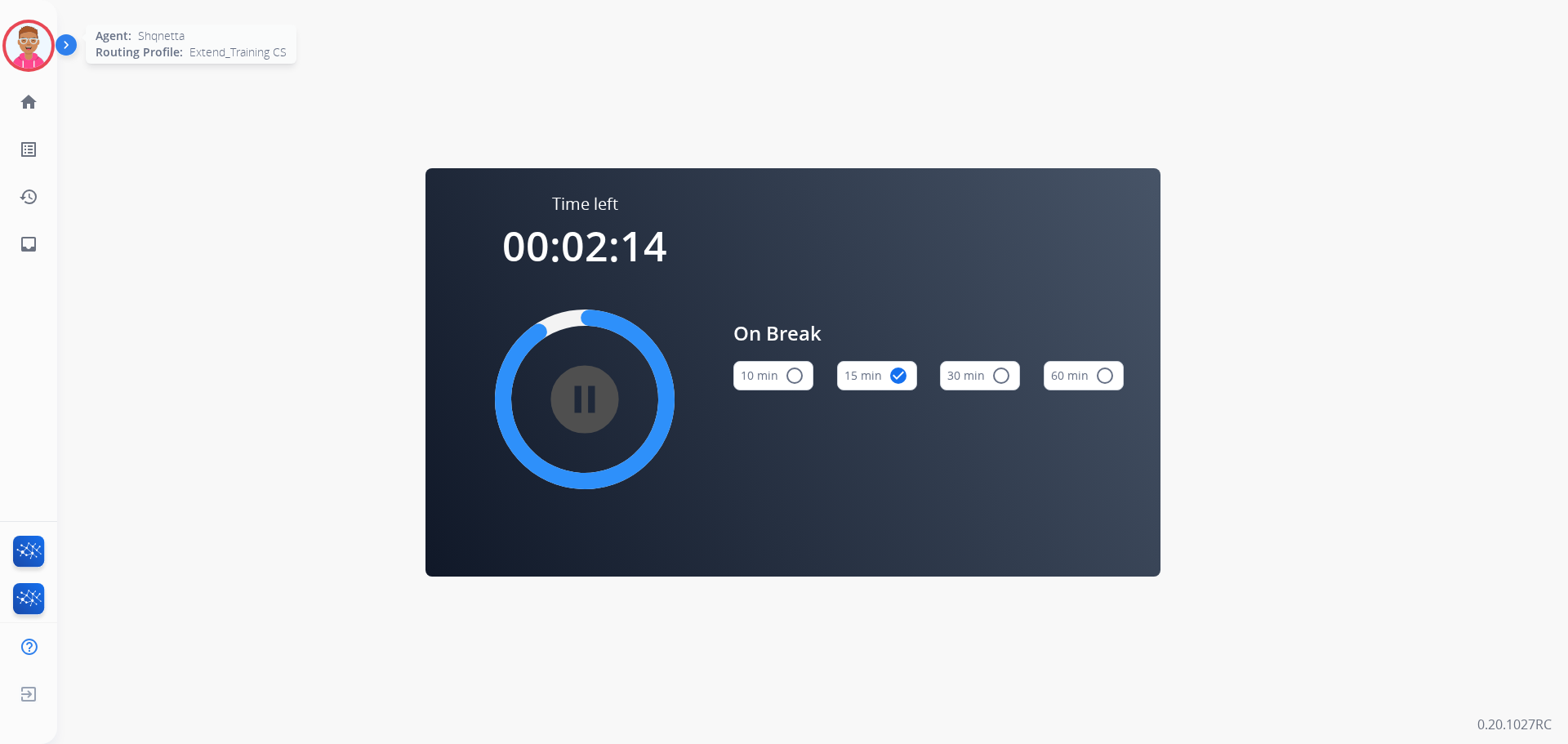
click at [38, 38] on img at bounding box center [28, 46] width 46 height 46
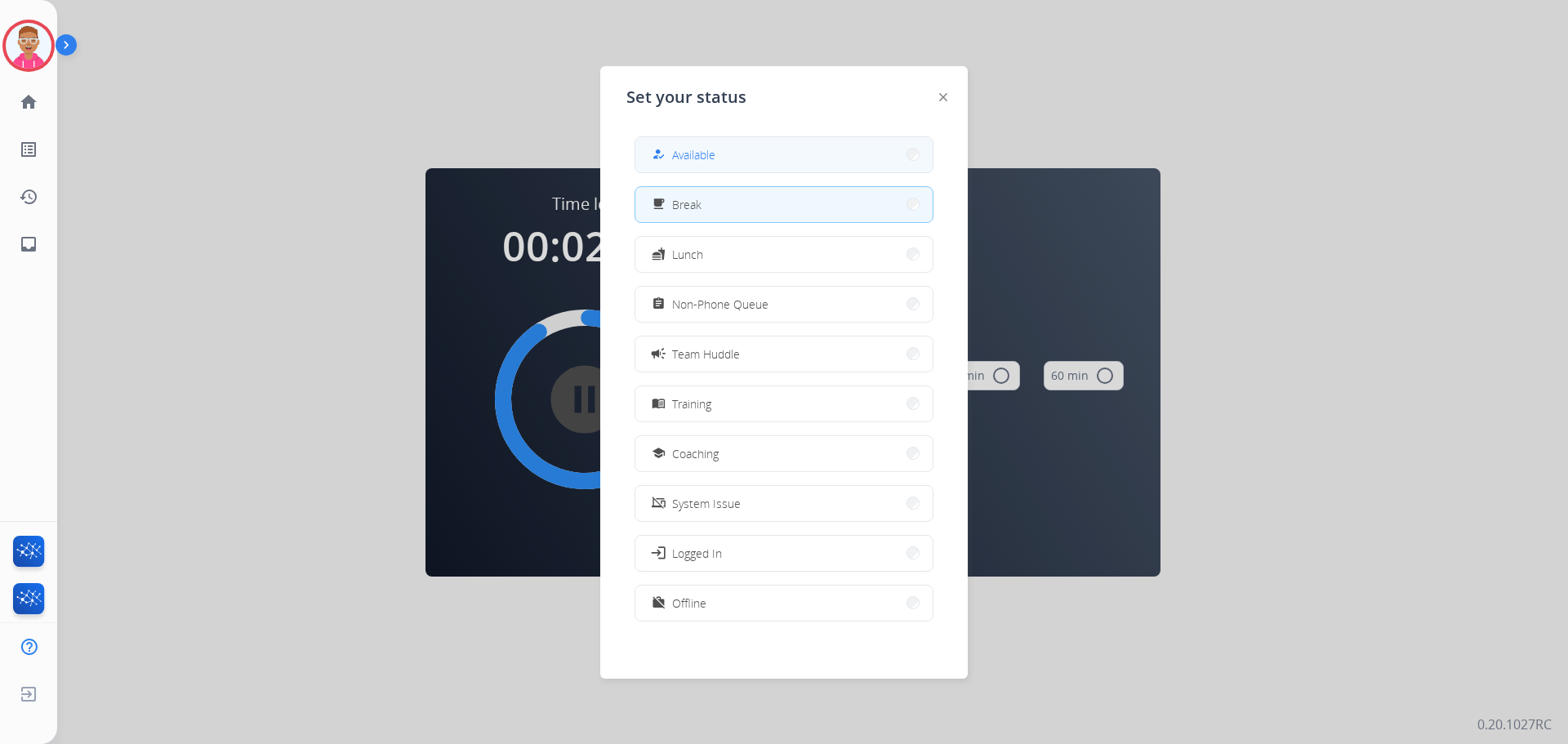
click at [677, 147] on span "Available" at bounding box center [693, 154] width 43 height 17
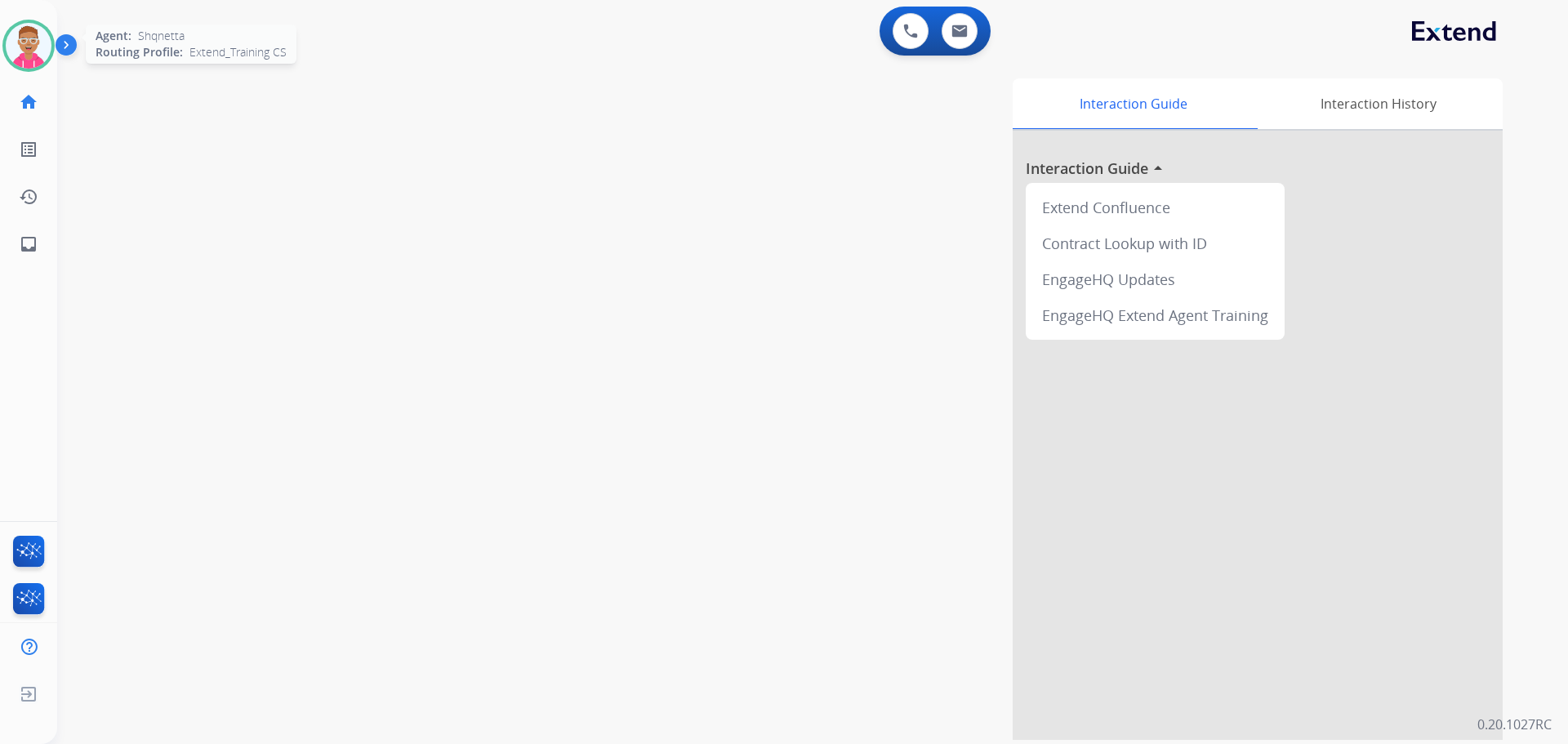
click at [35, 30] on img at bounding box center [28, 46] width 46 height 46
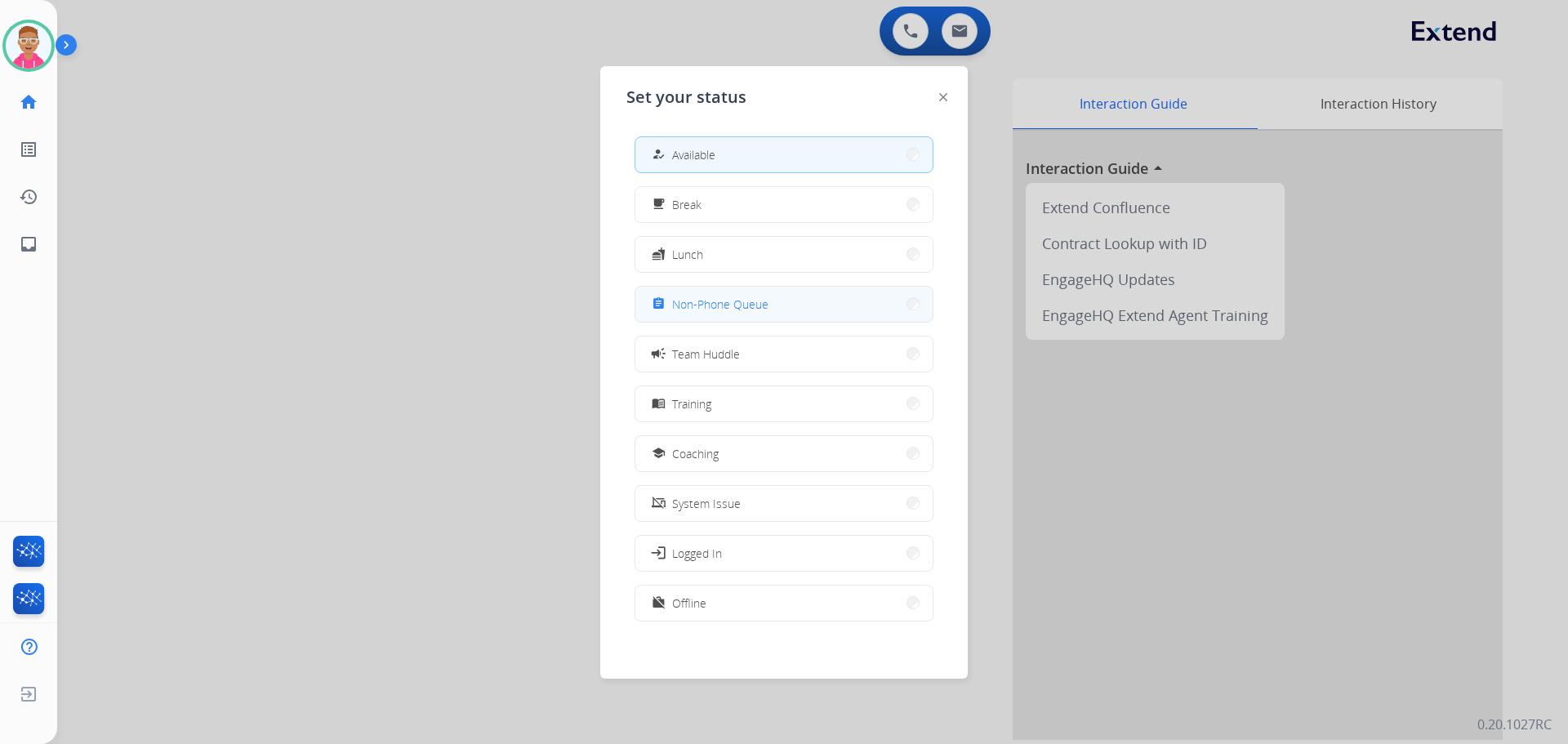
click at [730, 311] on span "Non-Phone Queue" at bounding box center [720, 304] width 97 height 17
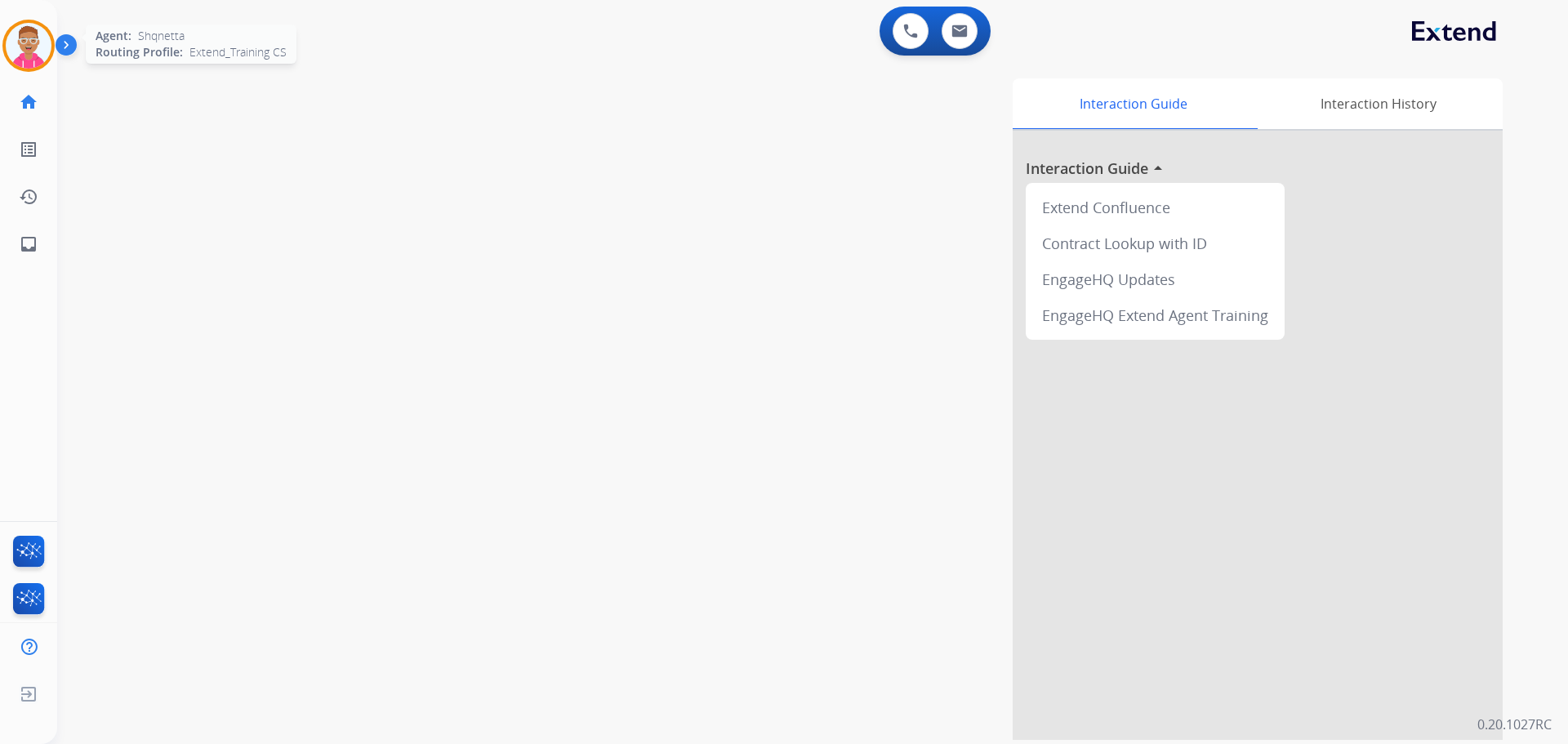
click at [22, 50] on img at bounding box center [28, 46] width 46 height 46
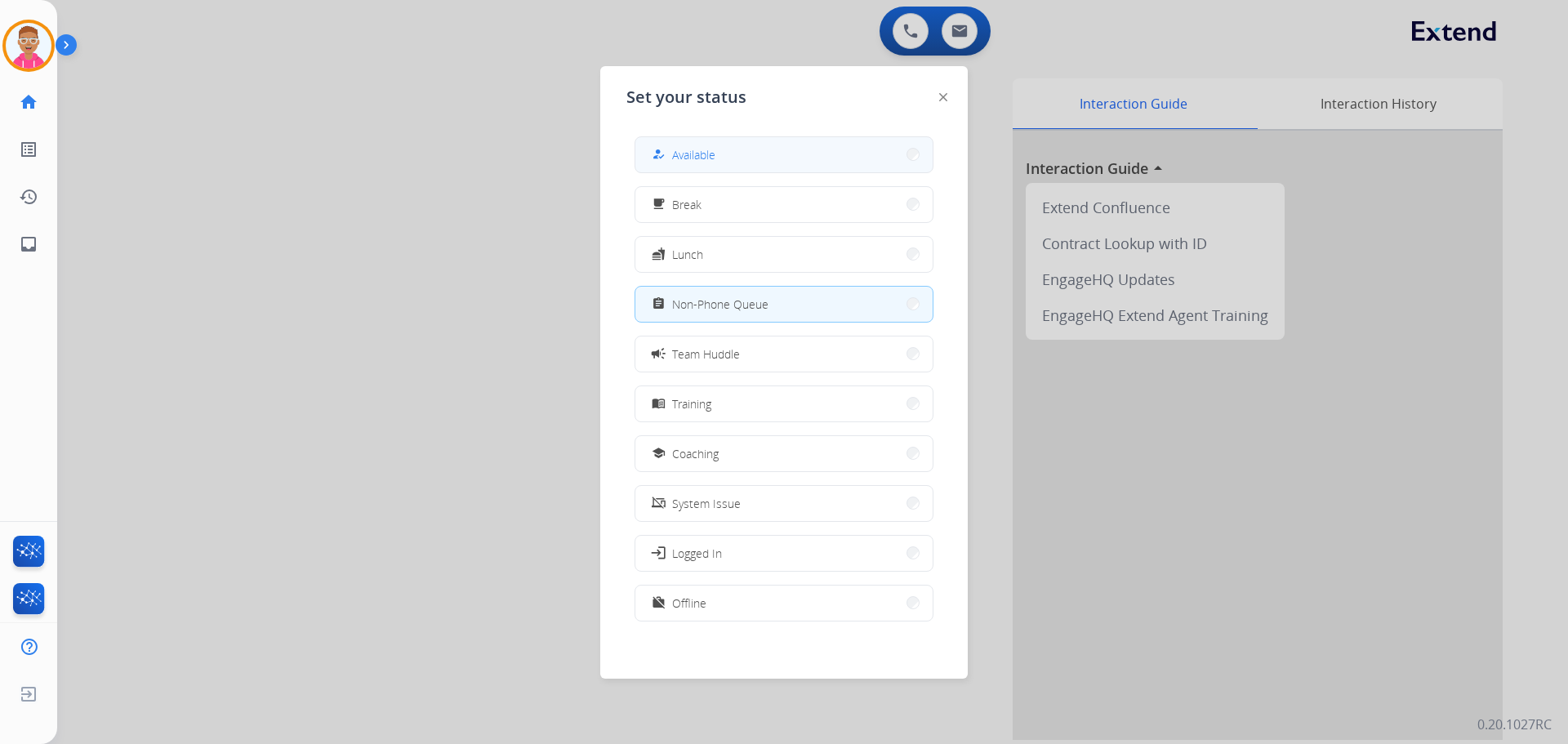
click at [816, 167] on button "how_to_reg Available" at bounding box center [784, 154] width 297 height 35
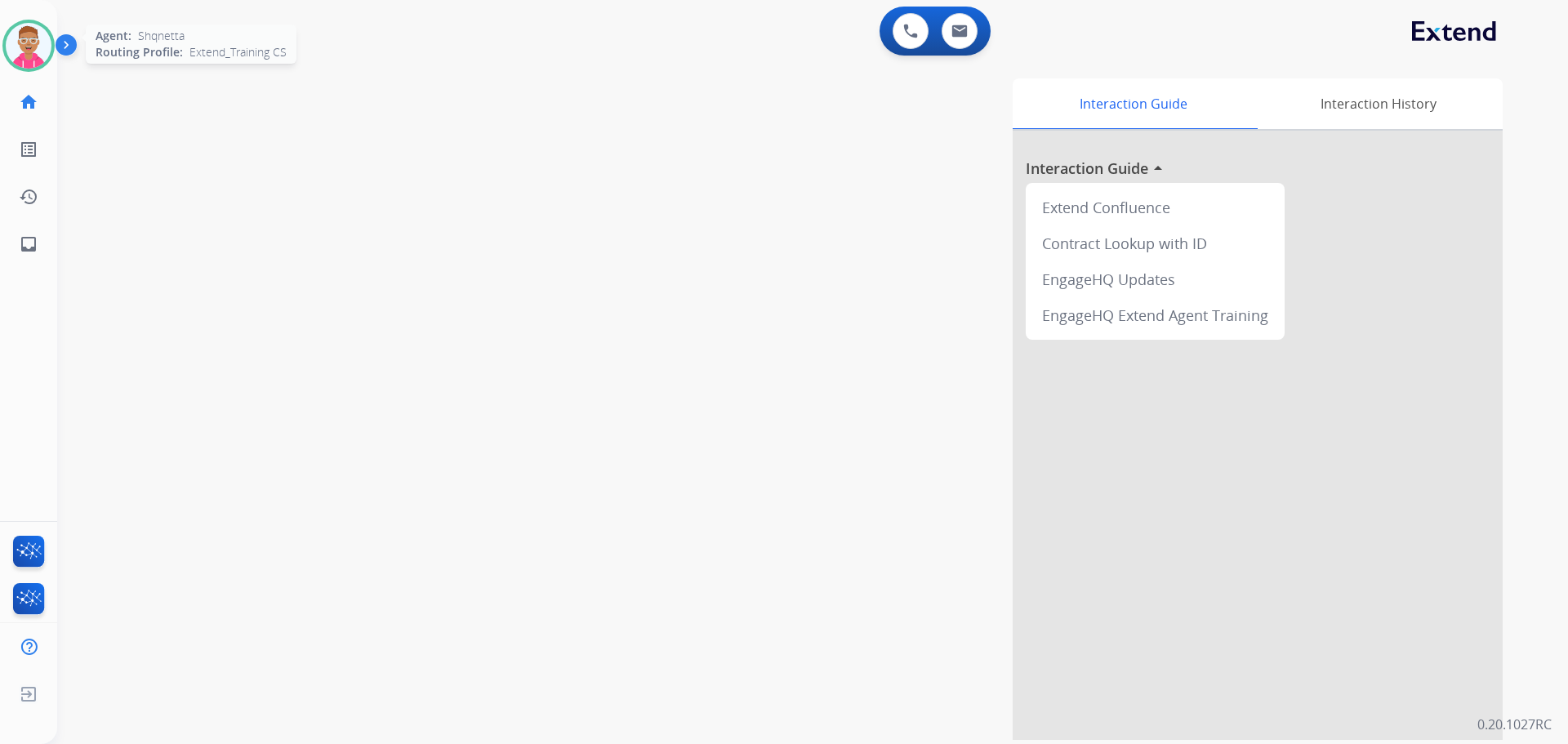
click at [35, 46] on img at bounding box center [28, 46] width 46 height 46
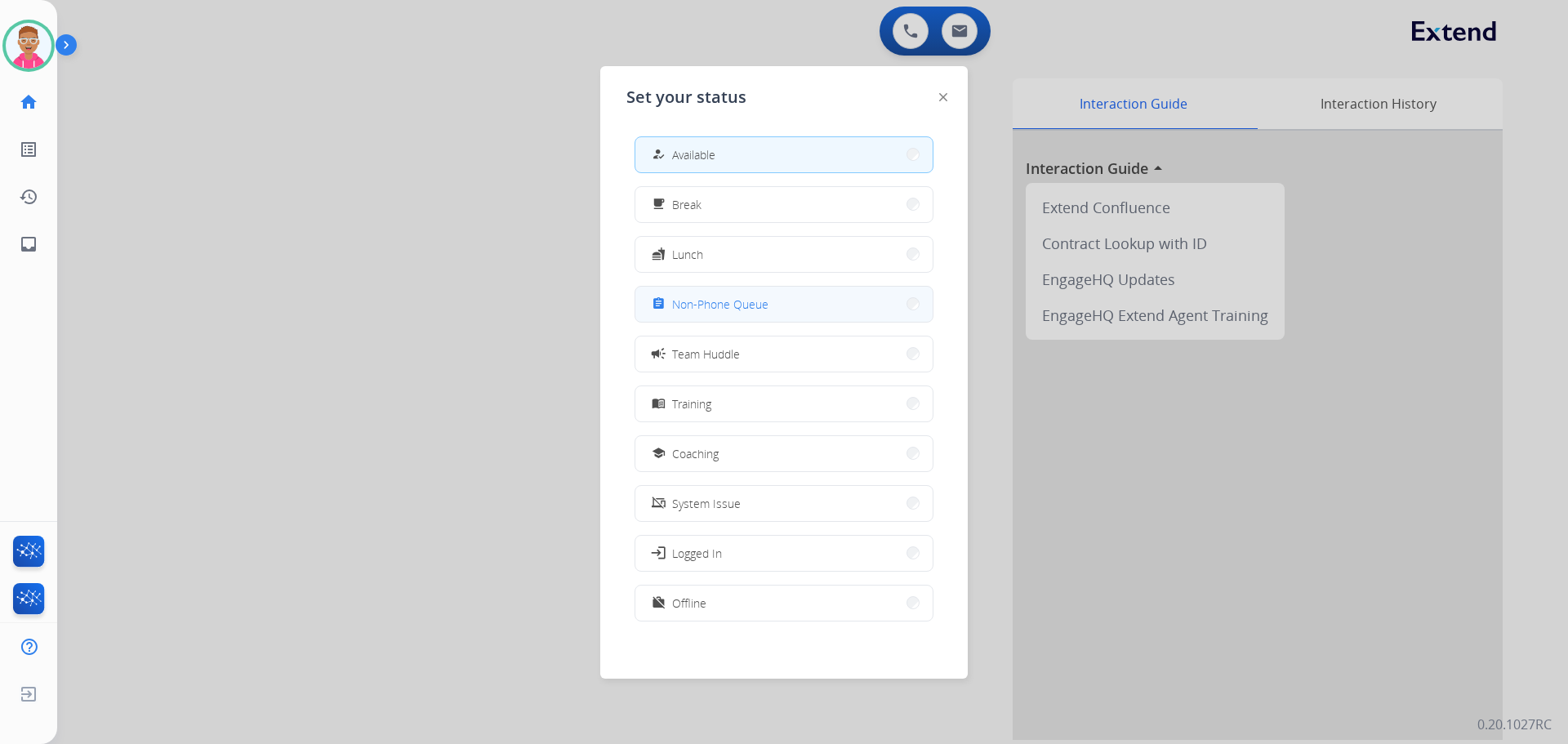
click at [784, 301] on button "assignment Non-Phone Queue" at bounding box center [784, 303] width 297 height 35
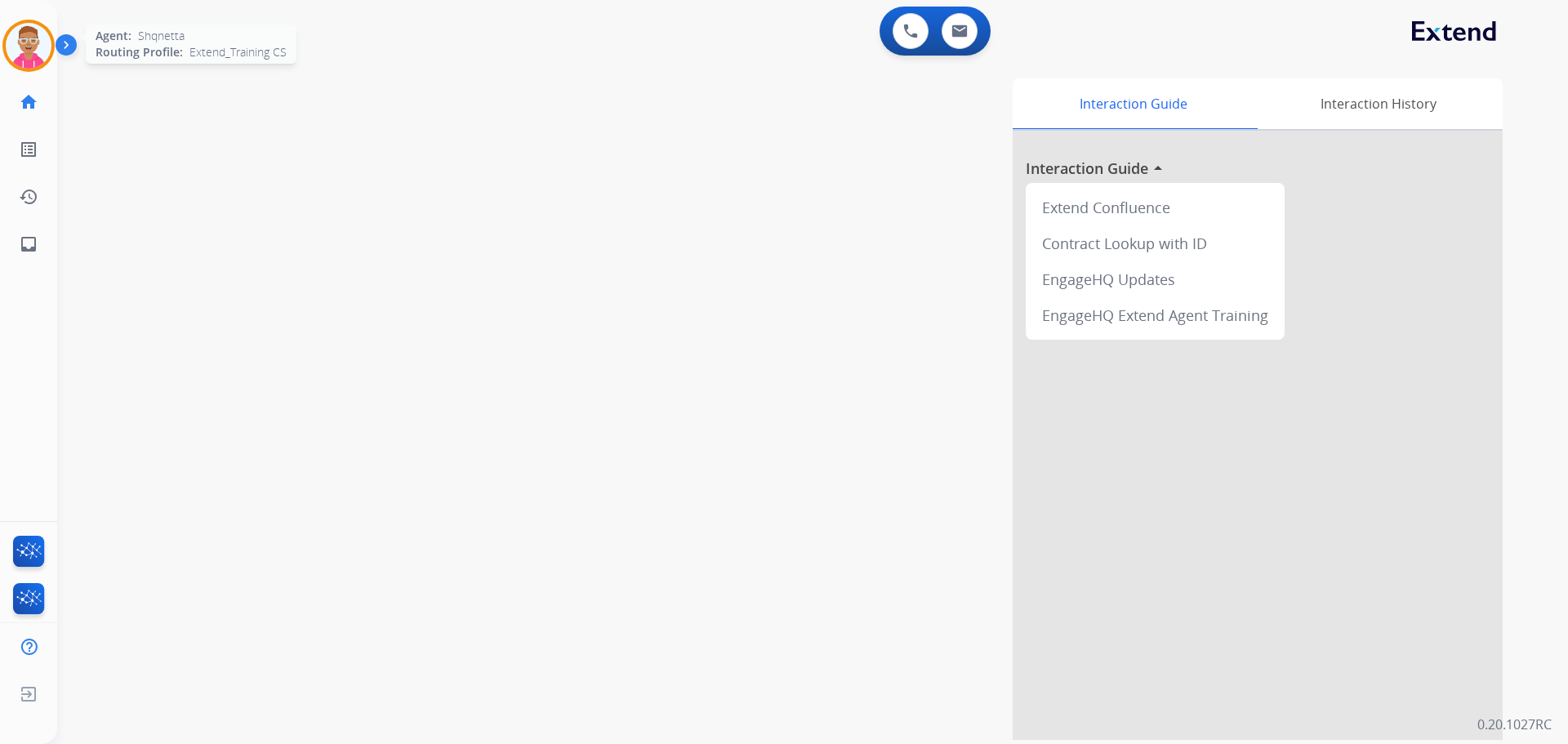
click at [33, 46] on img at bounding box center [28, 46] width 46 height 46
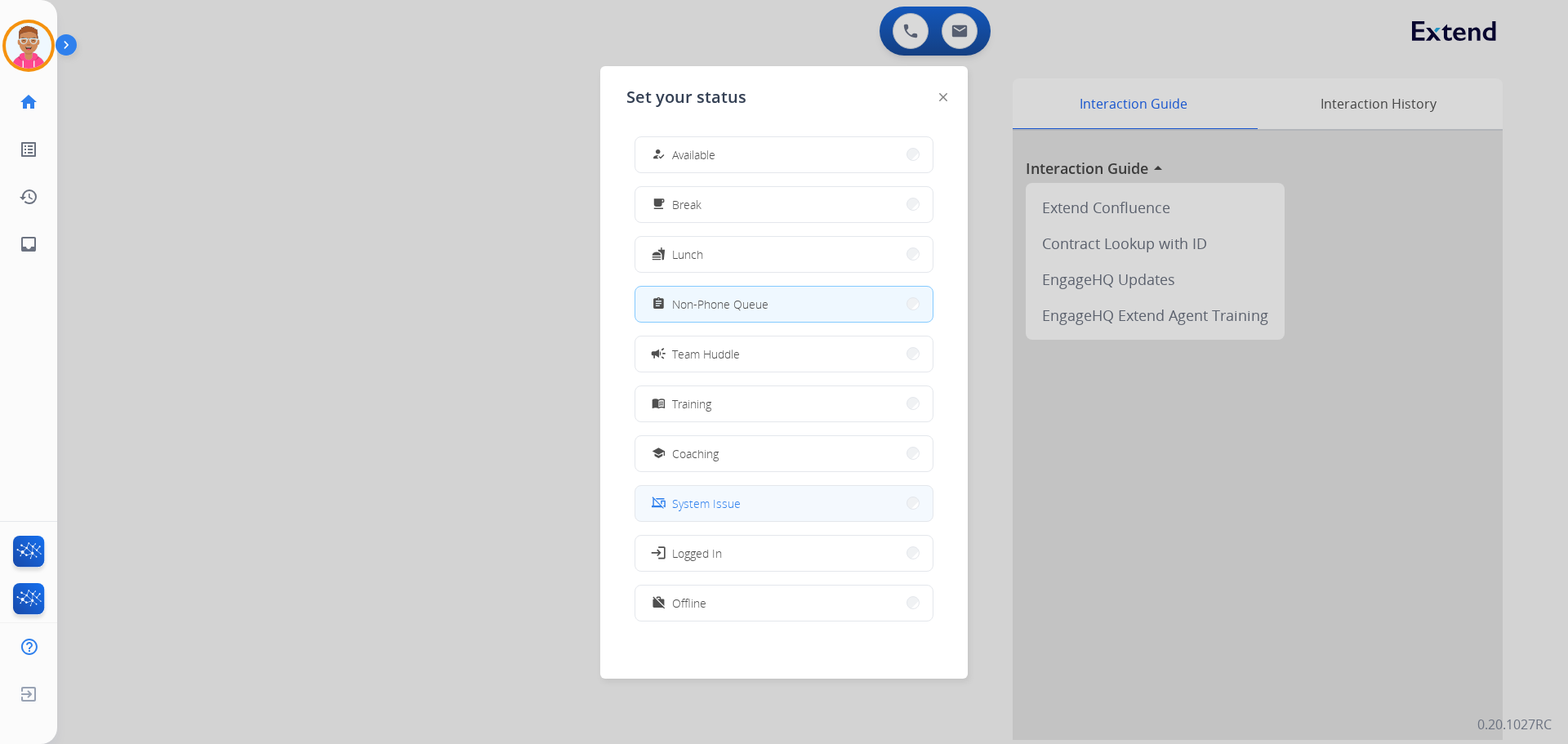
scroll to position [4, 0]
click at [699, 596] on span "Offline" at bounding box center [689, 597] width 34 height 17
